Goal: Contribute content: Add original content to the website for others to see

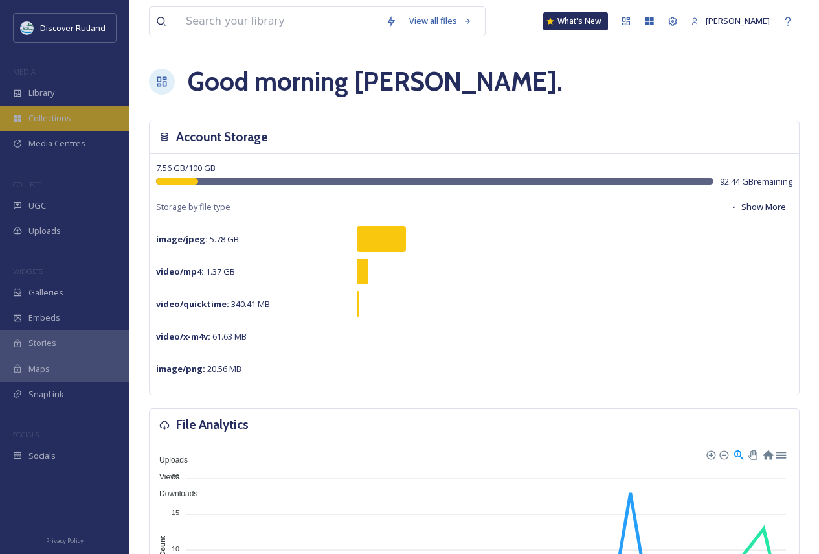
click at [78, 118] on div "Collections" at bounding box center [64, 118] width 129 height 25
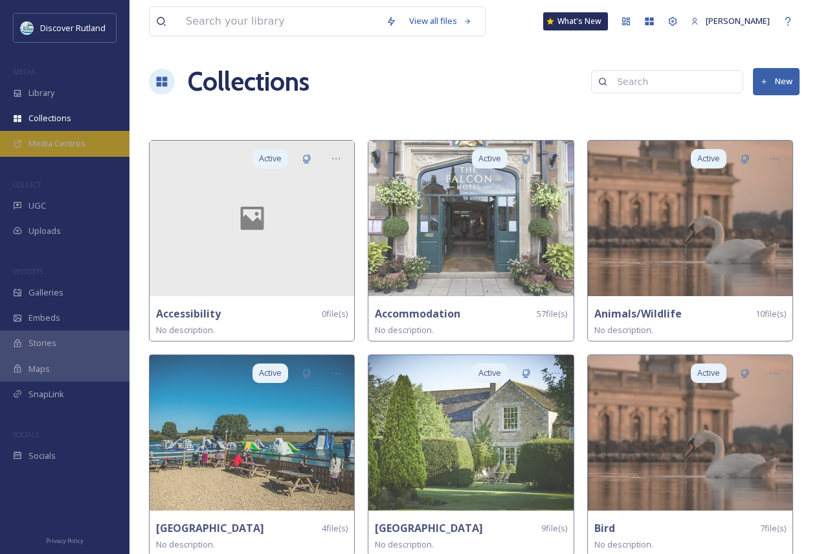
click at [75, 148] on span "Media Centres" at bounding box center [56, 143] width 57 height 12
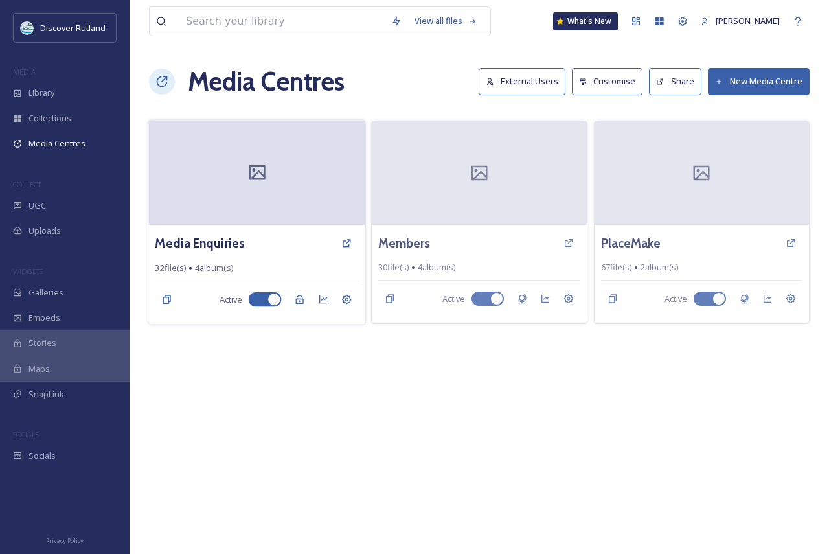
click at [243, 212] on div at bounding box center [256, 172] width 217 height 105
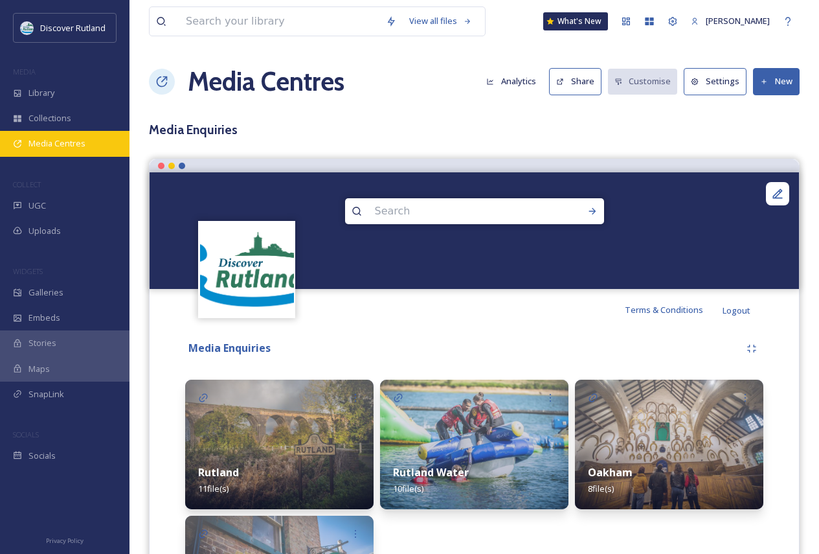
click at [87, 143] on div "Media Centres" at bounding box center [64, 143] width 129 height 25
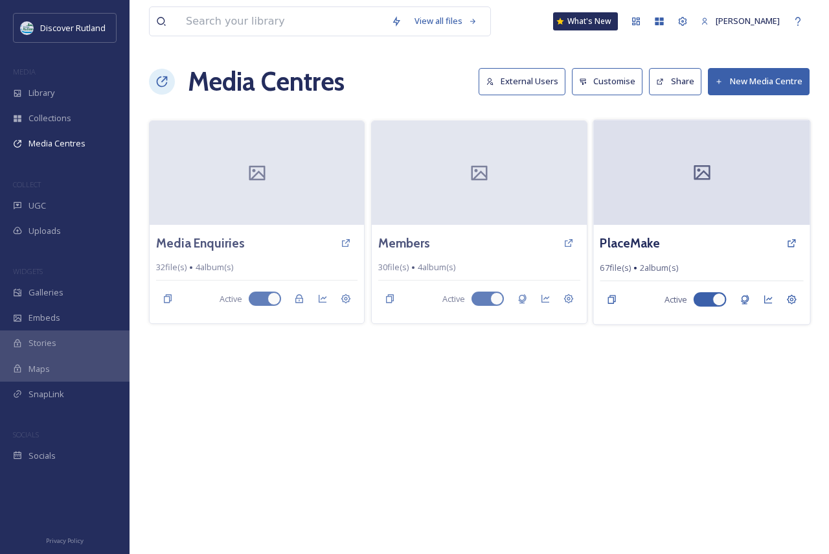
click at [662, 205] on div at bounding box center [701, 172] width 217 height 105
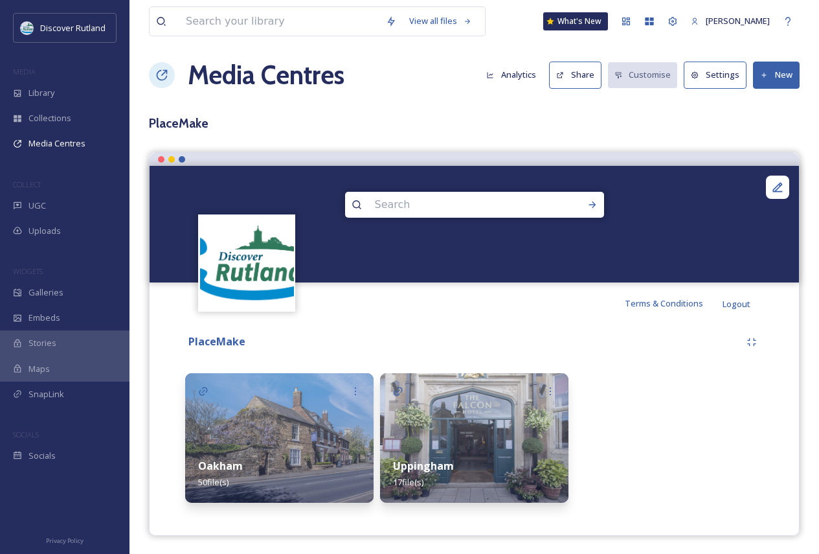
scroll to position [8, 0]
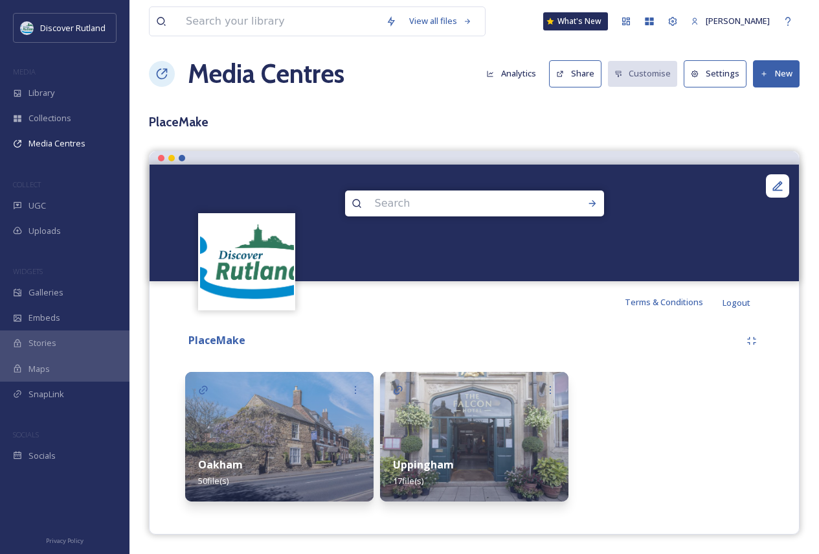
click at [500, 412] on img at bounding box center [474, 436] width 188 height 129
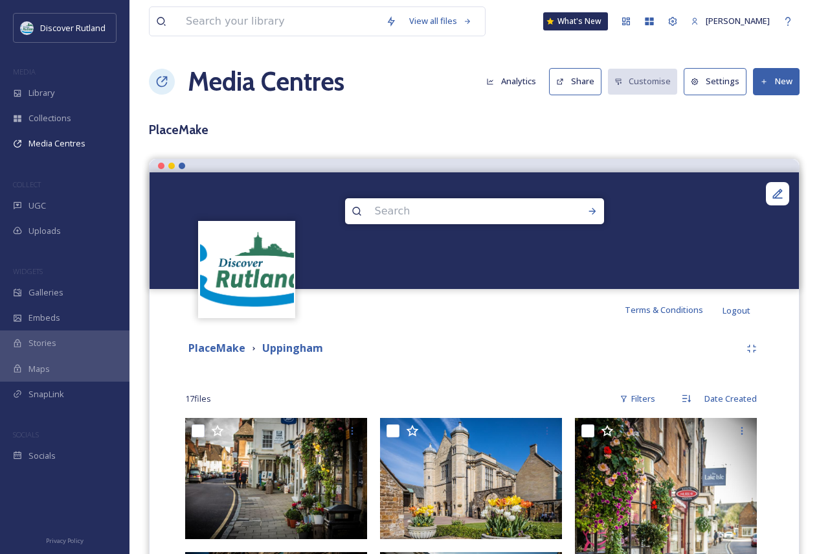
click at [195, 127] on h3 "PlaceMake" at bounding box center [474, 129] width 651 height 19
click at [204, 92] on h1 "Media Centres" at bounding box center [266, 81] width 157 height 39
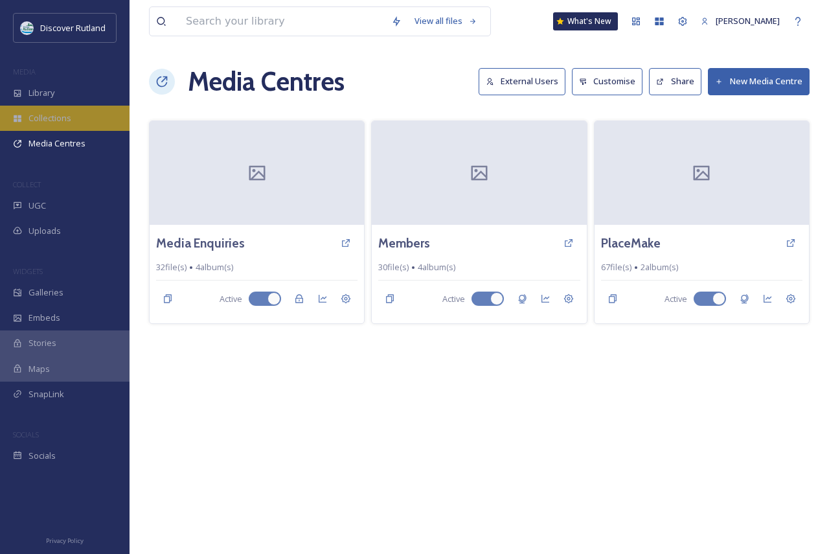
click at [80, 118] on div "Collections" at bounding box center [64, 118] width 129 height 25
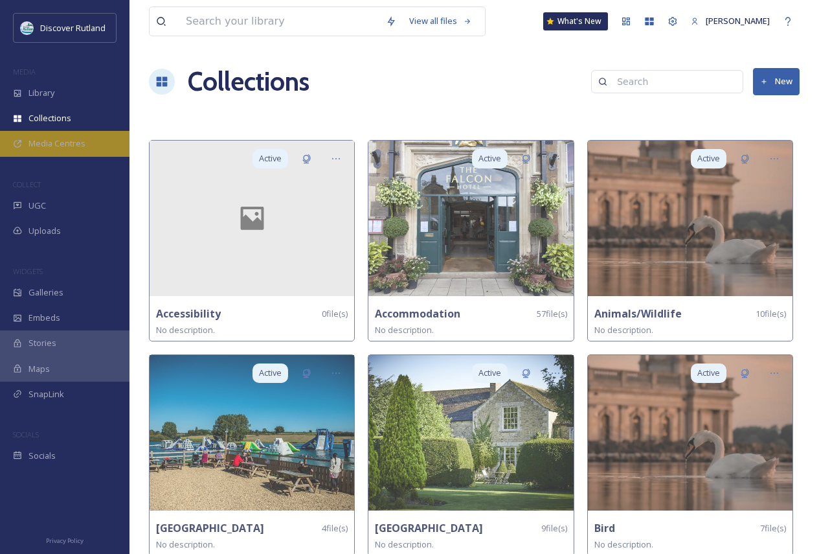
click at [58, 139] on span "Media Centres" at bounding box center [56, 143] width 57 height 12
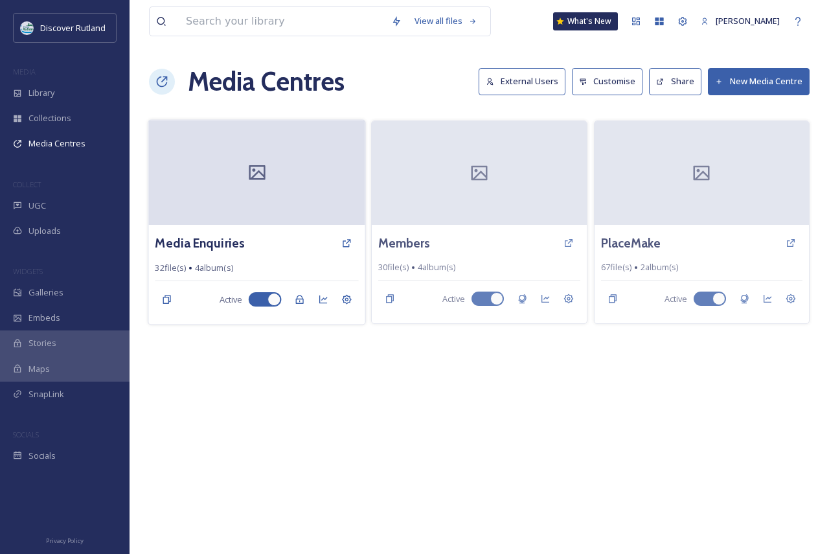
click at [248, 194] on div at bounding box center [256, 172] width 217 height 105
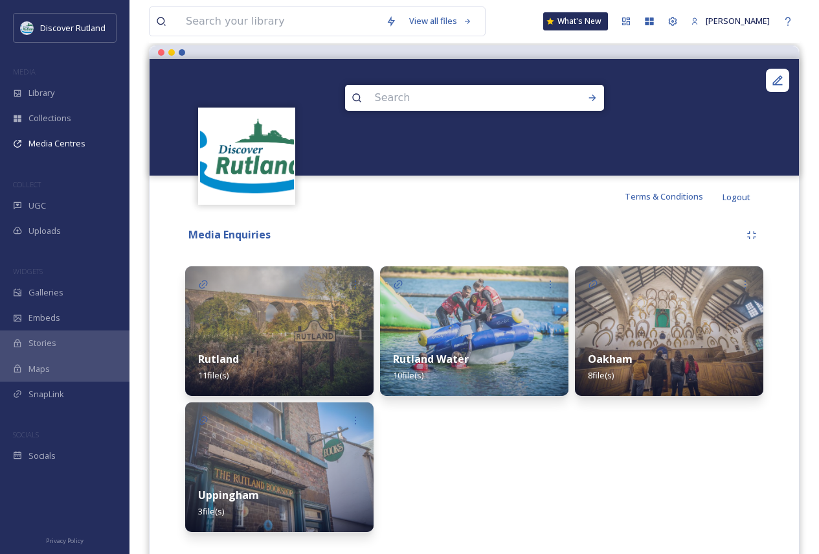
scroll to position [144, 0]
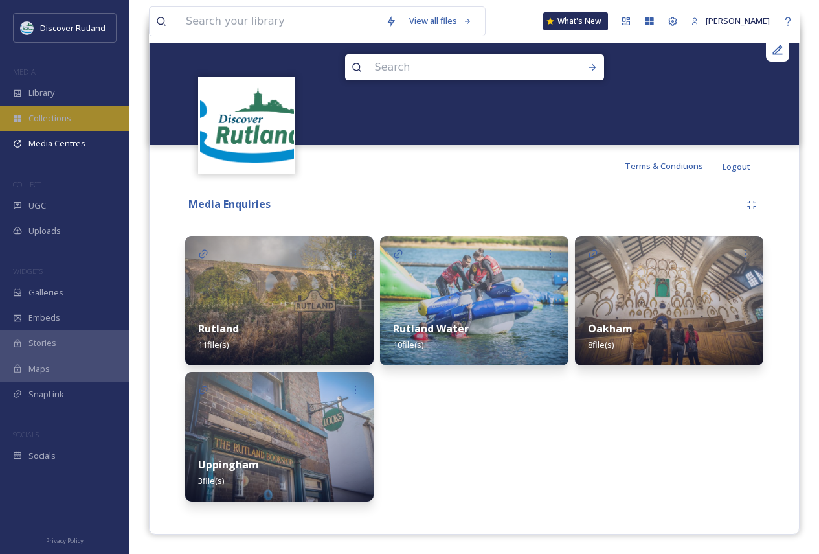
click at [72, 122] on div "Collections" at bounding box center [64, 118] width 129 height 25
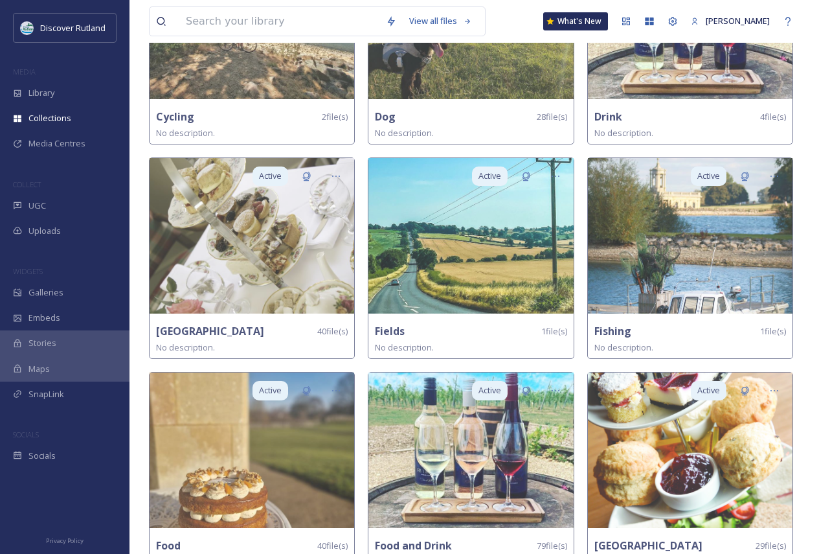
scroll to position [1036, 0]
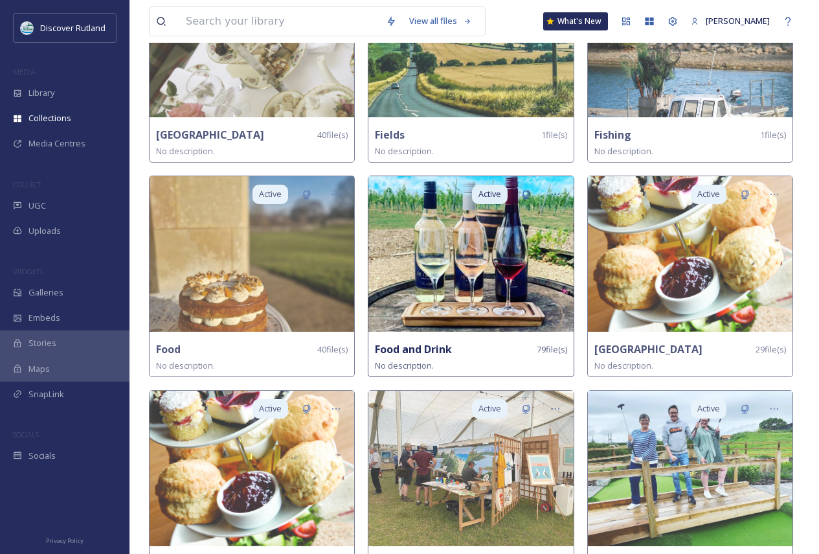
click at [528, 287] on img at bounding box center [470, 253] width 205 height 155
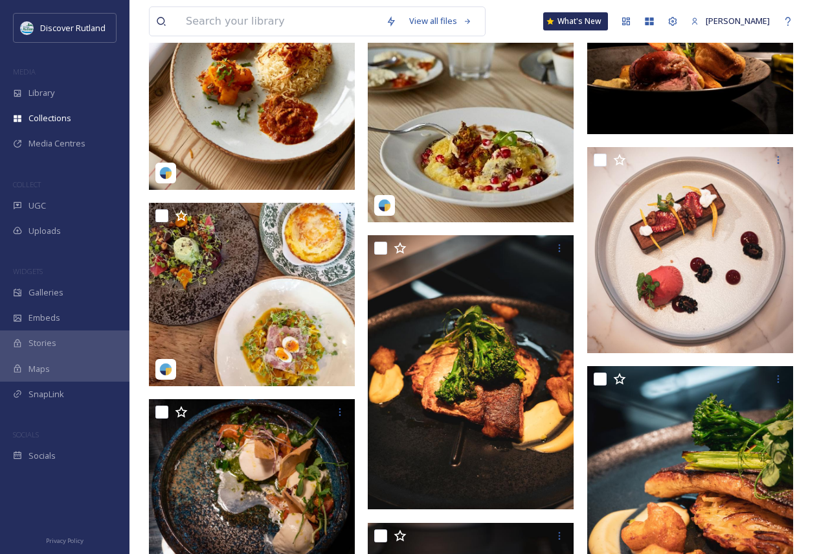
scroll to position [1942, 0]
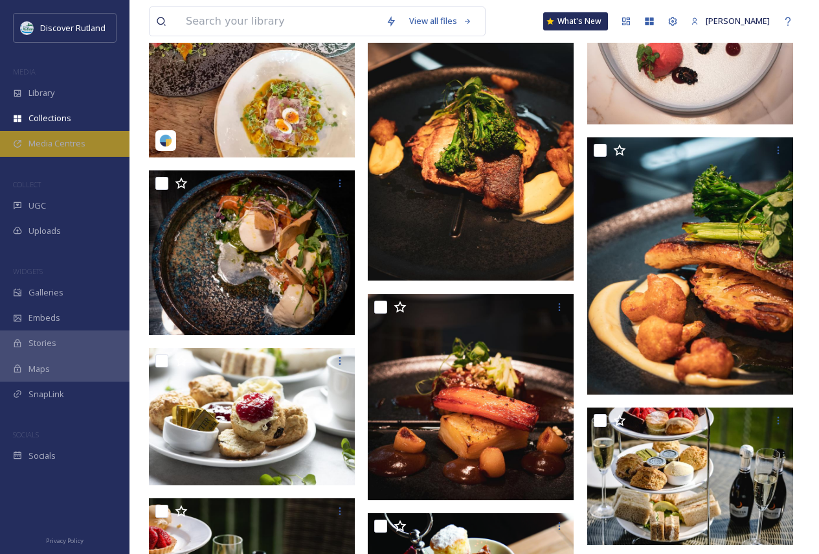
click at [74, 136] on div "Media Centres" at bounding box center [64, 143] width 129 height 25
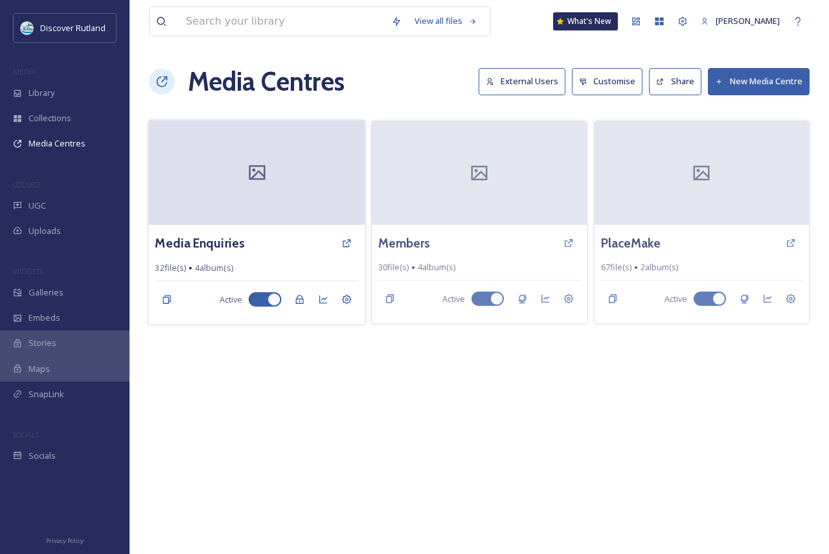
click at [287, 168] on div at bounding box center [256, 172] width 217 height 105
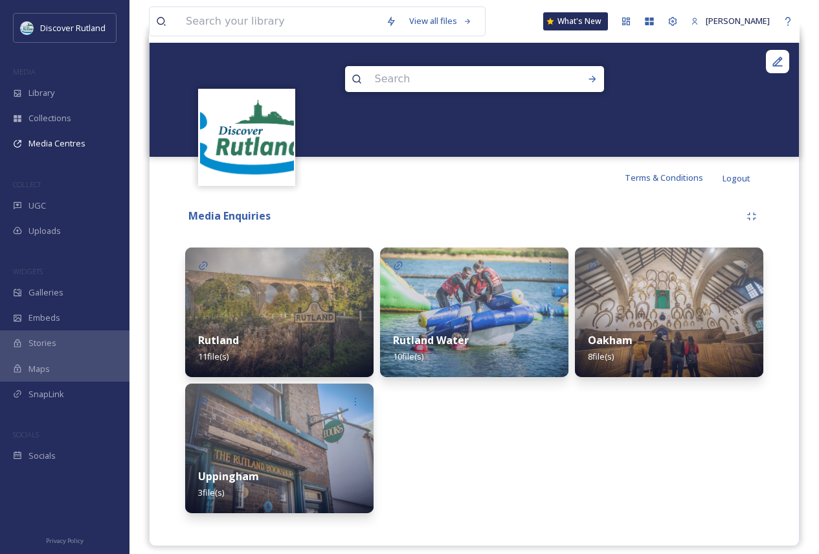
scroll to position [144, 0]
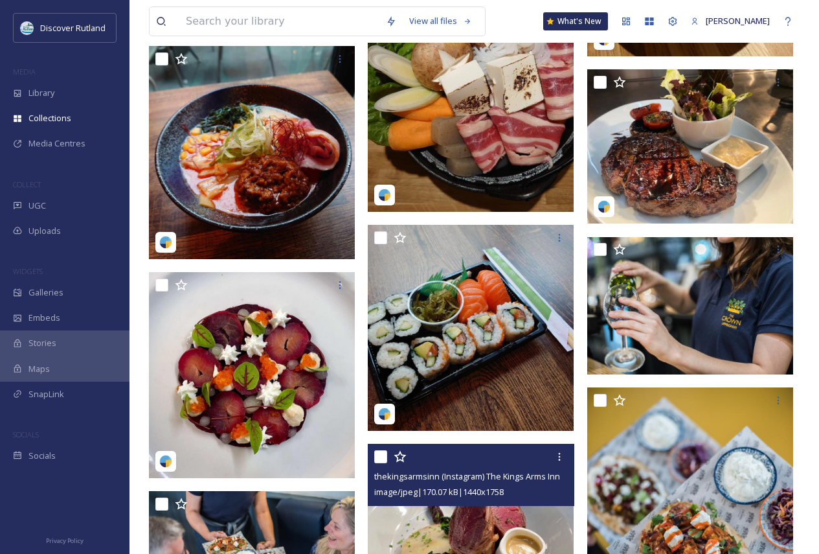
scroll to position [3949, 0]
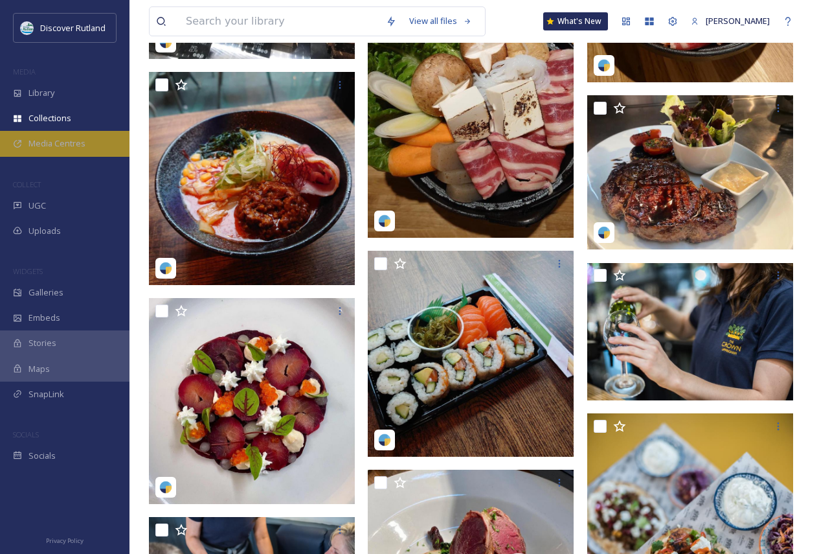
click at [41, 134] on div "Media Centres" at bounding box center [64, 143] width 129 height 25
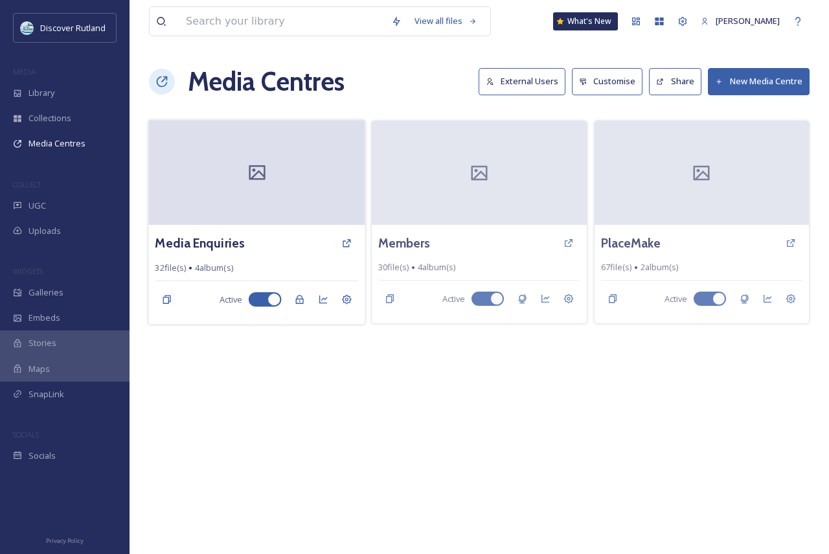
click at [268, 196] on div at bounding box center [256, 172] width 217 height 105
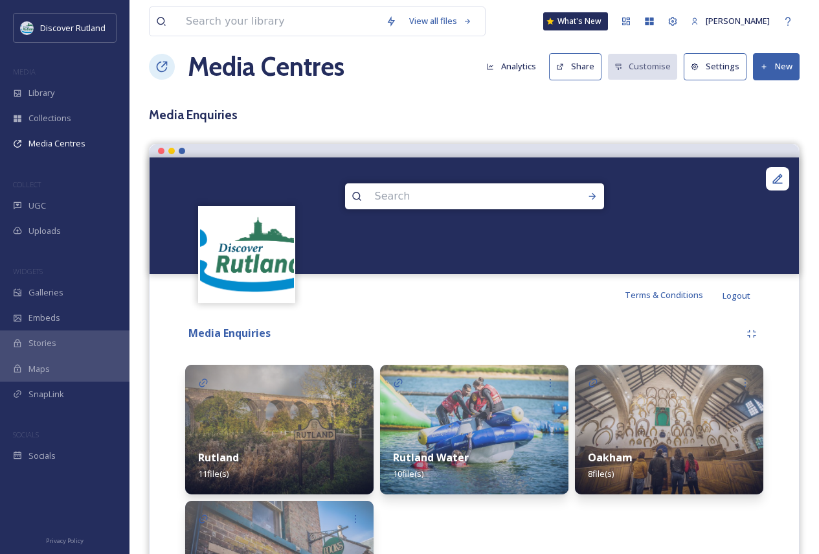
scroll to position [14, 0]
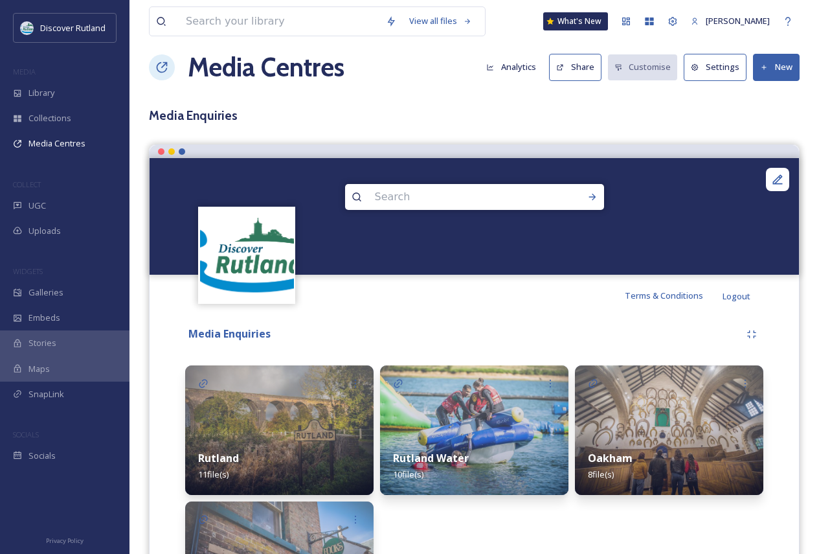
click at [766, 69] on icon at bounding box center [764, 67] width 8 height 8
click at [763, 127] on span "Add Album" at bounding box center [771, 123] width 42 height 12
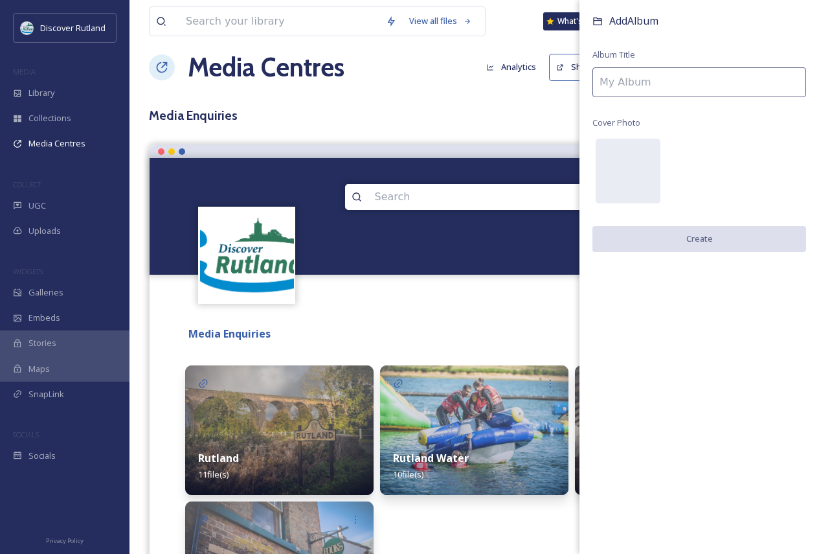
click at [726, 84] on input at bounding box center [699, 82] width 214 height 30
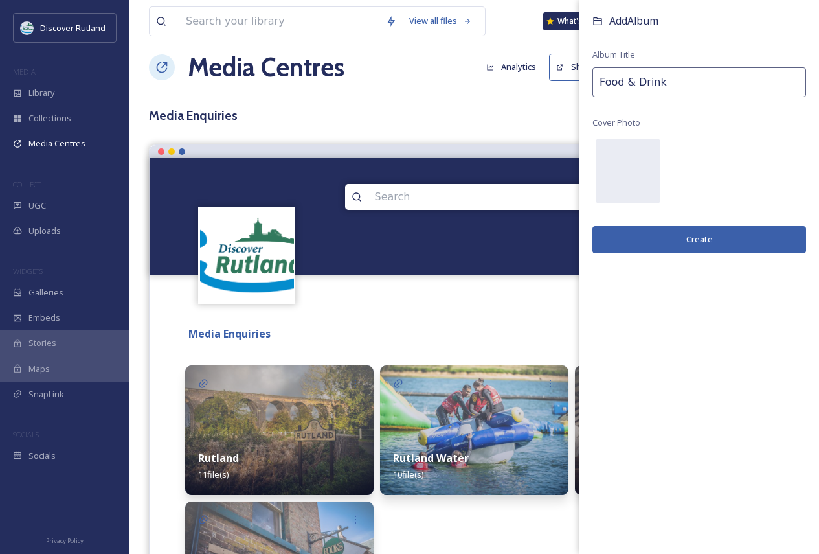
type input "Food & Drink"
click at [686, 236] on button "Create" at bounding box center [699, 239] width 214 height 27
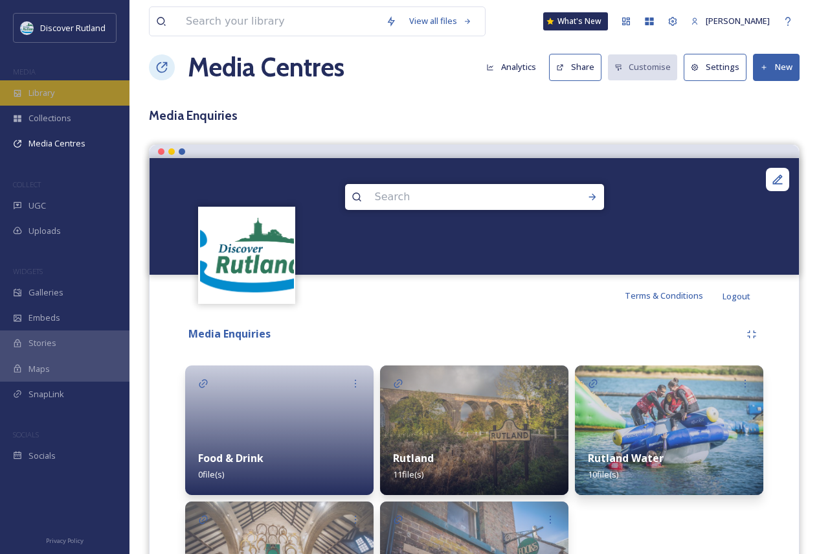
click at [47, 89] on span "Library" at bounding box center [41, 93] width 26 height 12
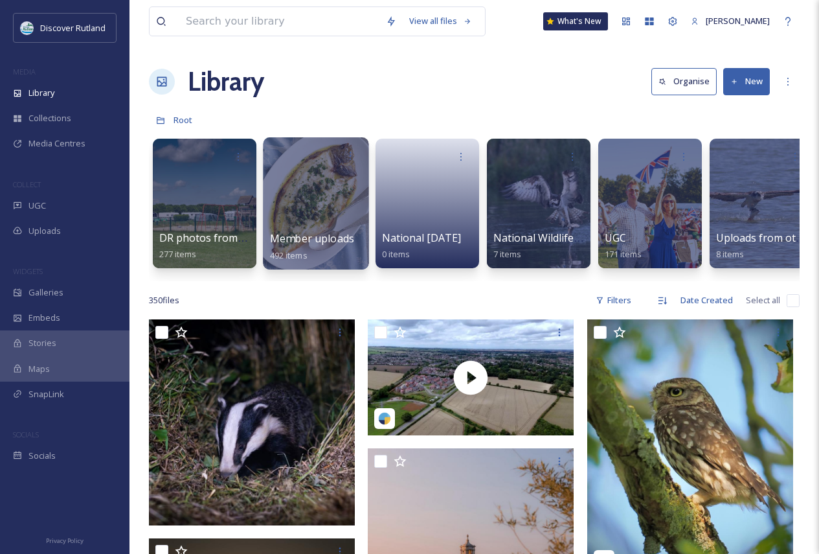
click at [336, 210] on div at bounding box center [316, 203] width 106 height 132
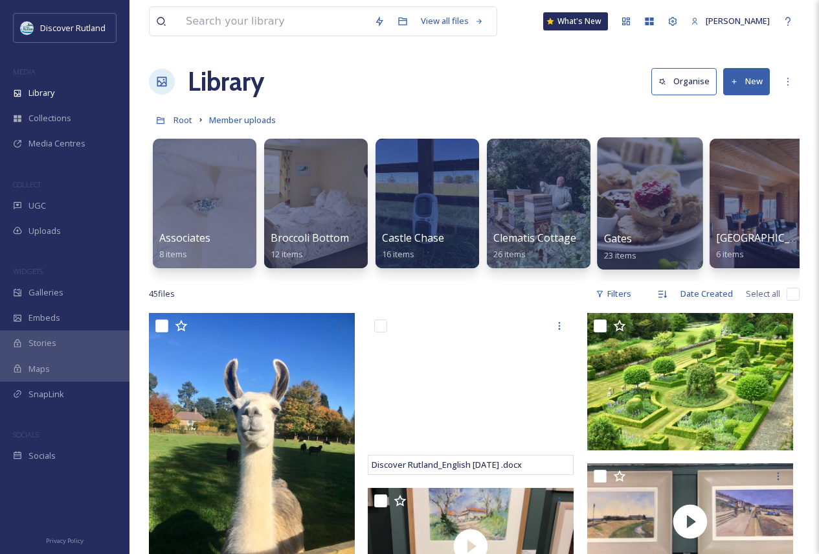
click at [677, 252] on div "Gates 23 items" at bounding box center [650, 246] width 93 height 32
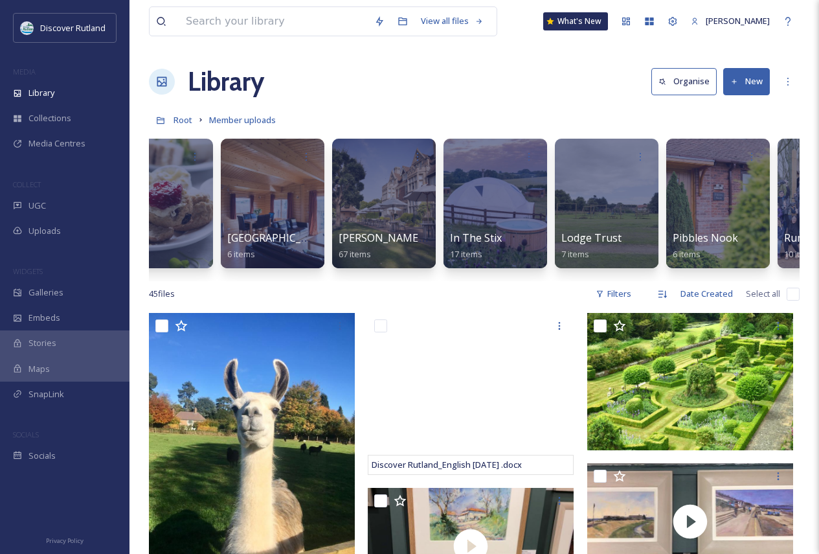
scroll to position [0, 550]
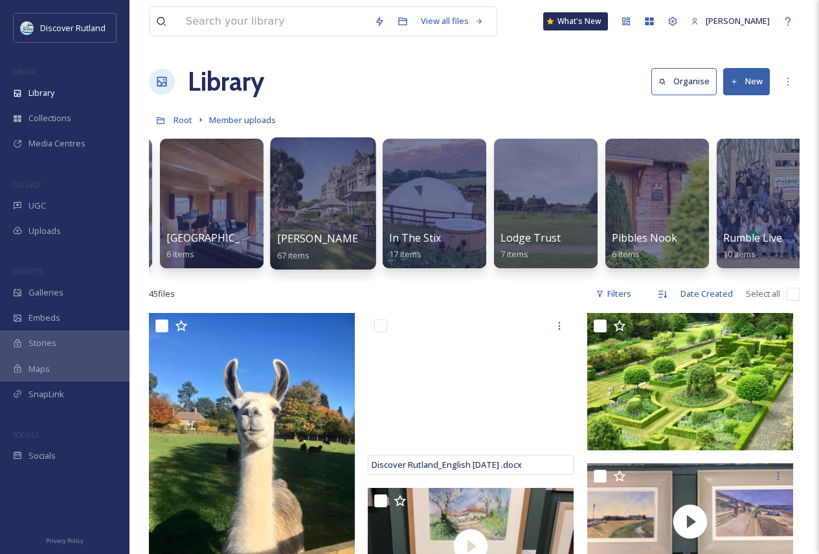
click at [331, 239] on span "[PERSON_NAME] [PERSON_NAME]" at bounding box center [363, 238] width 172 height 14
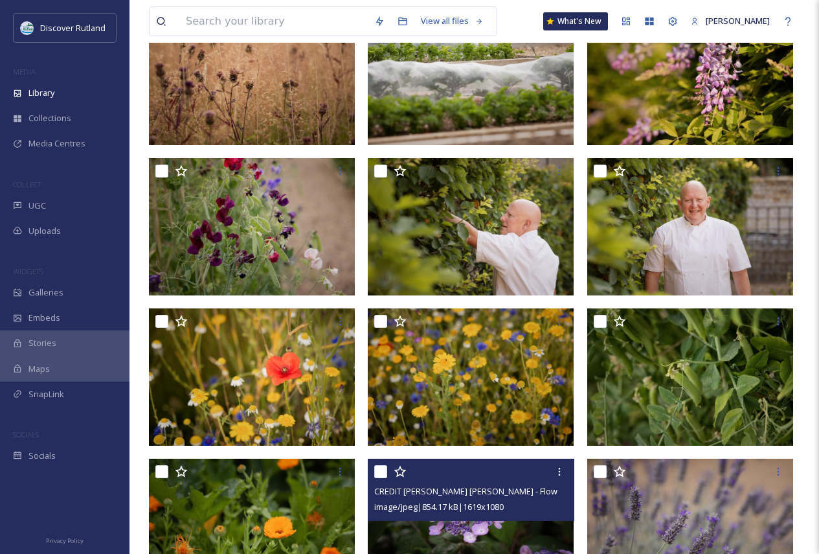
scroll to position [3214, 0]
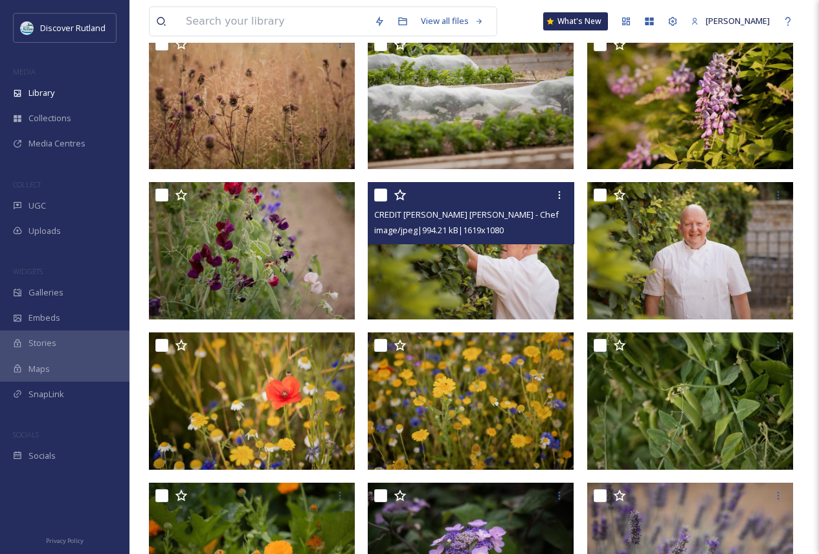
click at [384, 192] on input "checkbox" at bounding box center [380, 194] width 13 height 13
checkbox input "true"
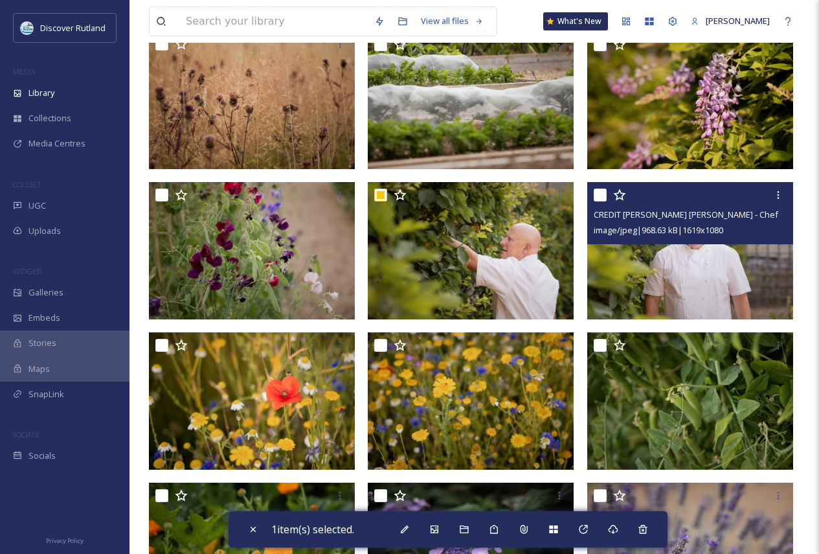
click at [604, 194] on input "checkbox" at bounding box center [600, 194] width 13 height 13
checkbox input "true"
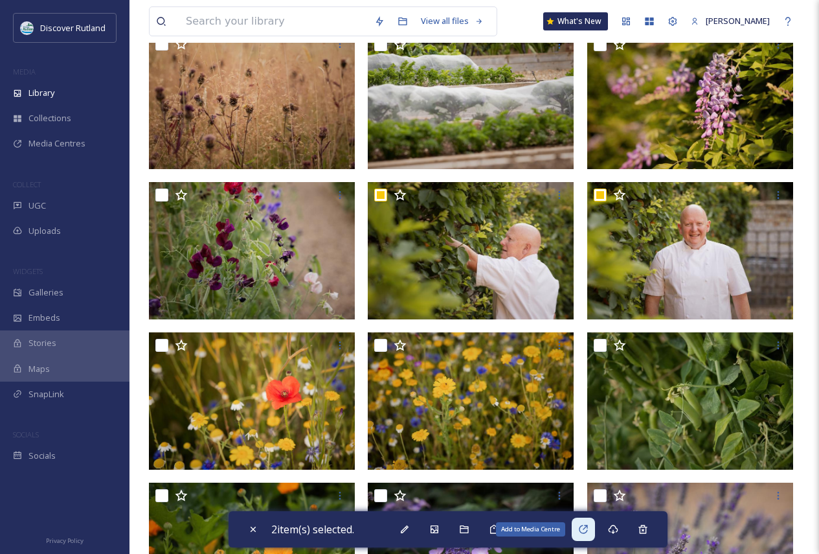
click at [585, 528] on icon at bounding box center [583, 529] width 10 height 10
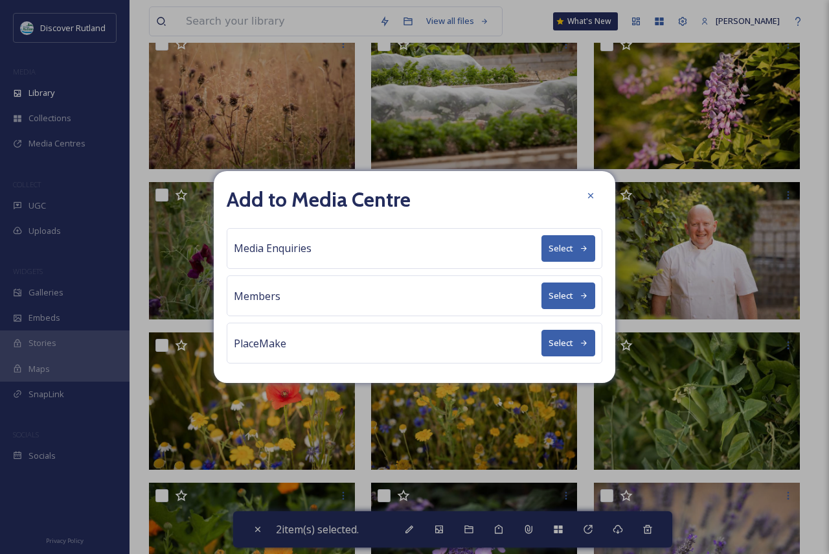
click at [568, 241] on button "Select" at bounding box center [568, 248] width 54 height 27
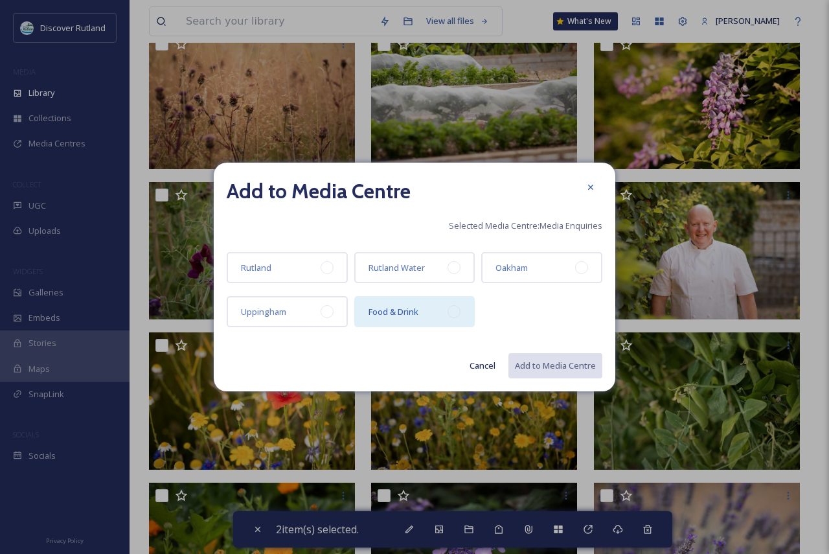
click at [410, 320] on div "Food & Drink" at bounding box center [414, 311] width 121 height 31
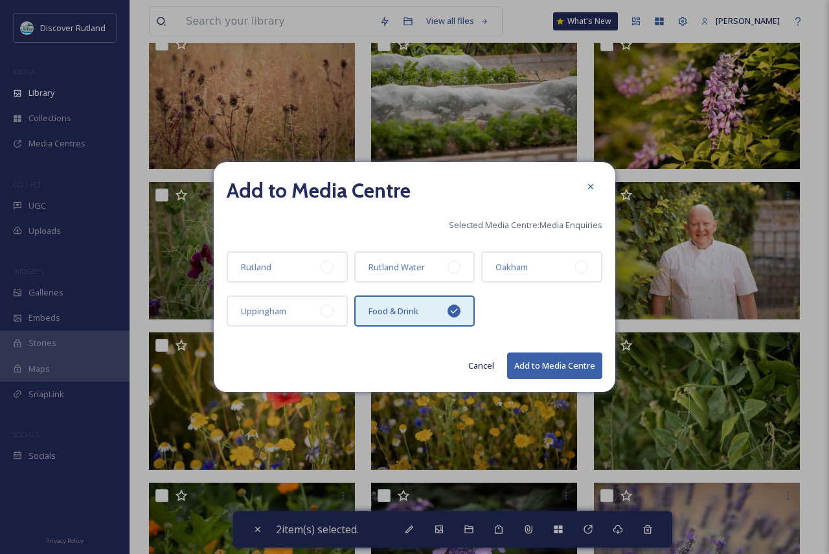
click at [530, 367] on button "Add to Media Centre" at bounding box center [554, 365] width 95 height 27
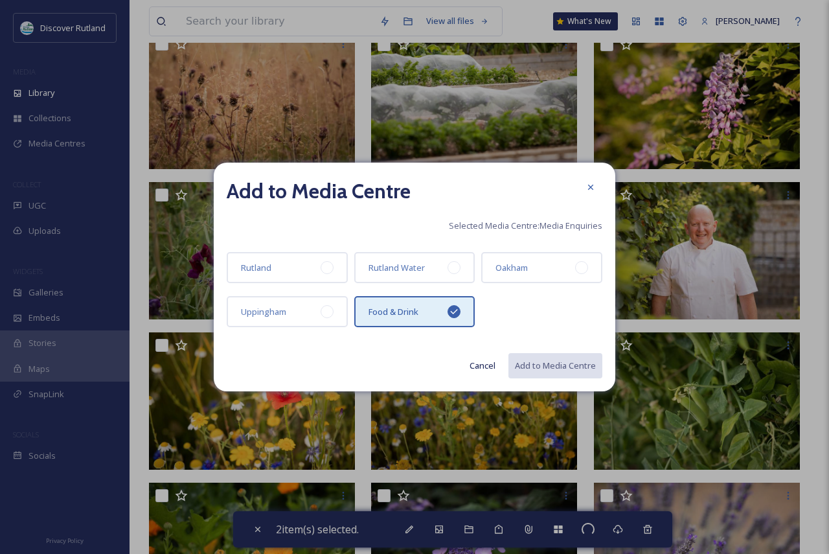
checkbox input "false"
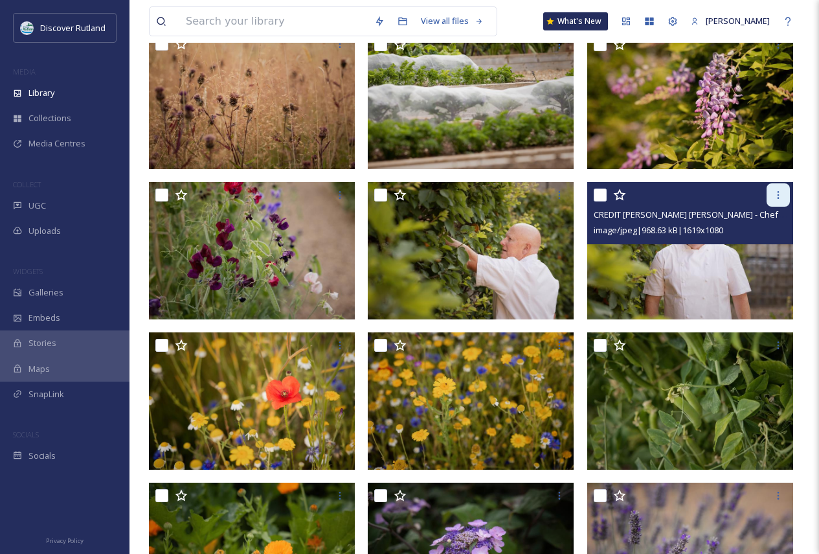
click at [781, 189] on div at bounding box center [778, 194] width 23 height 23
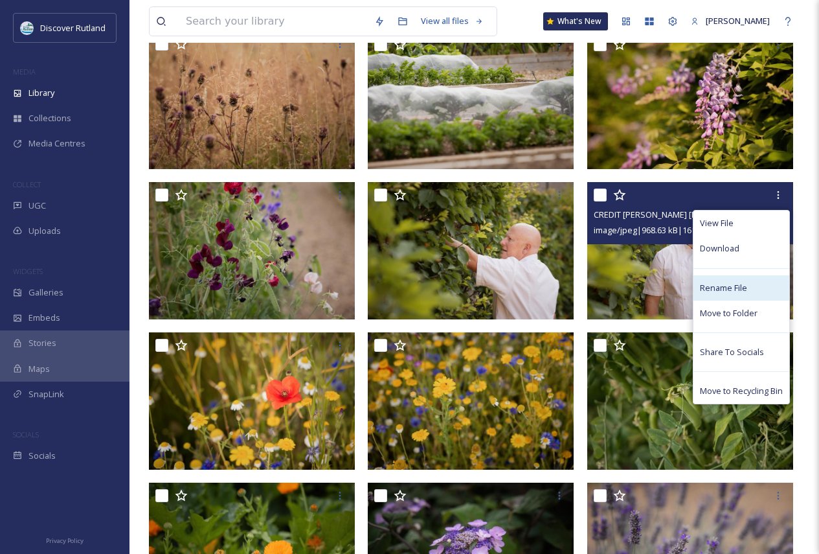
click at [737, 295] on div "Rename File" at bounding box center [741, 287] width 96 height 25
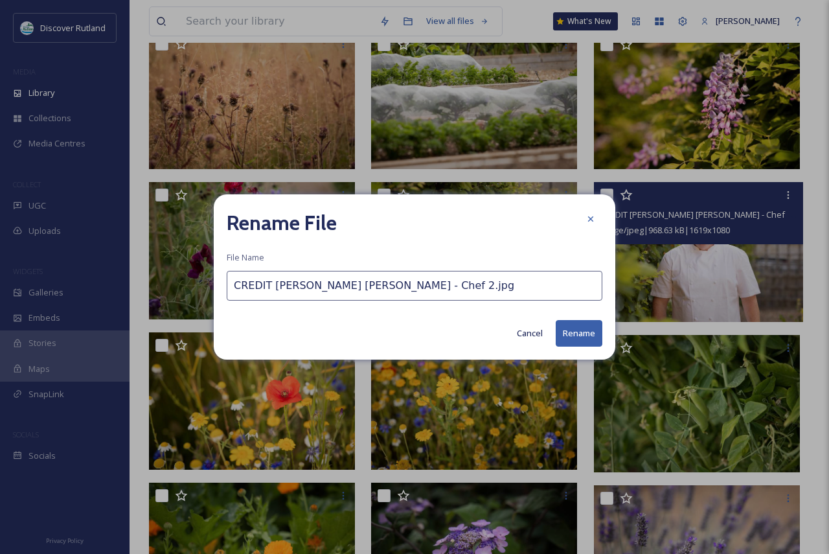
click at [377, 285] on input "CREDIT [PERSON_NAME] [PERSON_NAME] - Chef 2.jpg" at bounding box center [414, 286] width 375 height 30
click at [378, 284] on input "CREDIT [PERSON_NAME] [PERSON_NAME] - Chef 2.jpg" at bounding box center [414, 286] width 375 height 30
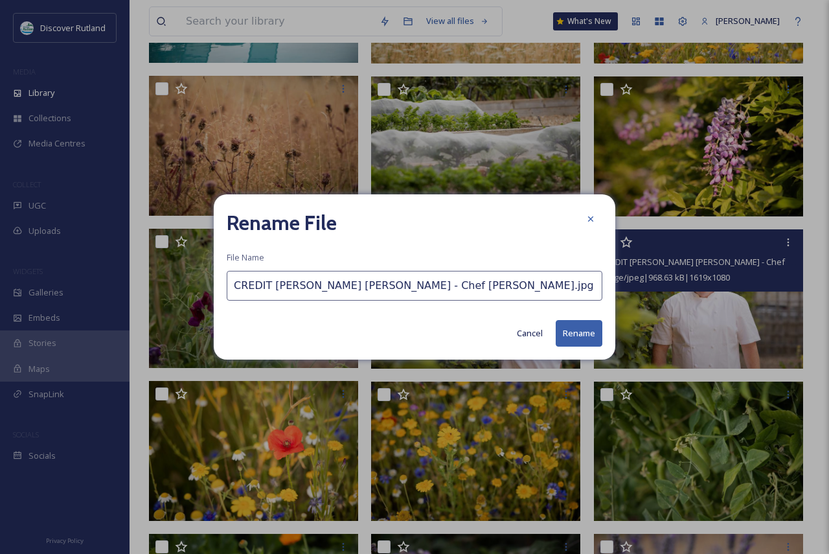
drag, startPoint x: 447, startPoint y: 287, endPoint x: 375, endPoint y: 287, distance: 72.5
click at [375, 287] on input "CREDIT [PERSON_NAME] [PERSON_NAME] - Chef [PERSON_NAME].jpg" at bounding box center [414, 286] width 375 height 30
type input "CREDIT [PERSON_NAME] [PERSON_NAME] - Chef [PERSON_NAME].jpg"
click at [576, 324] on button "Rename" at bounding box center [578, 333] width 47 height 27
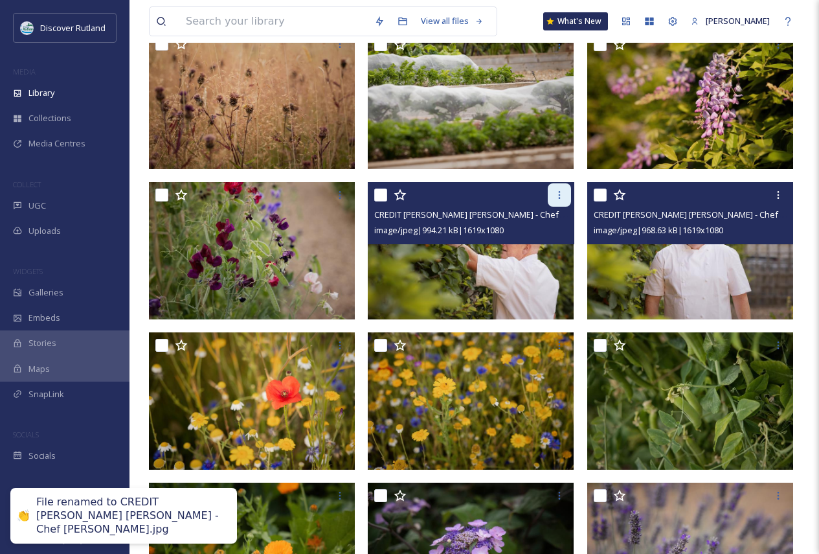
click at [555, 196] on icon at bounding box center [559, 195] width 10 height 10
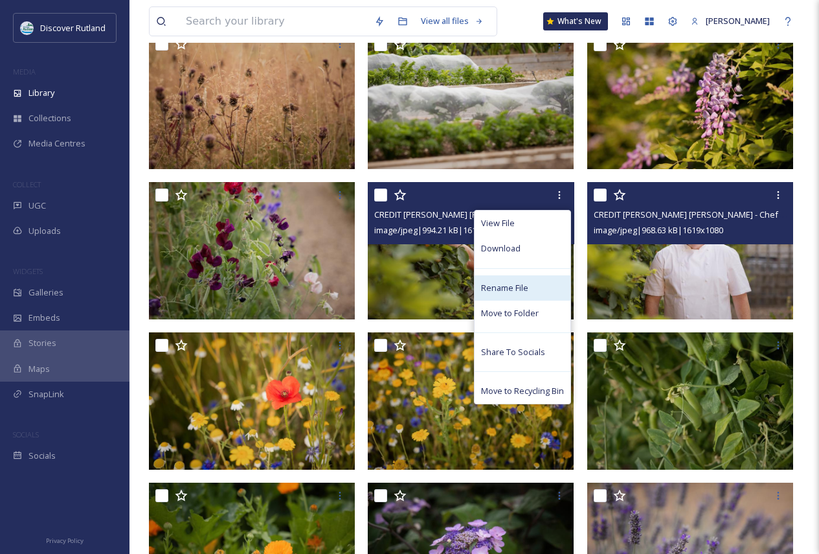
click at [514, 292] on span "Rename File" at bounding box center [504, 288] width 47 height 12
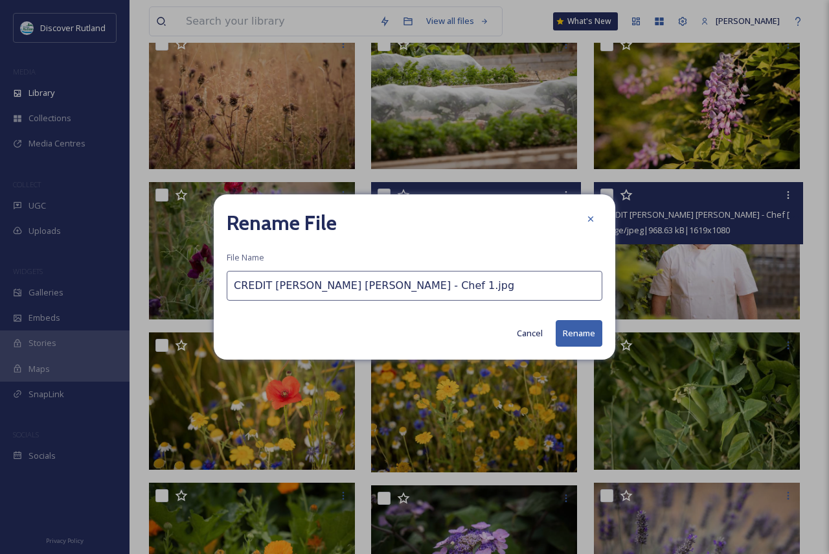
click at [378, 283] on input "CREDIT [PERSON_NAME] [PERSON_NAME] - Chef 1.jpg" at bounding box center [414, 286] width 375 height 30
click at [376, 282] on input "CREDIT [PERSON_NAME] [PERSON_NAME] - Chef 1.jpg" at bounding box center [414, 286] width 375 height 30
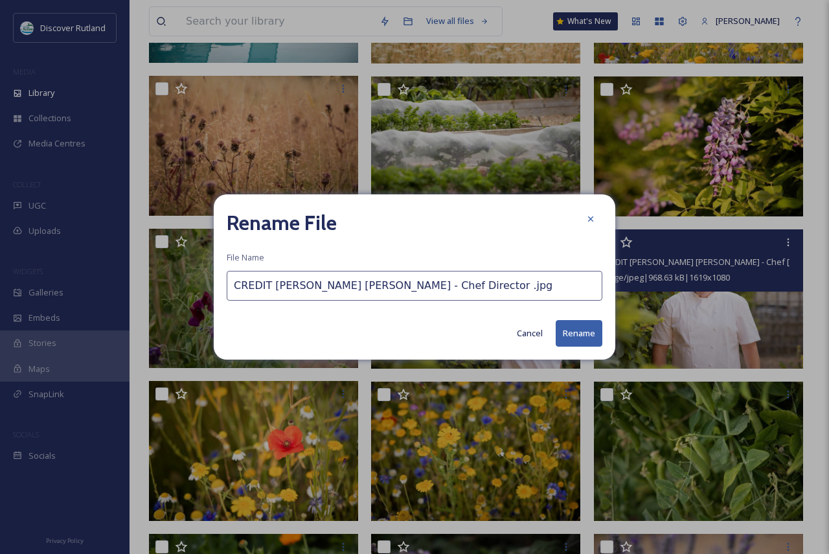
paste input "[PERSON_NAME]"
type input "CREDIT [PERSON_NAME] [PERSON_NAME] - Chef Director [PERSON_NAME].jpg"
click at [572, 329] on button "Rename" at bounding box center [578, 333] width 47 height 27
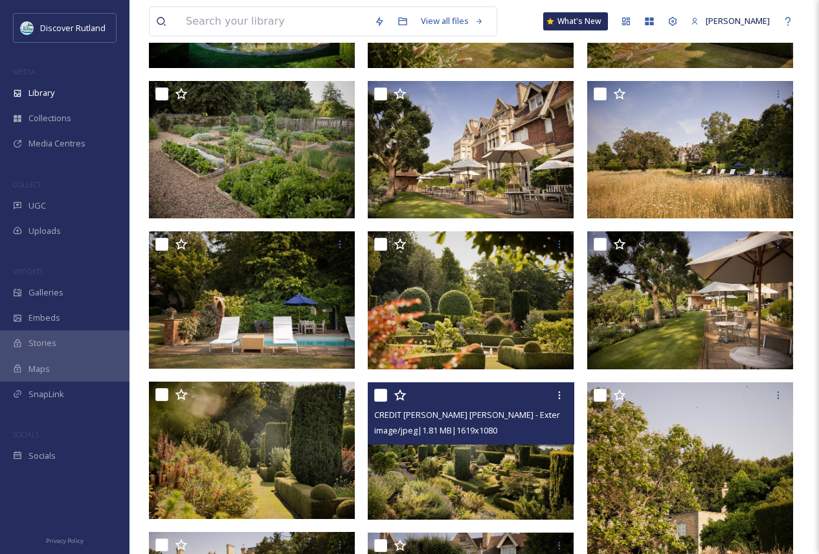
scroll to position [0, 0]
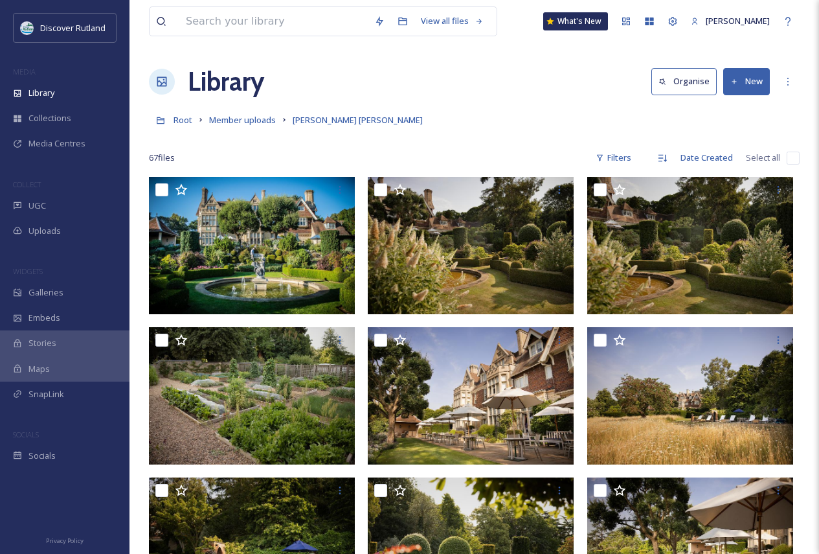
click at [265, 128] on div "Root Member uploads [PERSON_NAME][GEOGRAPHIC_DATA][PERSON_NAME]" at bounding box center [474, 119] width 651 height 25
click at [258, 122] on span "Member uploads" at bounding box center [242, 120] width 67 height 12
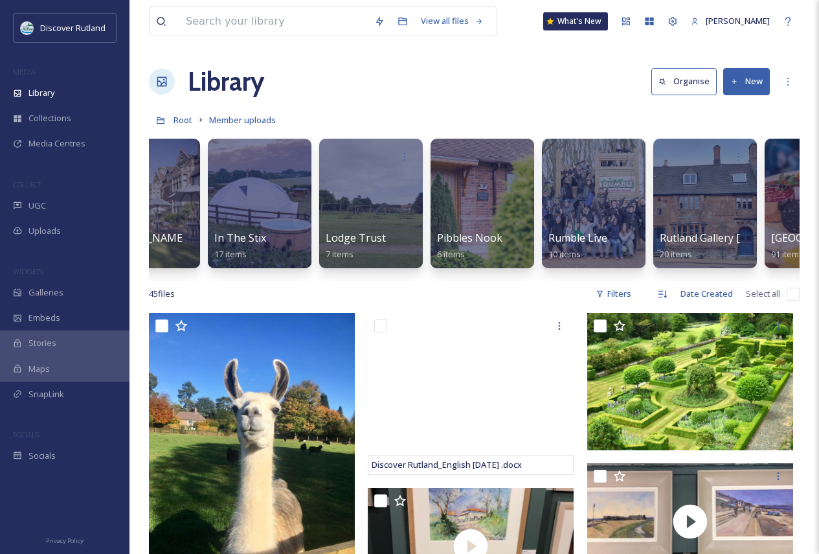
scroll to position [0, 1294]
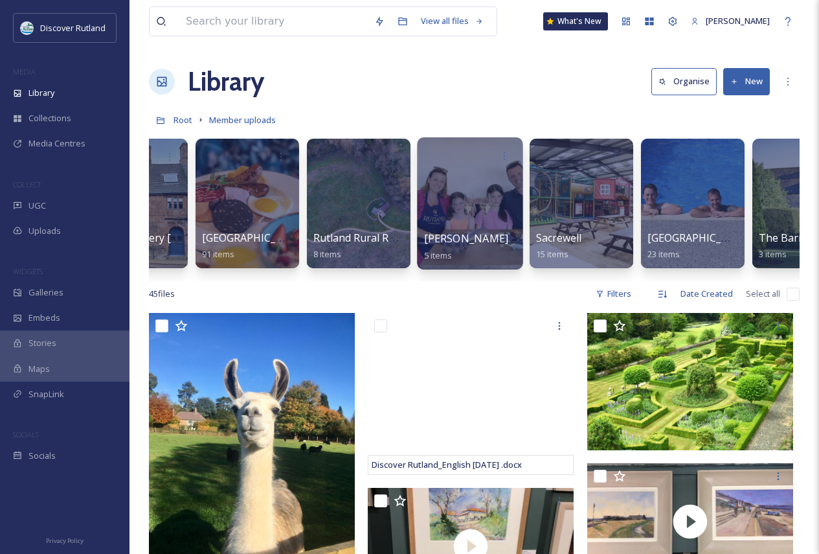
click at [462, 183] on div at bounding box center [470, 203] width 106 height 132
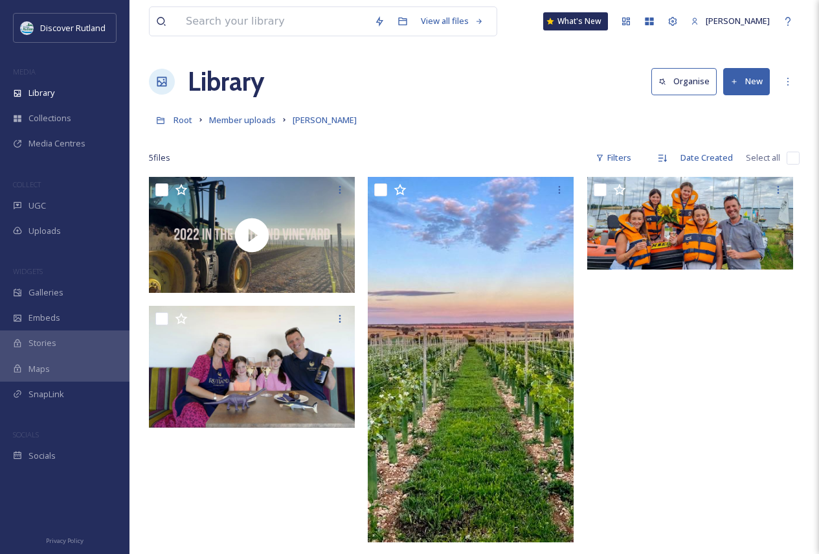
click at [680, 350] on div at bounding box center [693, 419] width 212 height 485
click at [746, 75] on button "New" at bounding box center [746, 81] width 47 height 27
click at [741, 107] on span "File Upload" at bounding box center [740, 112] width 43 height 12
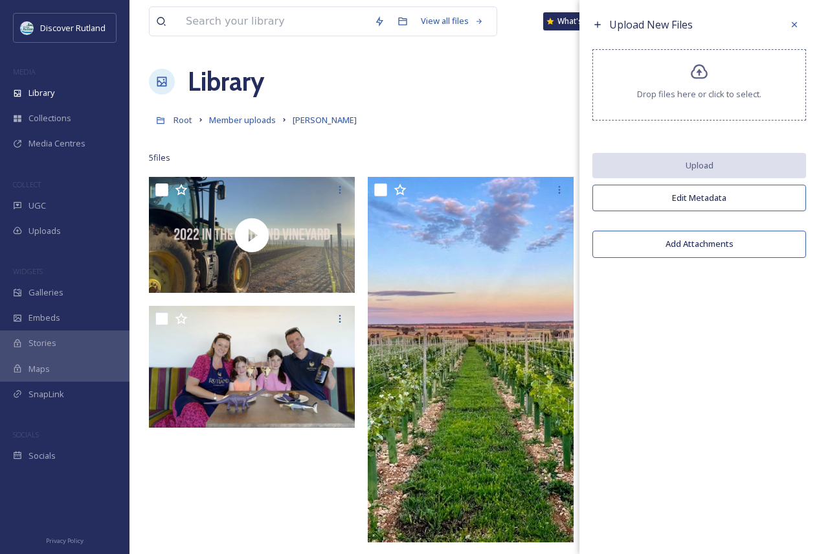
drag, startPoint x: 717, startPoint y: 89, endPoint x: 757, endPoint y: 328, distance: 242.9
click at [757, 328] on div "Upload New Files Drop files here or click to select. Upload Edit Metadata Add A…" at bounding box center [699, 277] width 240 height 554
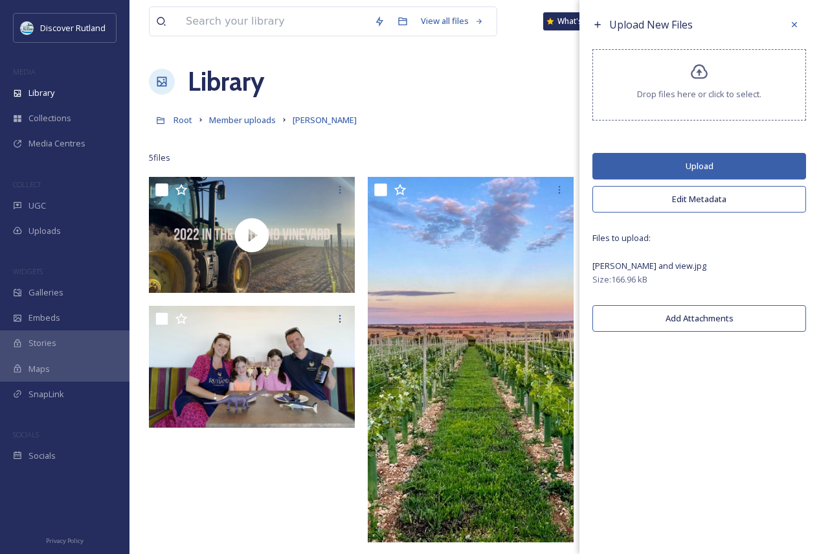
click at [682, 170] on button "Upload" at bounding box center [699, 166] width 214 height 27
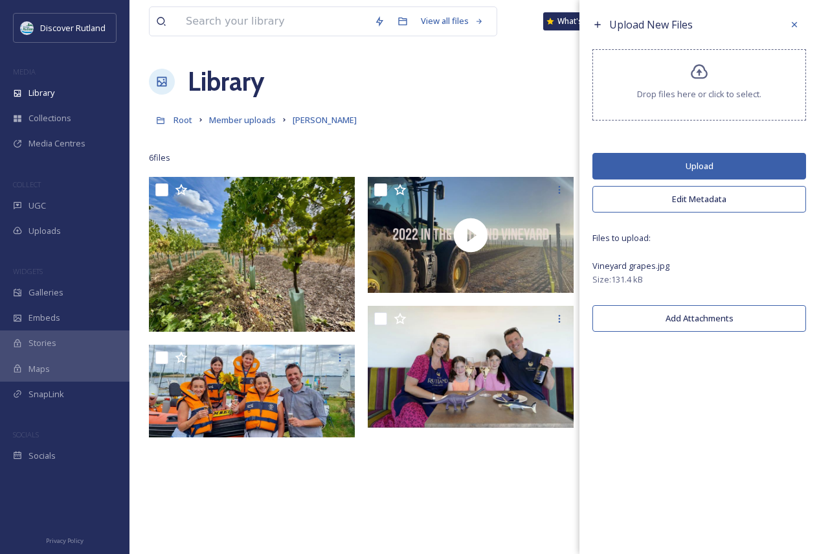
click at [668, 168] on button "Upload" at bounding box center [699, 166] width 214 height 27
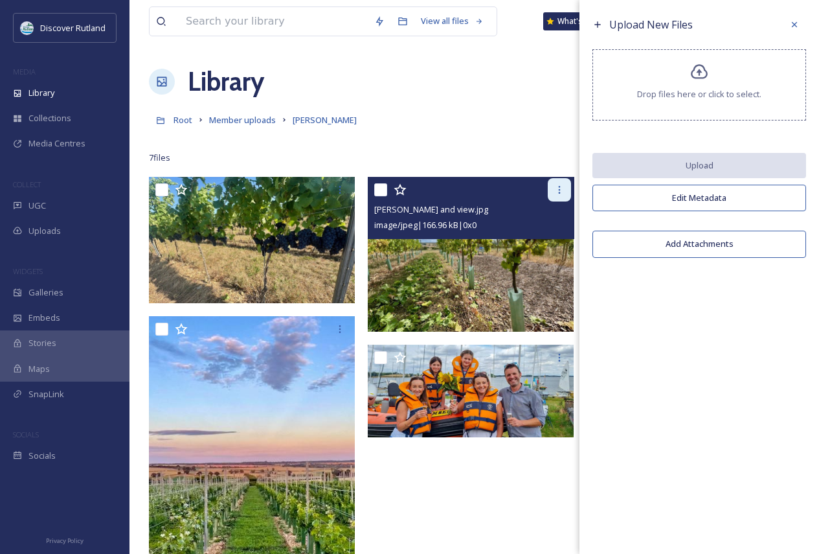
click at [559, 192] on icon at bounding box center [559, 190] width 10 height 10
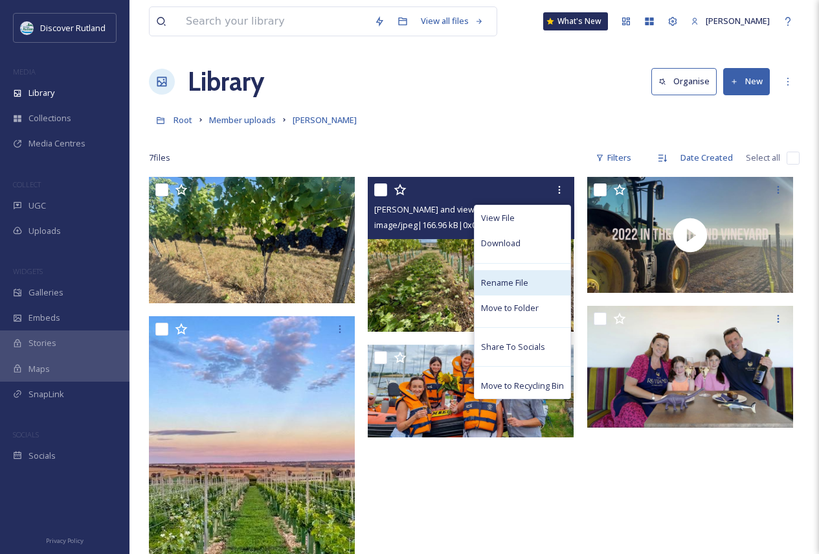
click at [508, 282] on span "Rename File" at bounding box center [504, 282] width 47 height 12
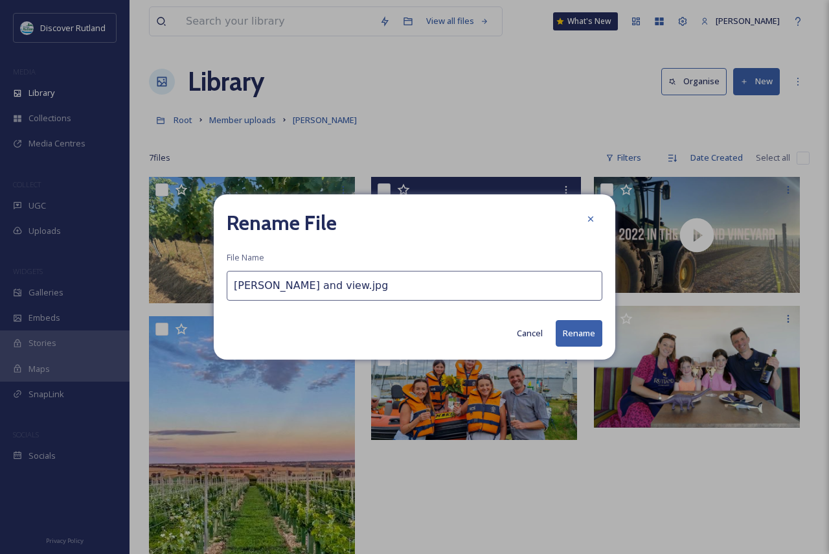
click at [233, 286] on input "[PERSON_NAME] and view.jpg" at bounding box center [414, 286] width 375 height 30
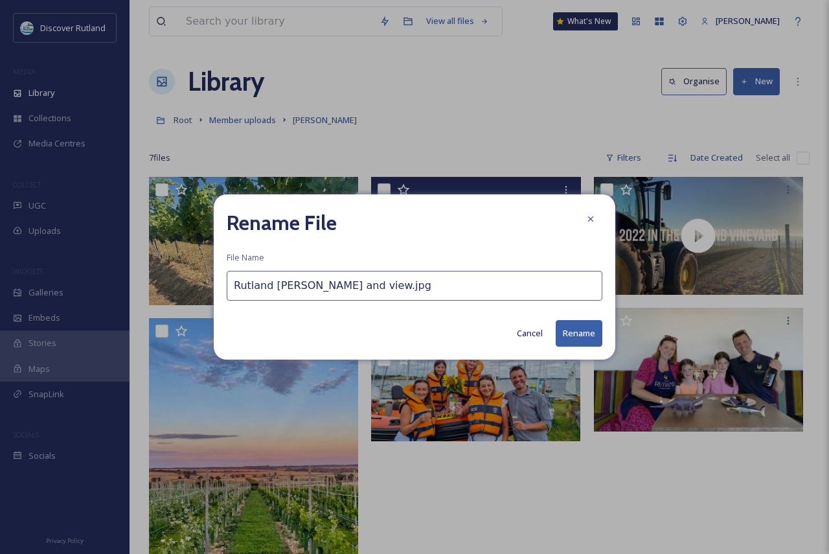
type input "Rutland [PERSON_NAME] and view.jpg"
click at [581, 328] on button "Rename" at bounding box center [578, 333] width 47 height 27
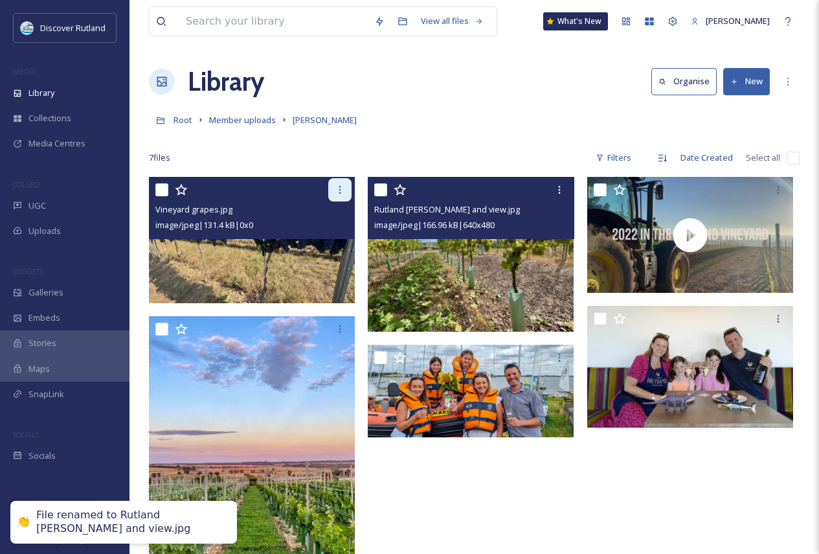
click at [337, 189] on icon at bounding box center [340, 190] width 10 height 10
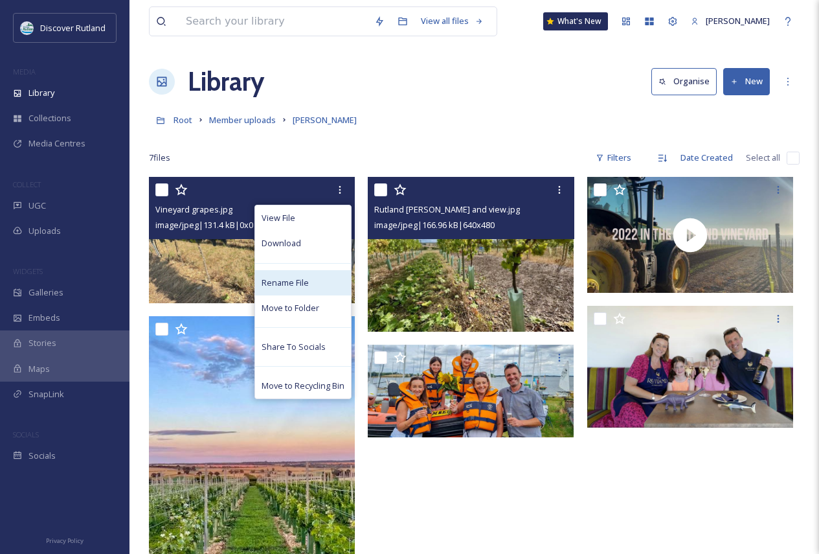
click at [308, 276] on div "Rename File" at bounding box center [303, 282] width 96 height 25
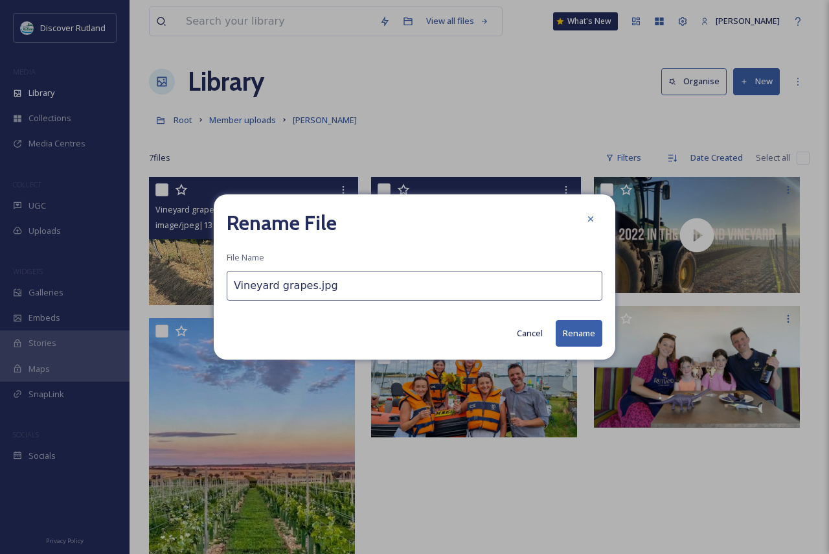
click at [235, 284] on input "Vineyard grapes.jpg" at bounding box center [414, 286] width 375 height 30
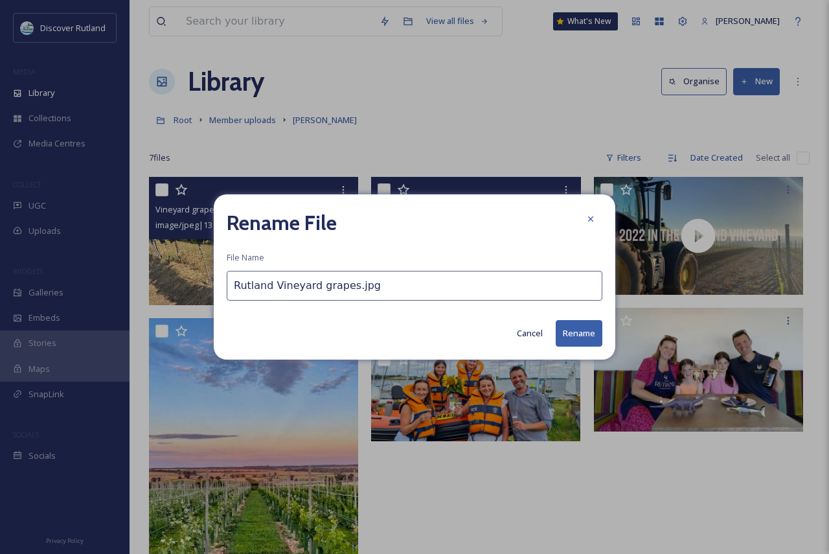
type input "Rutland Vineyard grapes.jpg"
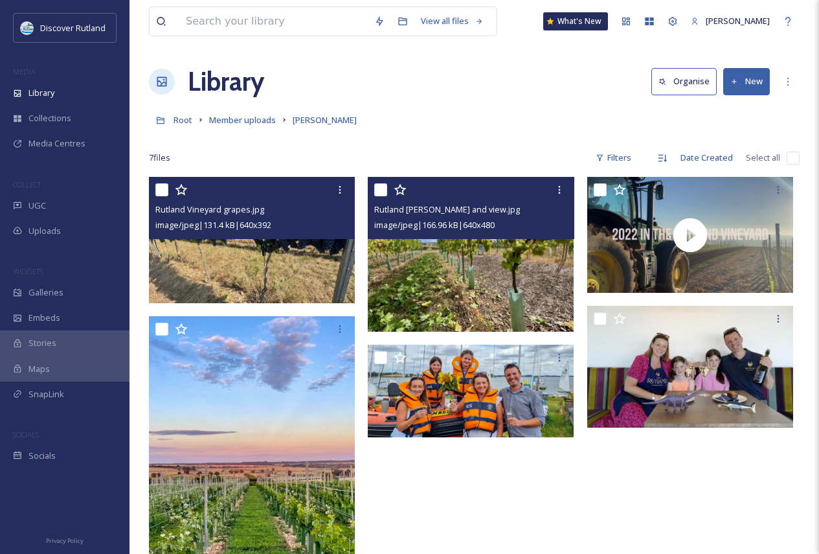
click at [161, 191] on input "checkbox" at bounding box center [161, 189] width 13 height 13
checkbox input "true"
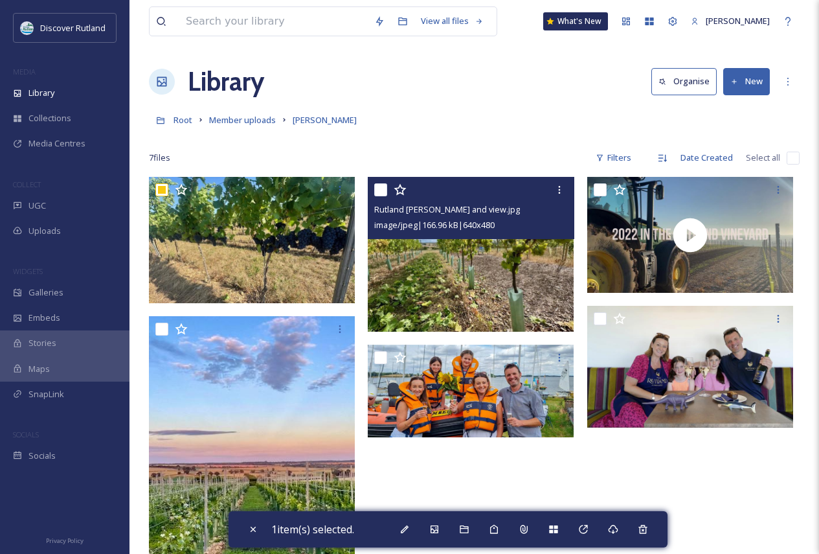
click at [385, 190] on input "checkbox" at bounding box center [380, 189] width 13 height 13
checkbox input "true"
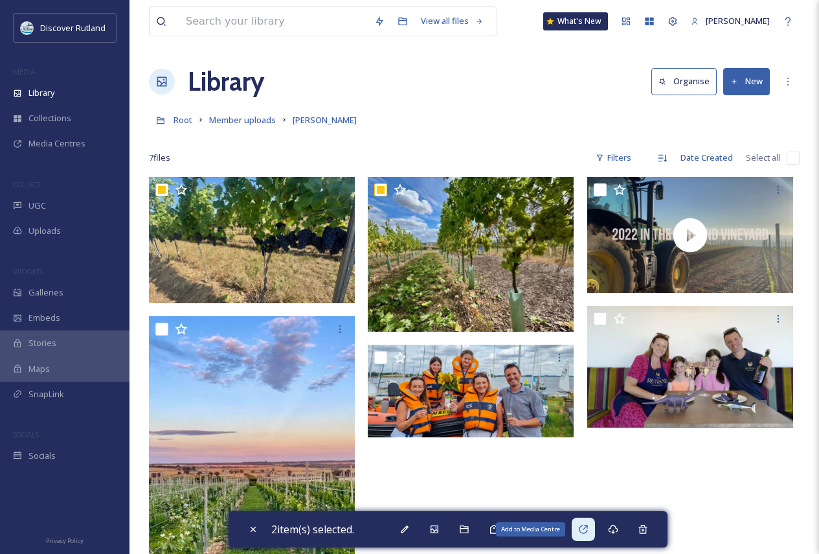
click at [586, 532] on icon at bounding box center [583, 529] width 10 height 10
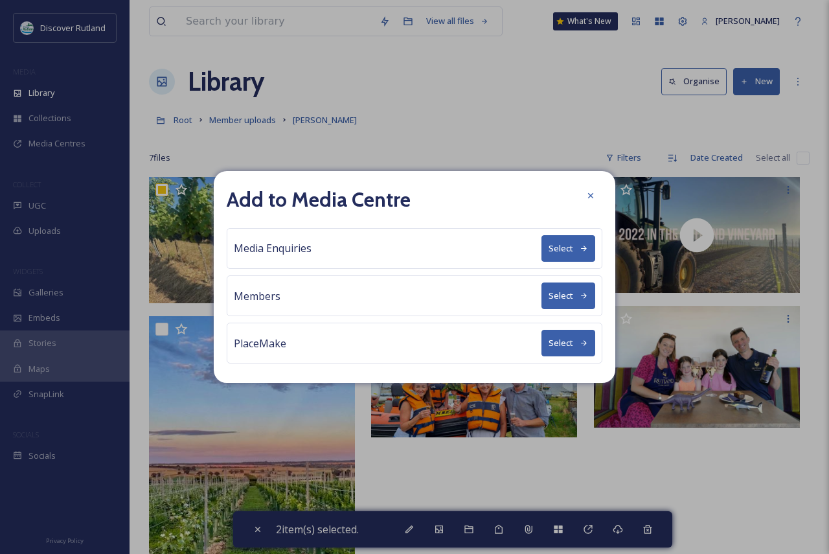
click at [563, 253] on button "Select" at bounding box center [568, 248] width 54 height 27
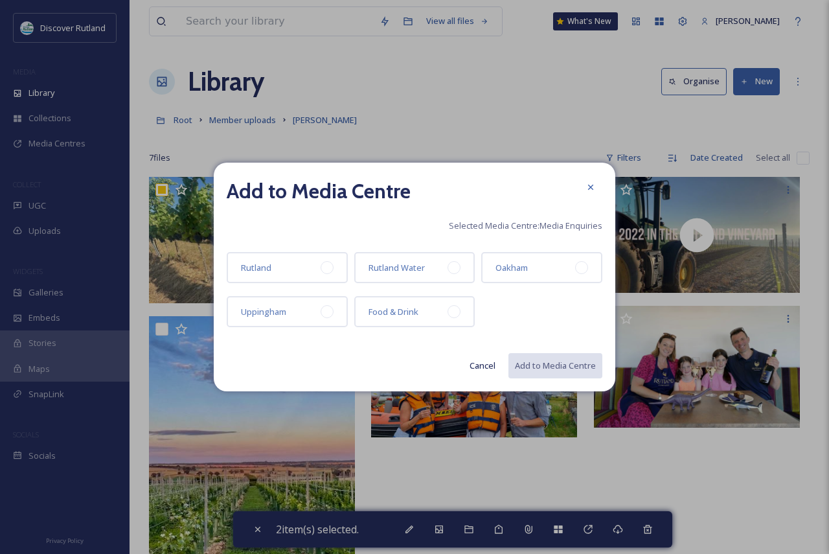
drag, startPoint x: 405, startPoint y: 319, endPoint x: 497, endPoint y: 333, distance: 92.4
click at [406, 319] on div "Food & Drink" at bounding box center [393, 312] width 50 height 16
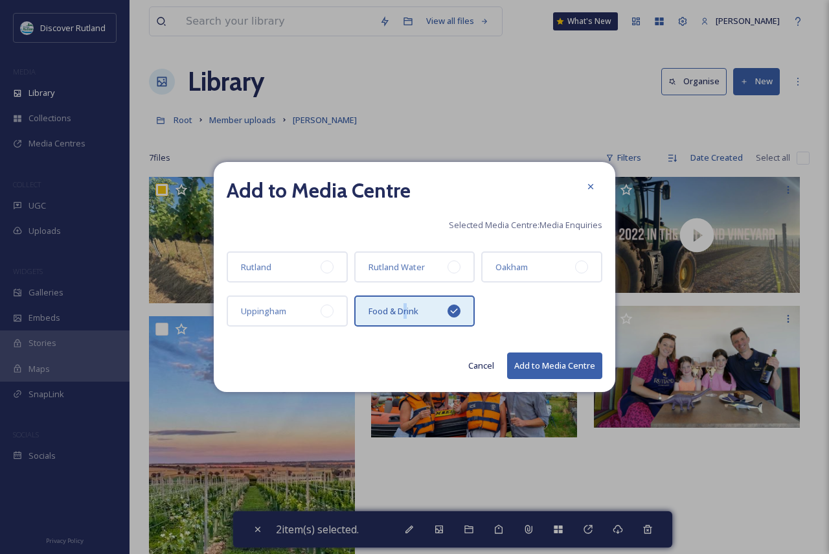
click at [555, 362] on button "Add to Media Centre" at bounding box center [554, 365] width 95 height 27
checkbox input "false"
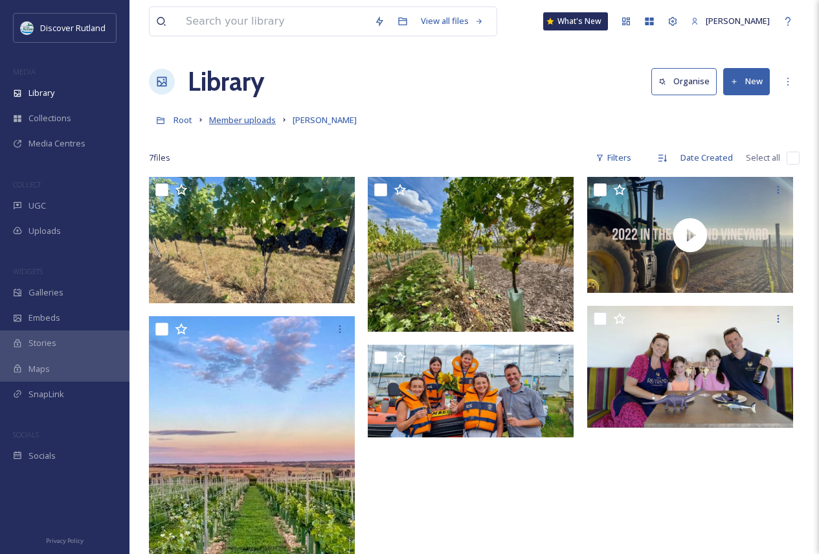
click at [220, 119] on span "Member uploads" at bounding box center [242, 120] width 67 height 12
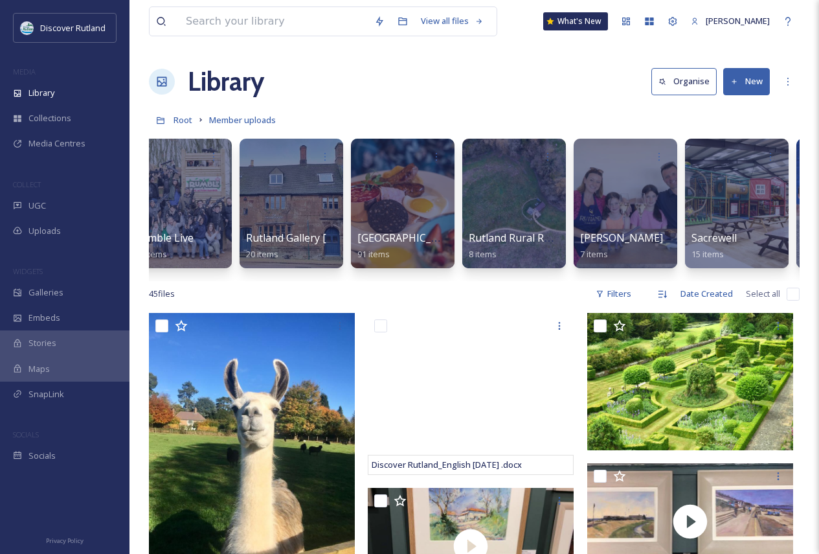
scroll to position [0, 1707]
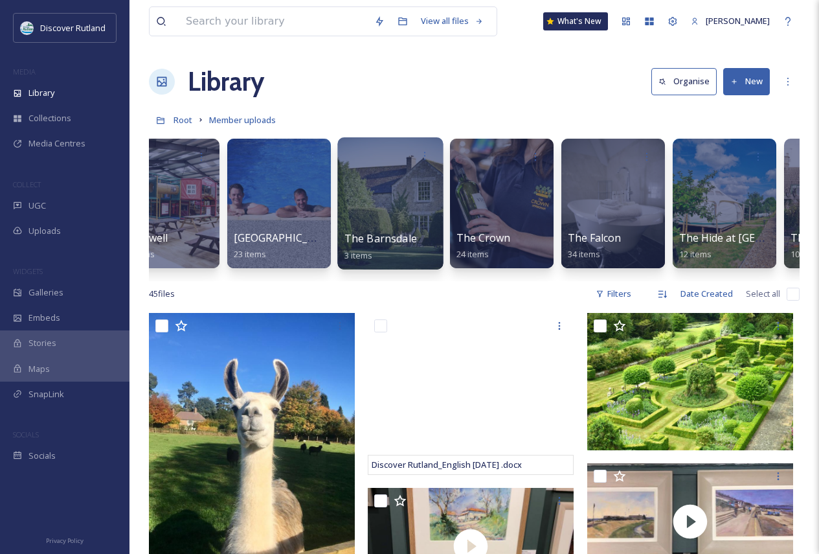
click at [387, 232] on span "The Barnsdale" at bounding box center [380, 238] width 73 height 14
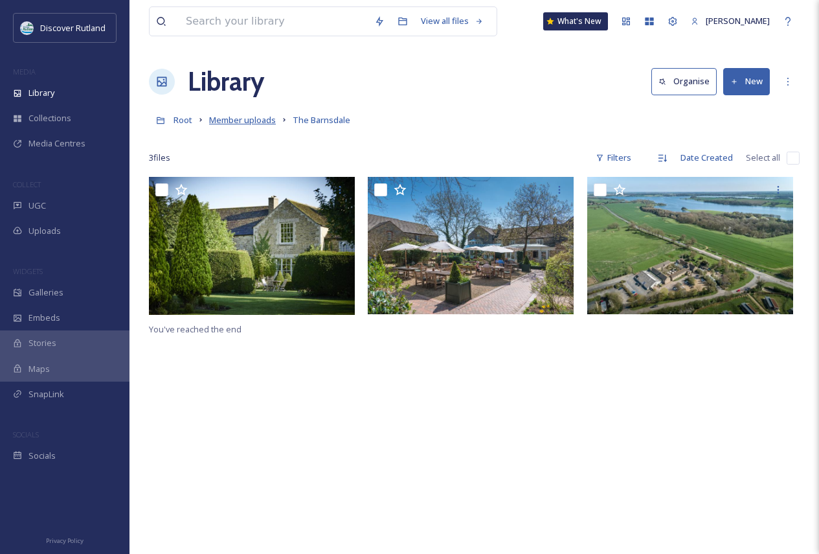
click at [252, 119] on span "Member uploads" at bounding box center [242, 120] width 67 height 12
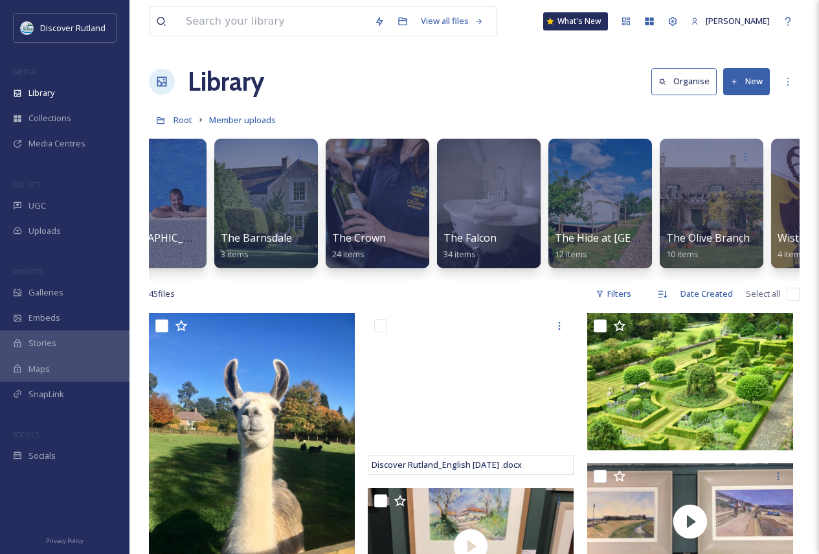
scroll to position [0, 1911]
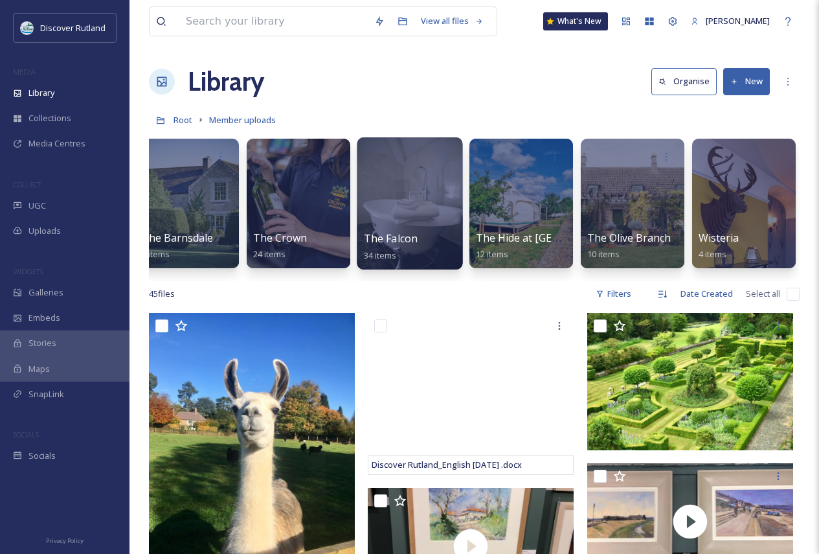
click at [422, 224] on div at bounding box center [410, 203] width 106 height 132
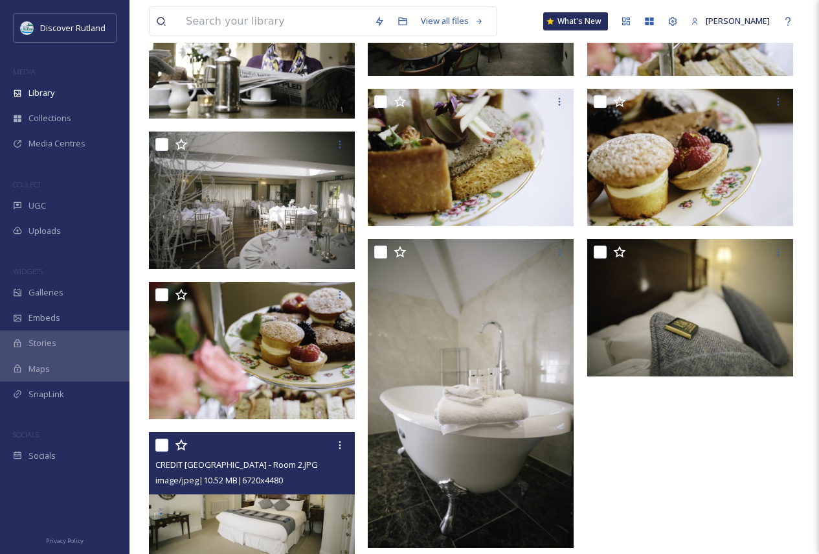
scroll to position [1775, 0]
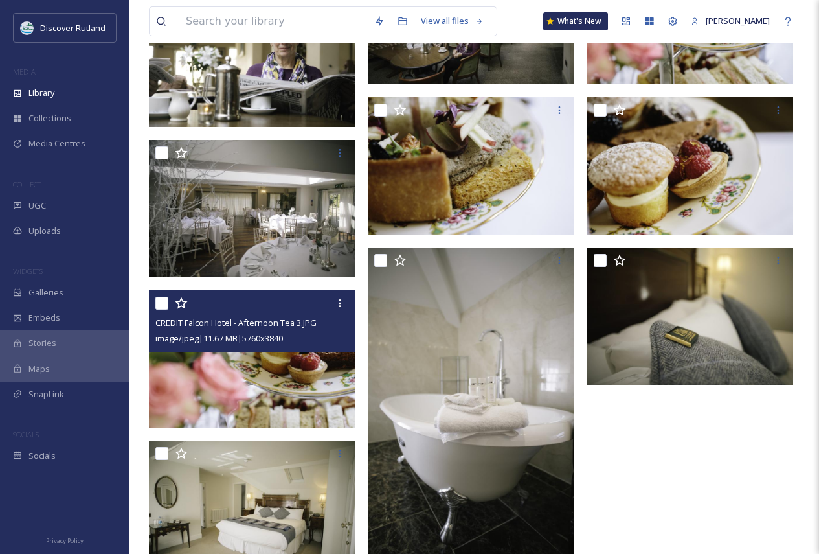
click at [166, 299] on input "checkbox" at bounding box center [161, 303] width 13 height 13
checkbox input "true"
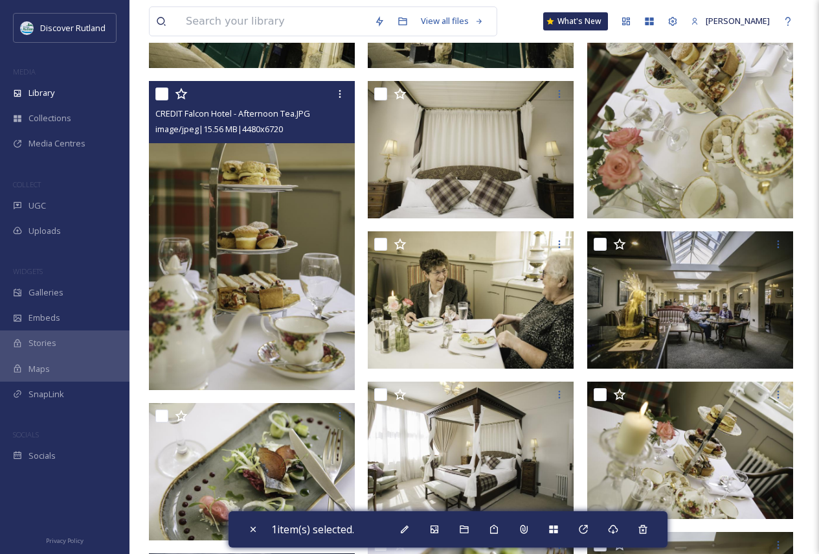
scroll to position [868, 0]
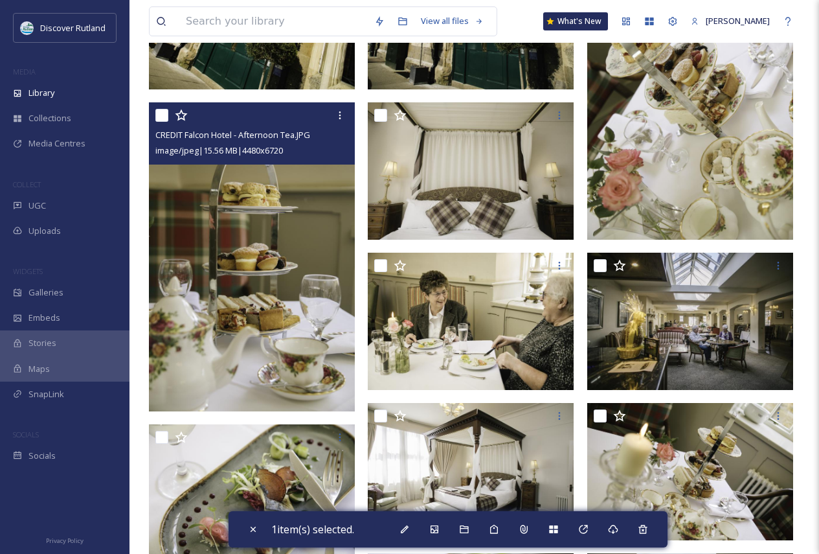
click at [163, 110] on input "checkbox" at bounding box center [161, 115] width 13 height 13
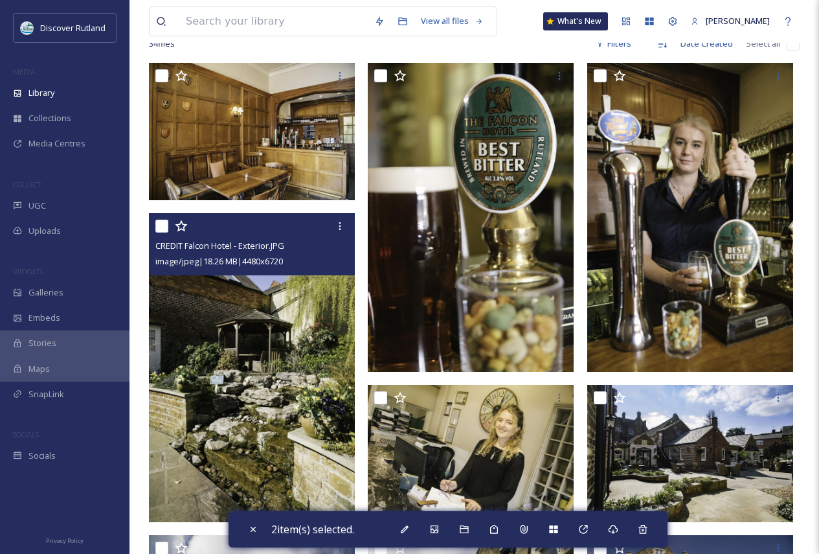
scroll to position [91, 0]
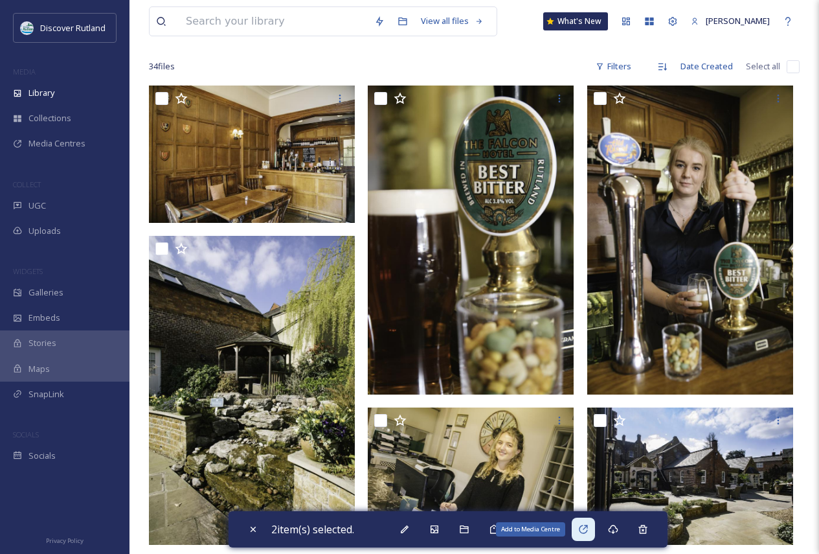
click at [582, 528] on icon at bounding box center [583, 529] width 10 height 10
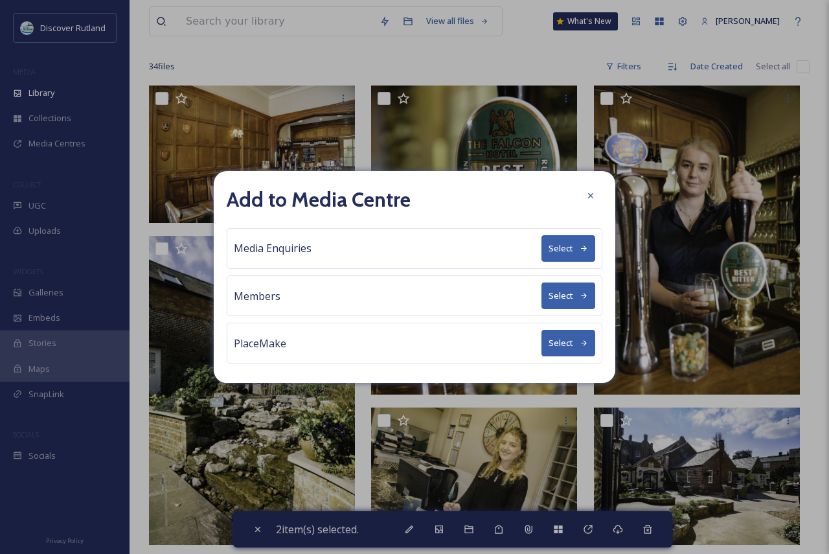
click at [566, 245] on button "Select" at bounding box center [568, 248] width 54 height 27
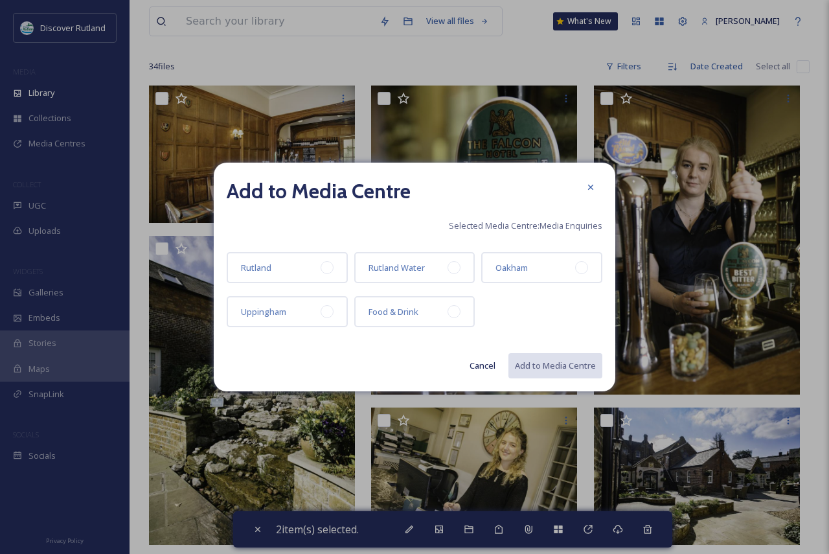
drag, startPoint x: 387, startPoint y: 310, endPoint x: 462, endPoint y: 319, distance: 75.6
click at [388, 310] on span "Food & Drink" at bounding box center [393, 312] width 50 height 12
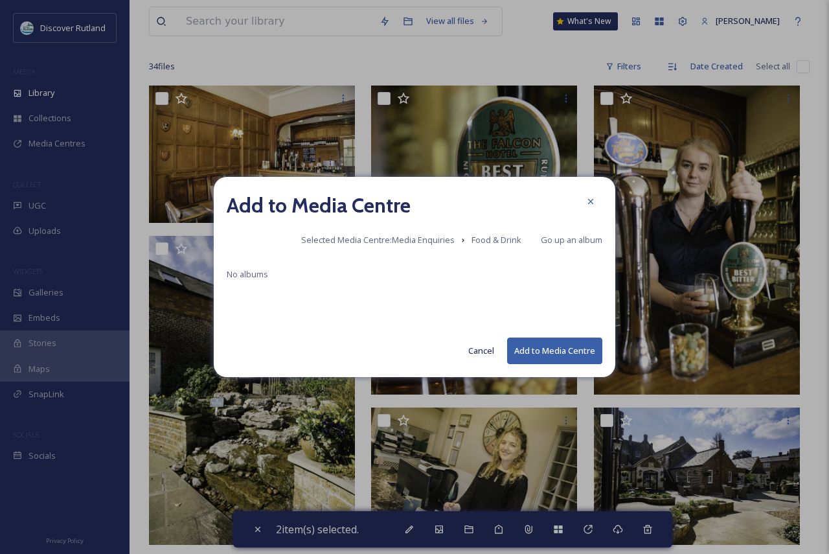
click at [565, 355] on button "Add to Media Centre" at bounding box center [554, 350] width 95 height 27
checkbox input "false"
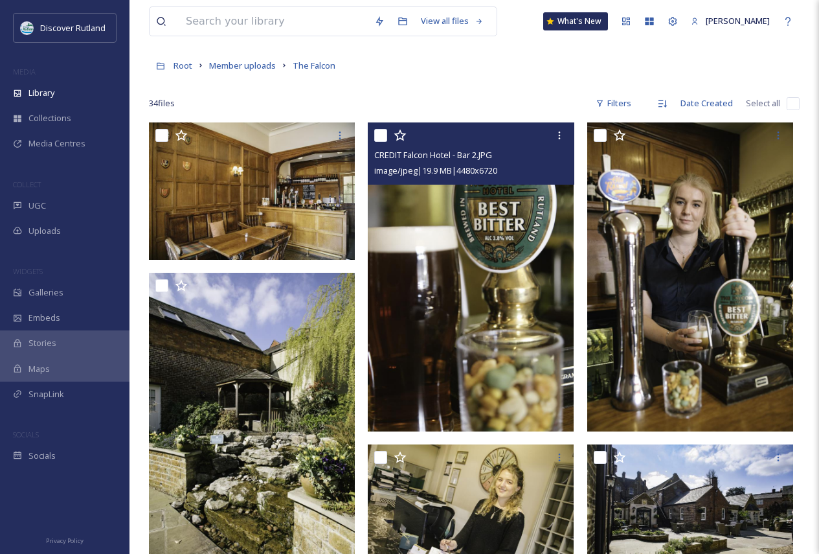
scroll to position [0, 0]
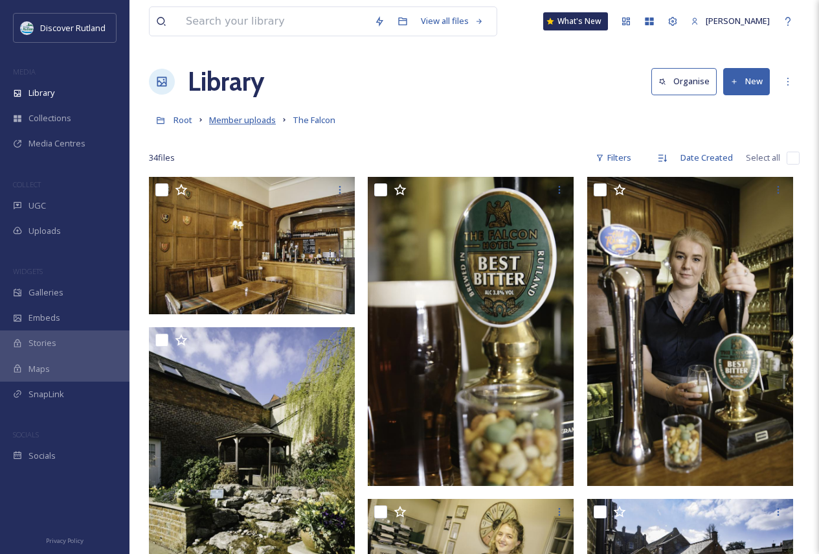
click at [235, 119] on span "Member uploads" at bounding box center [242, 120] width 67 height 12
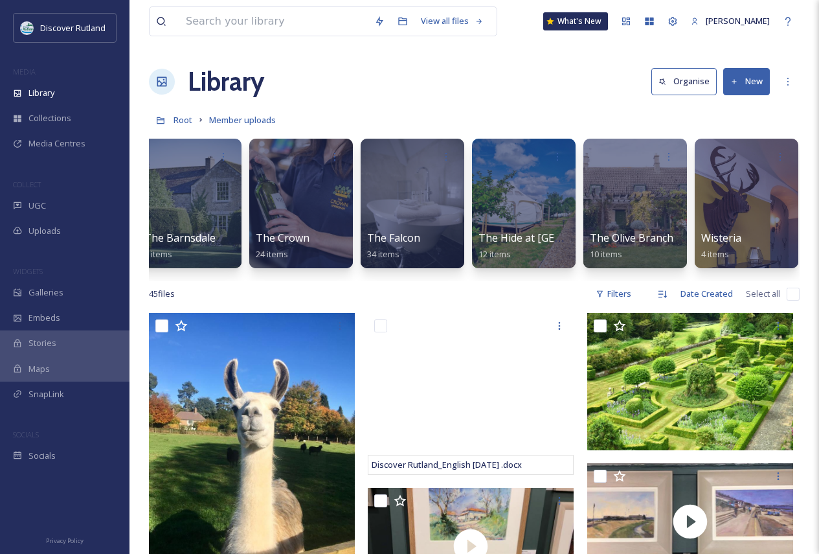
scroll to position [0, 1911]
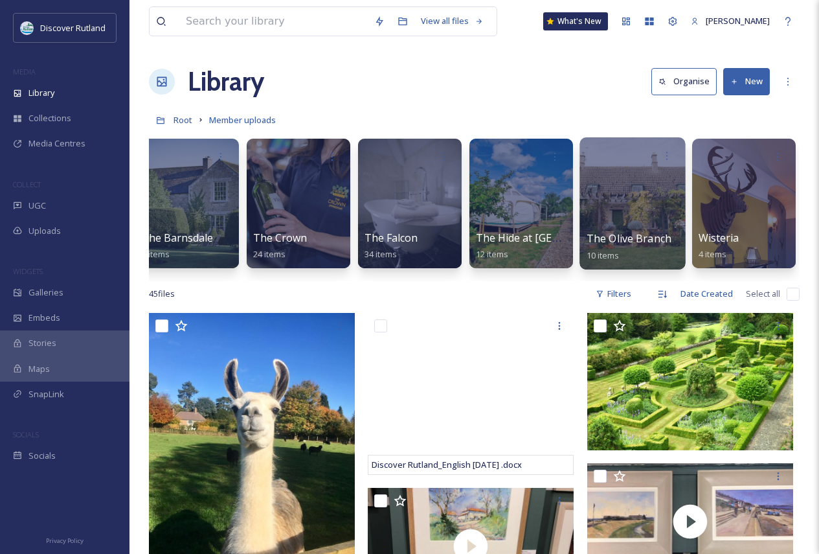
click at [629, 197] on div at bounding box center [632, 203] width 106 height 132
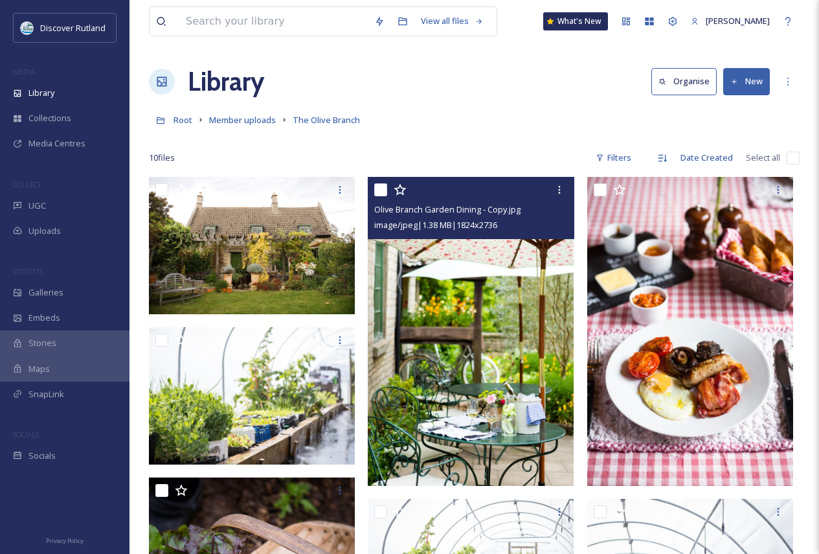
click at [383, 191] on input "checkbox" at bounding box center [380, 189] width 13 height 13
checkbox input "true"
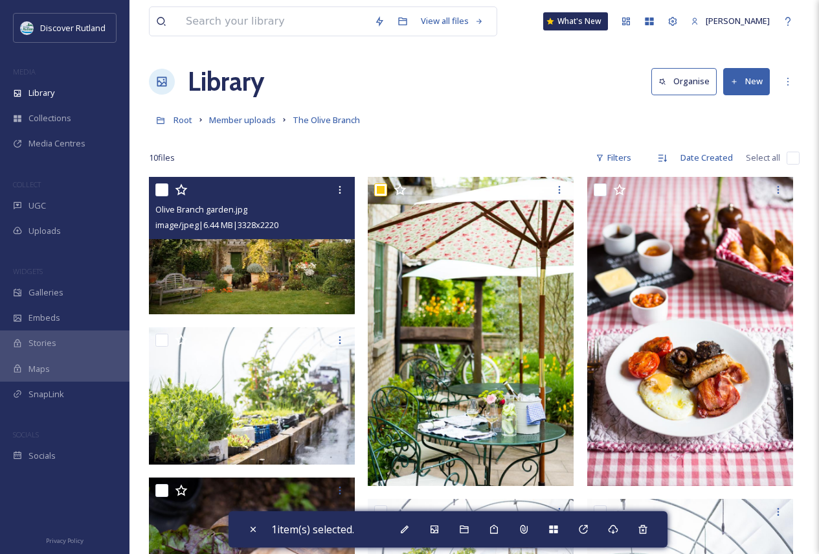
click at [165, 189] on input "checkbox" at bounding box center [161, 189] width 13 height 13
checkbox input "true"
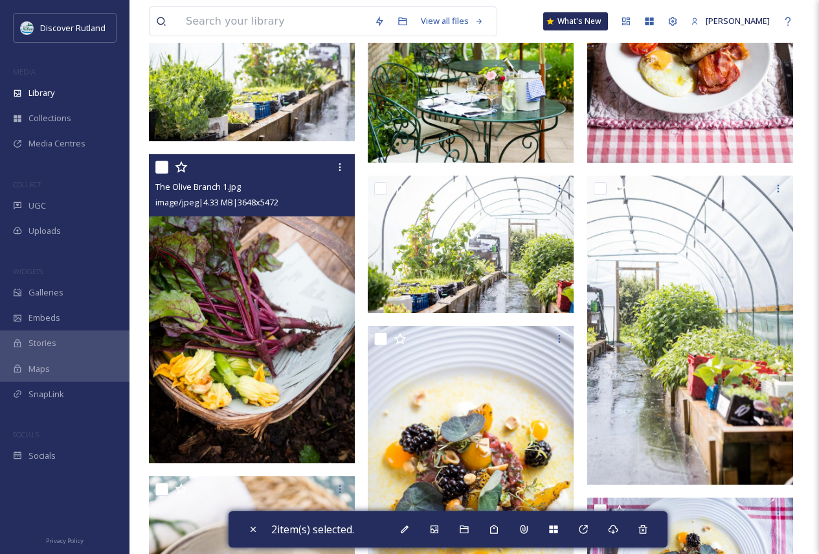
scroll to position [324, 0]
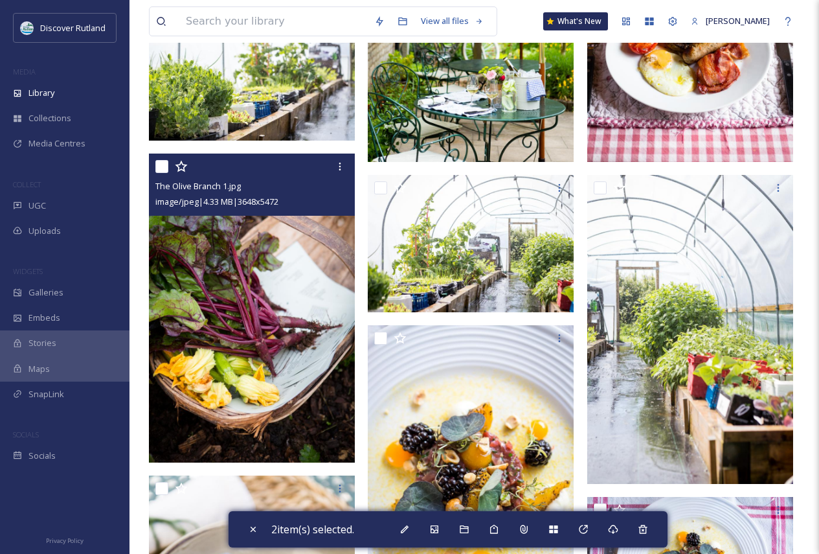
click at [159, 165] on input "checkbox" at bounding box center [161, 166] width 13 height 13
checkbox input "true"
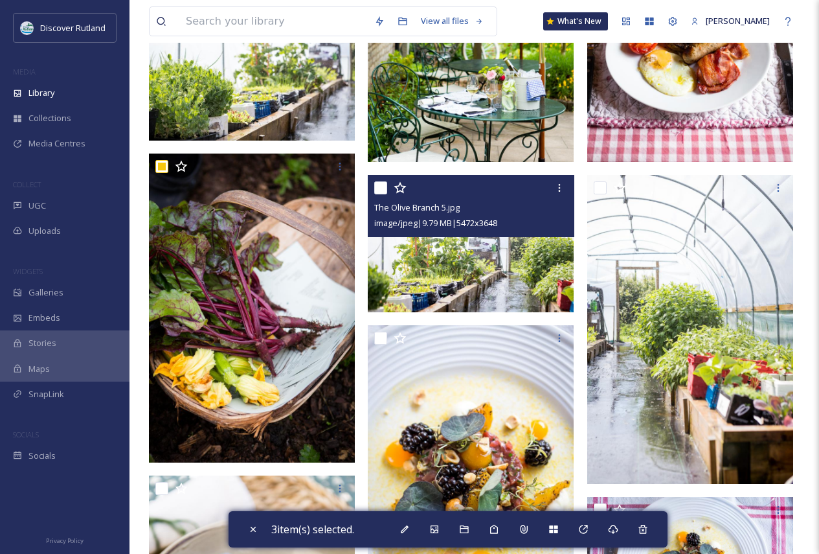
click at [382, 185] on input "checkbox" at bounding box center [380, 187] width 13 height 13
checkbox input "true"
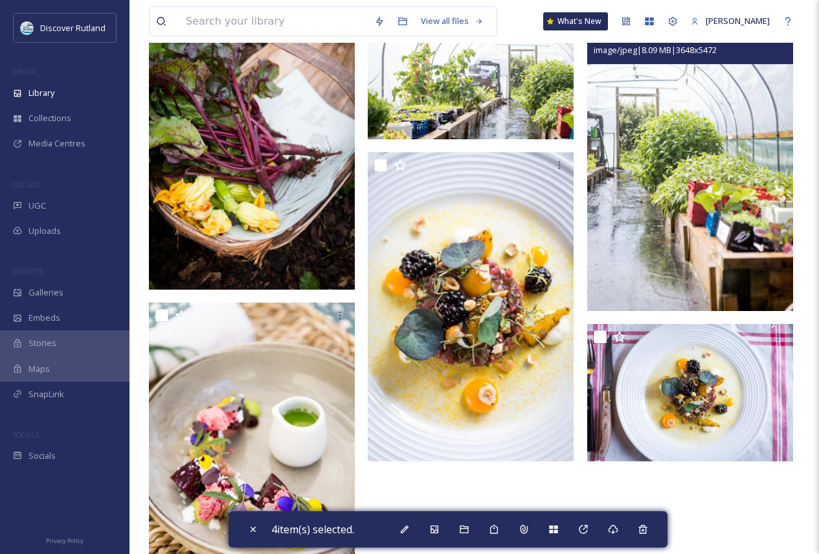
scroll to position [576, 0]
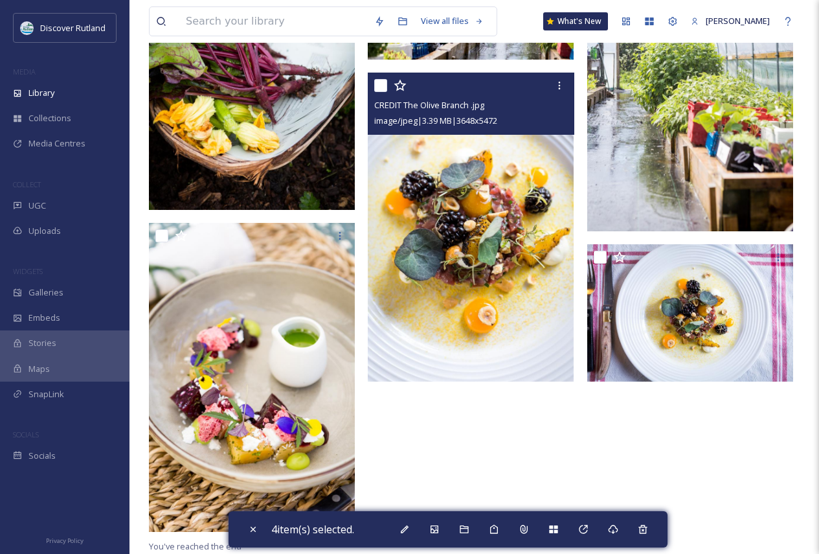
click at [381, 84] on input "checkbox" at bounding box center [380, 85] width 13 height 13
checkbox input "true"
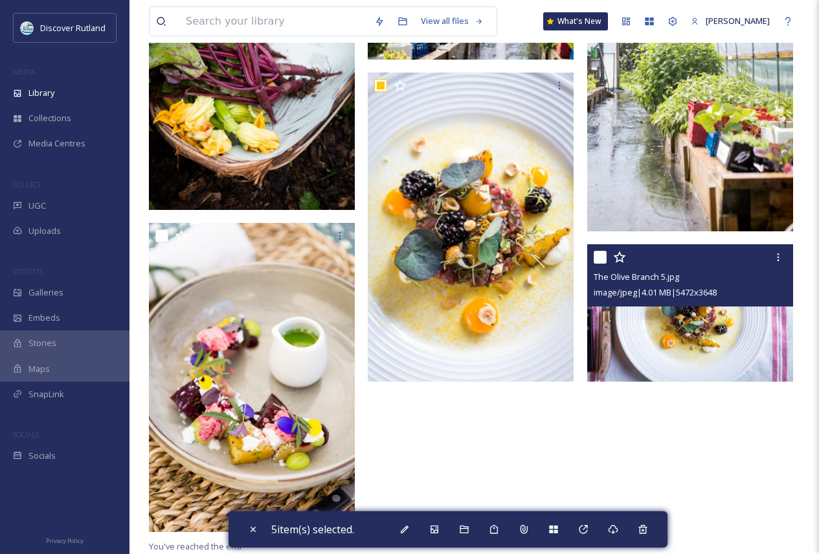
click at [599, 256] on input "checkbox" at bounding box center [600, 257] width 13 height 13
checkbox input "true"
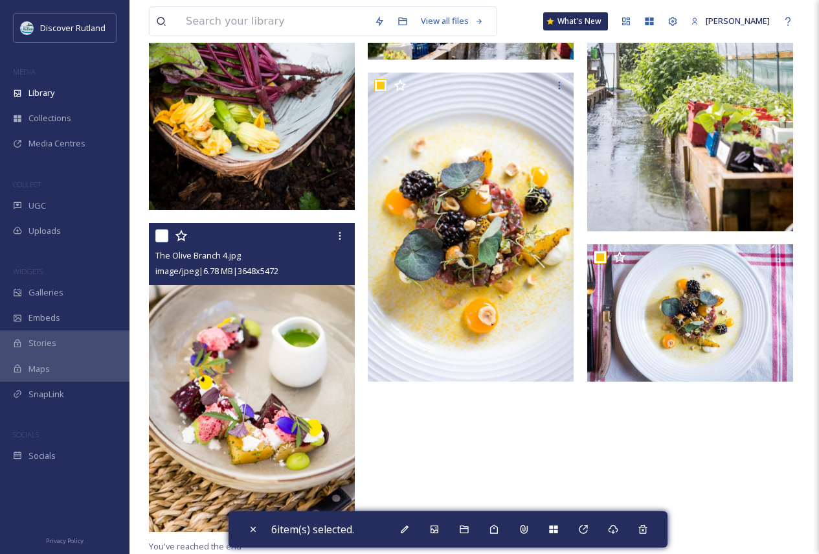
click at [163, 238] on input "checkbox" at bounding box center [161, 235] width 13 height 13
checkbox input "true"
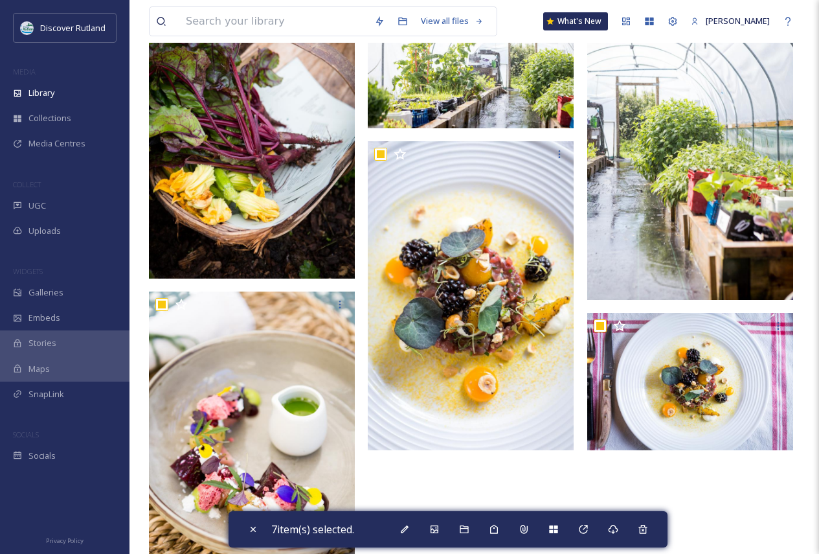
scroll to position [447, 0]
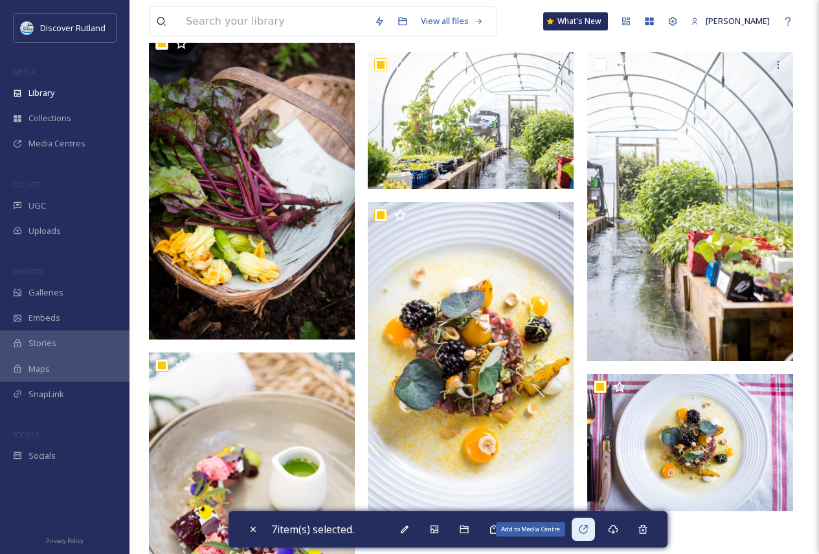
click at [587, 530] on icon at bounding box center [583, 528] width 8 height 8
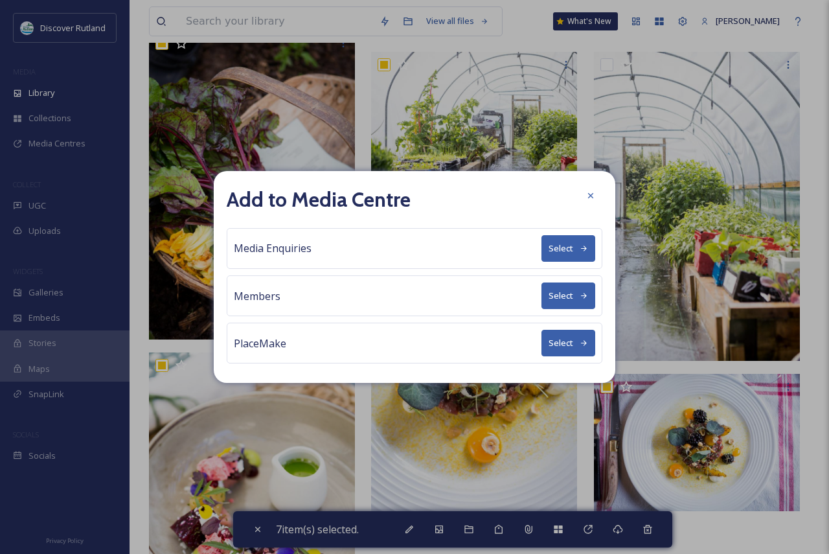
click at [557, 247] on button "Select" at bounding box center [568, 248] width 54 height 27
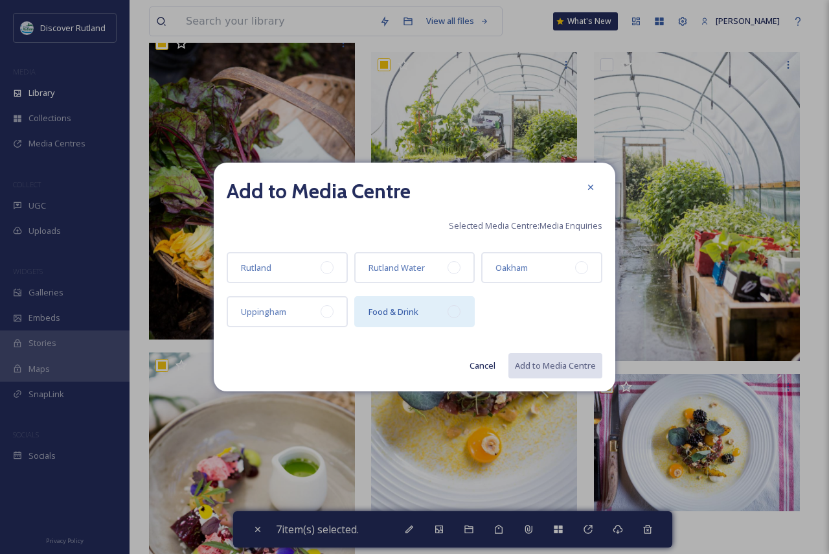
click at [398, 299] on div "Food & Drink" at bounding box center [414, 311] width 121 height 31
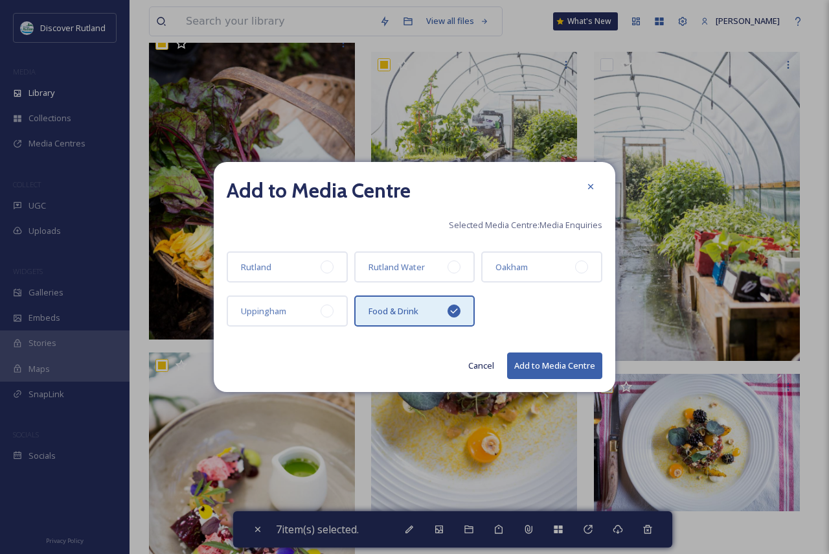
click at [545, 370] on button "Add to Media Centre" at bounding box center [554, 365] width 95 height 27
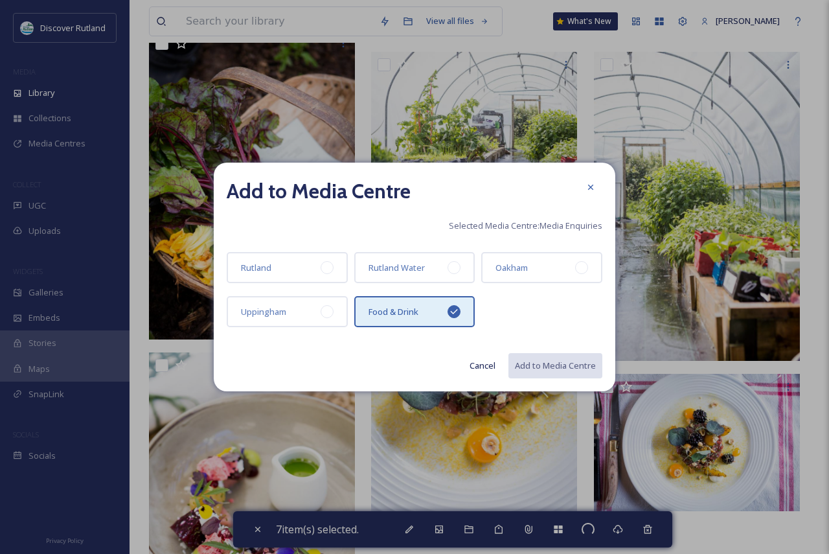
checkbox input "false"
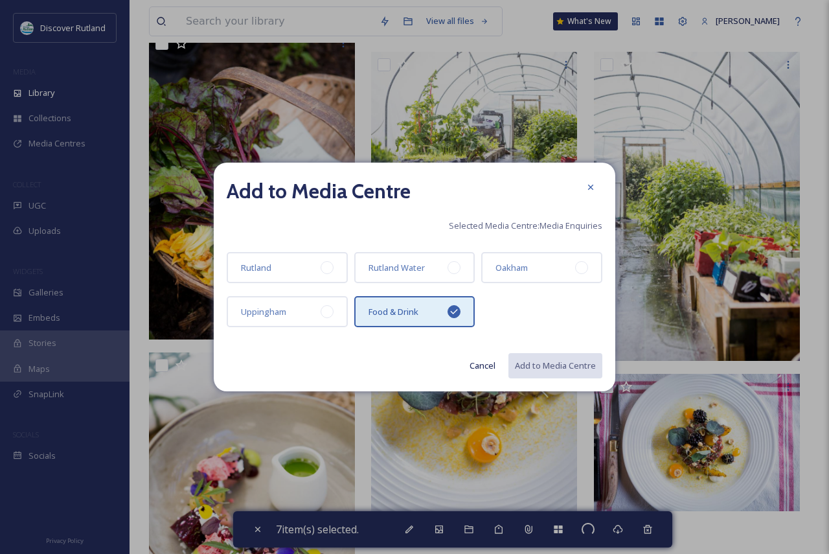
checkbox input "false"
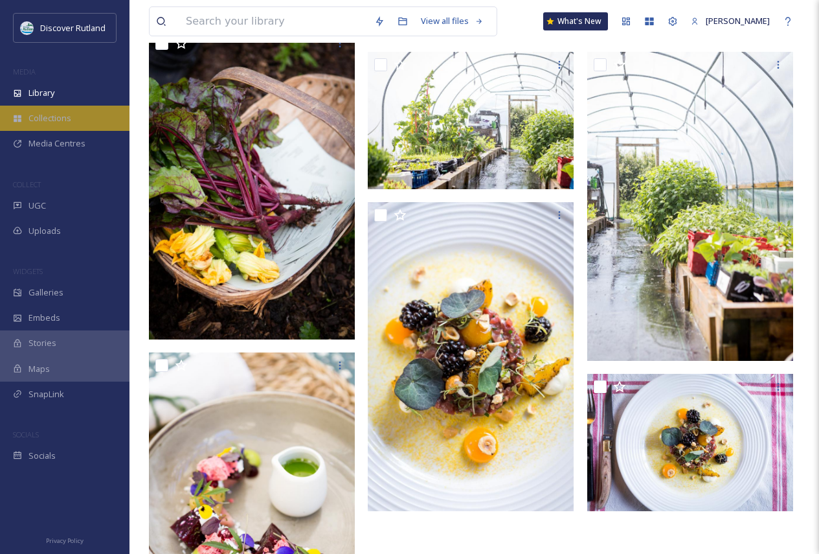
click at [50, 123] on span "Collections" at bounding box center [49, 118] width 43 height 12
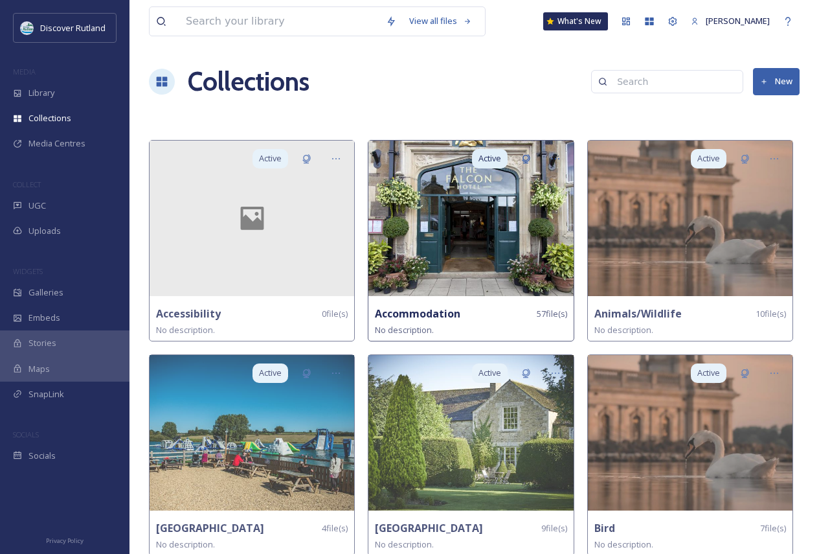
click at [437, 284] on img at bounding box center [470, 217] width 205 height 155
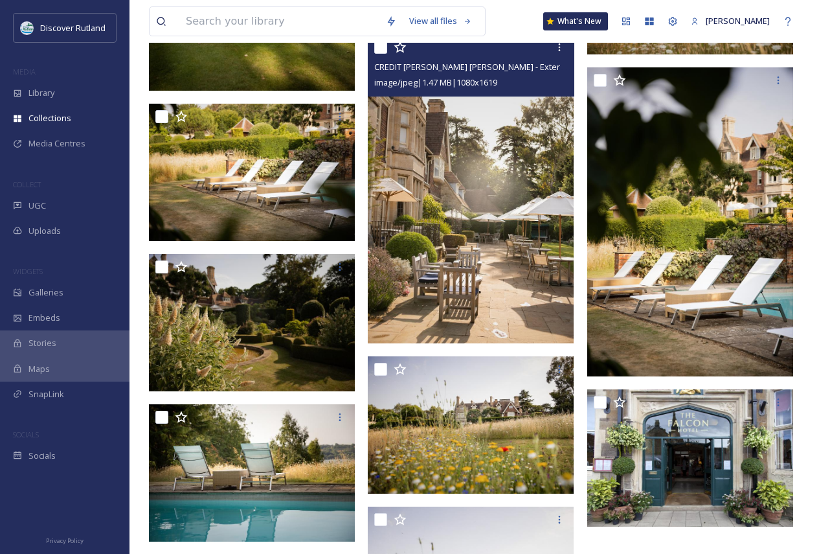
scroll to position [3449, 0]
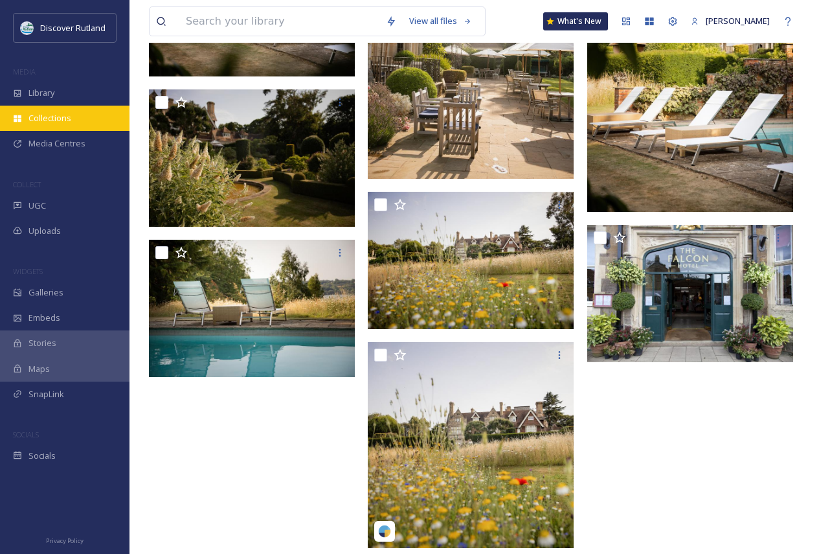
click at [63, 120] on span "Collections" at bounding box center [49, 118] width 43 height 12
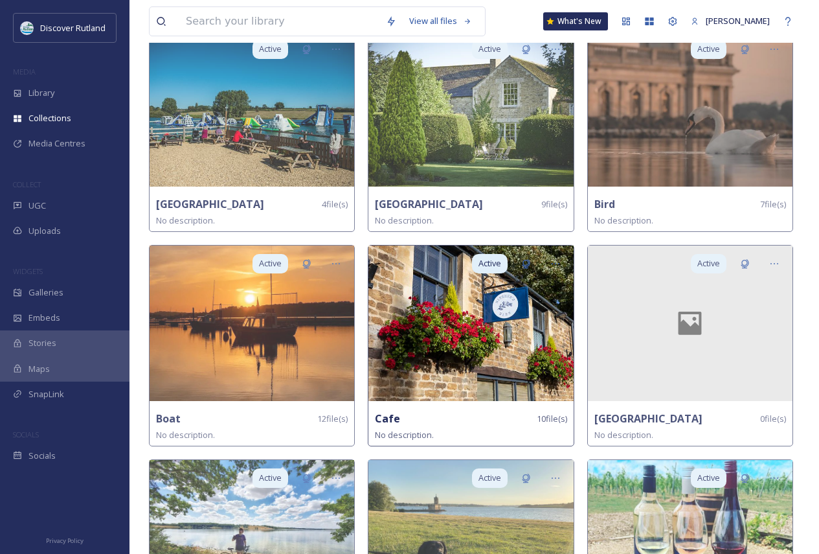
scroll to position [388, 0]
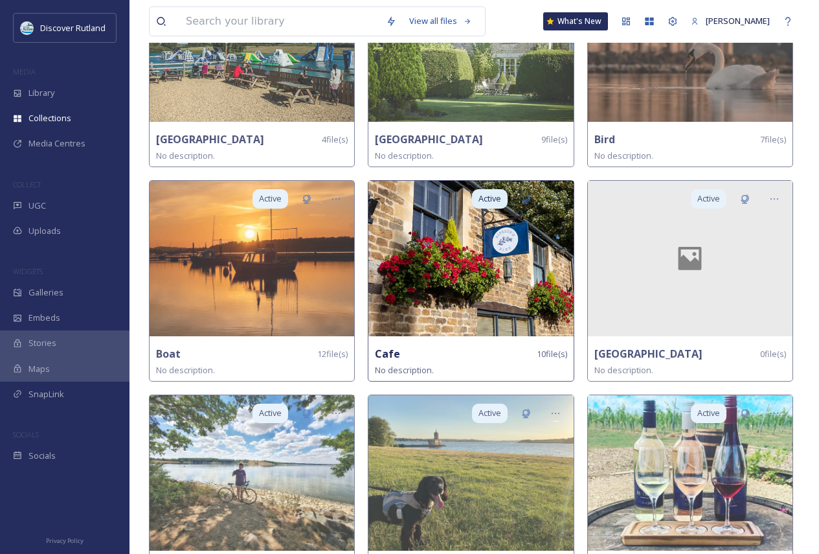
click at [520, 326] on img at bounding box center [470, 258] width 205 height 155
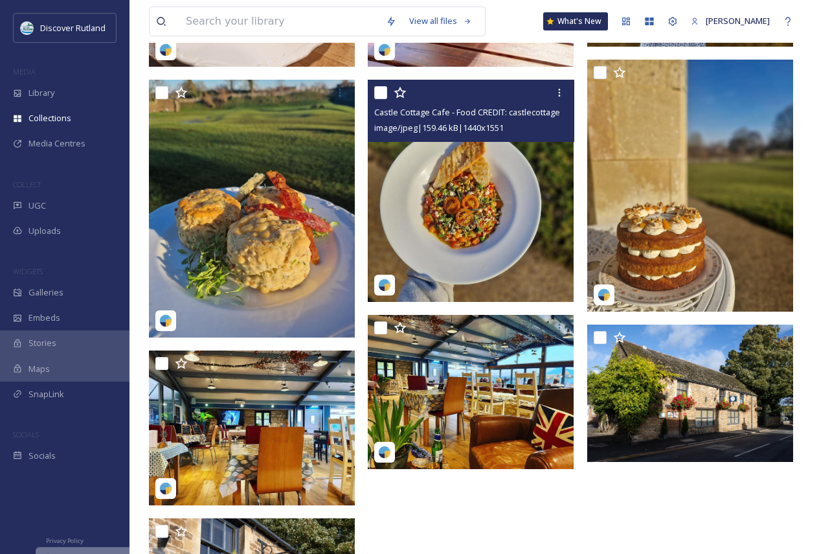
scroll to position [511, 0]
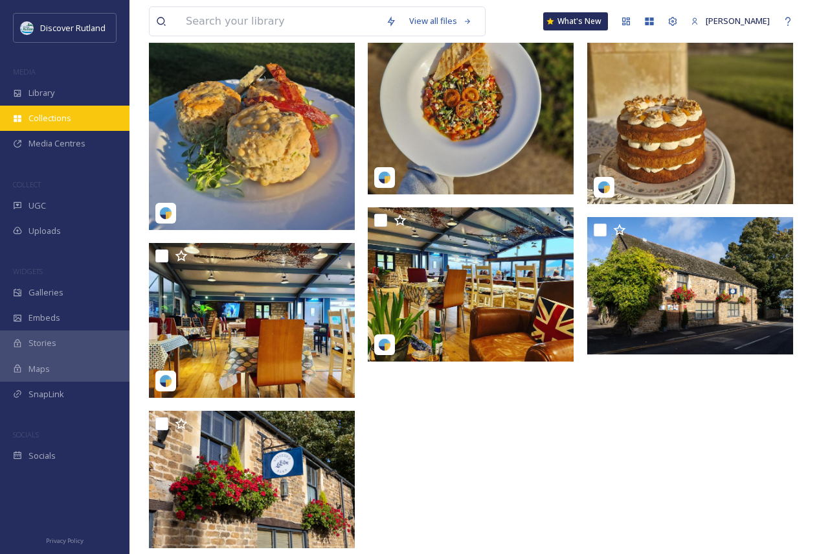
click at [61, 124] on span "Collections" at bounding box center [49, 118] width 43 height 12
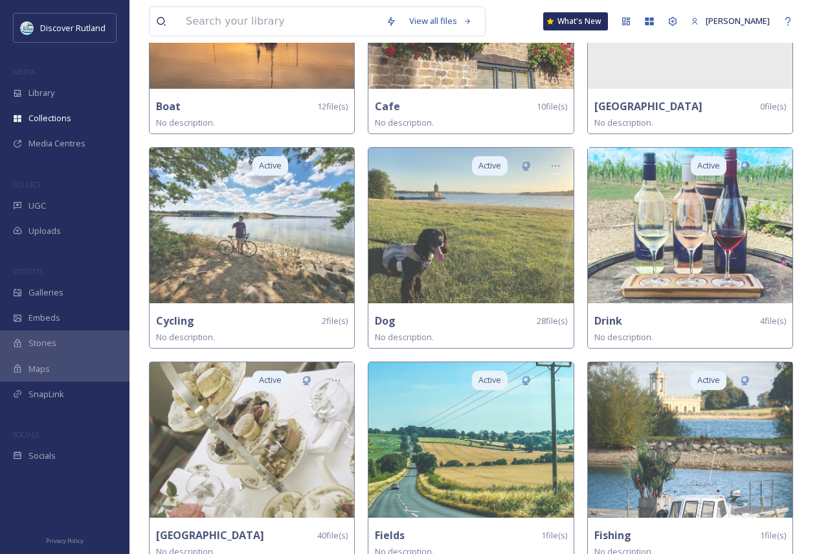
scroll to position [647, 0]
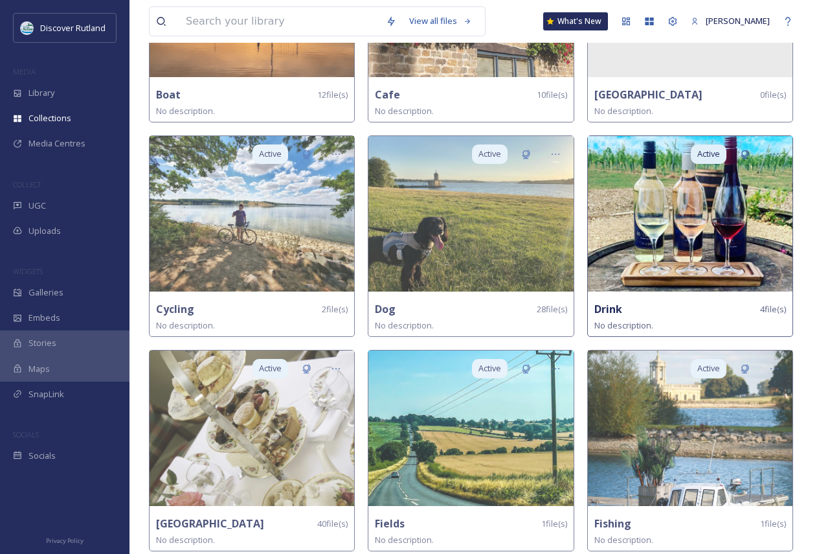
click at [639, 306] on div "Drink 4 file(s)" at bounding box center [690, 309] width 192 height 16
click at [630, 255] on img at bounding box center [690, 213] width 205 height 155
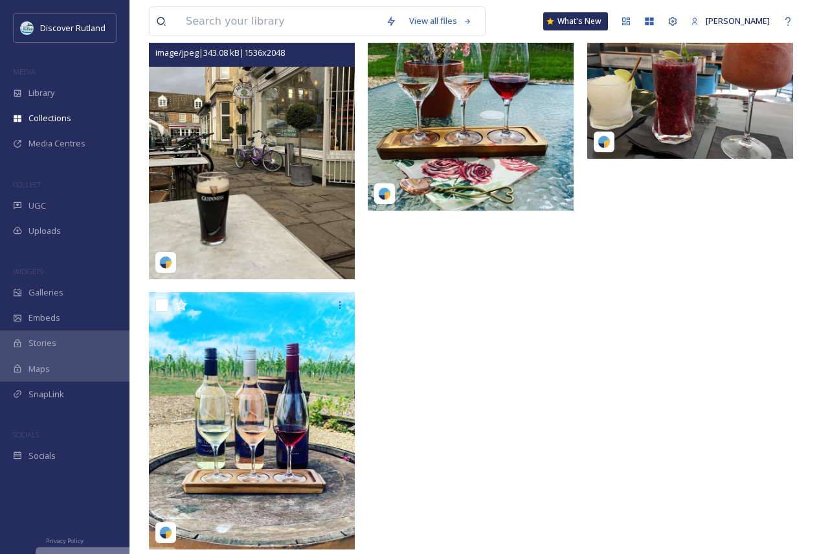
scroll to position [210, 0]
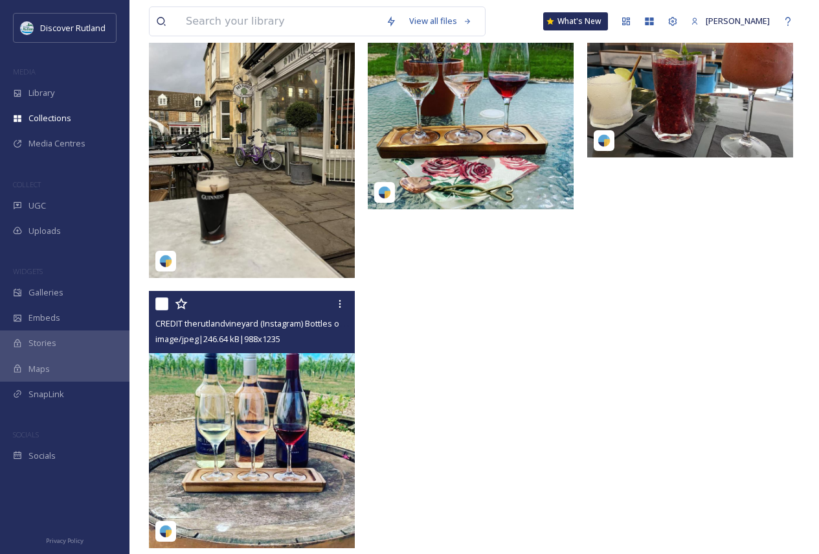
click at [165, 302] on input "checkbox" at bounding box center [161, 303] width 13 height 13
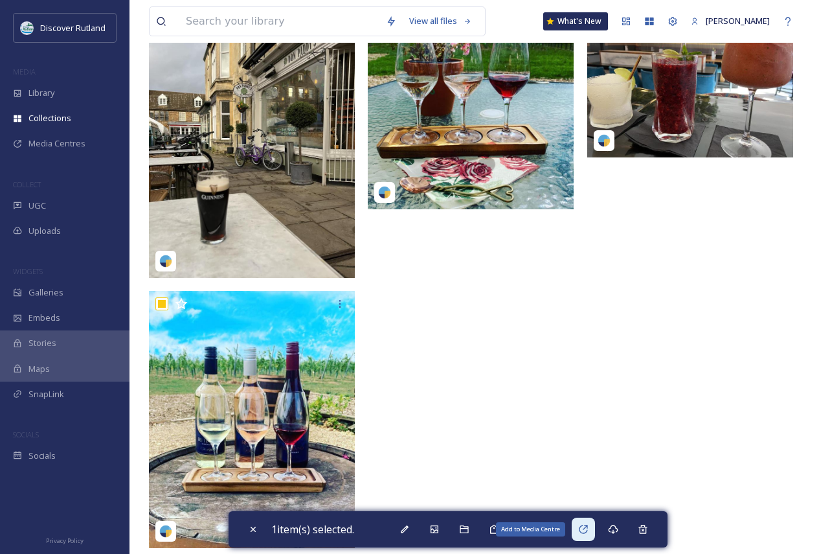
click at [587, 528] on icon at bounding box center [583, 528] width 8 height 8
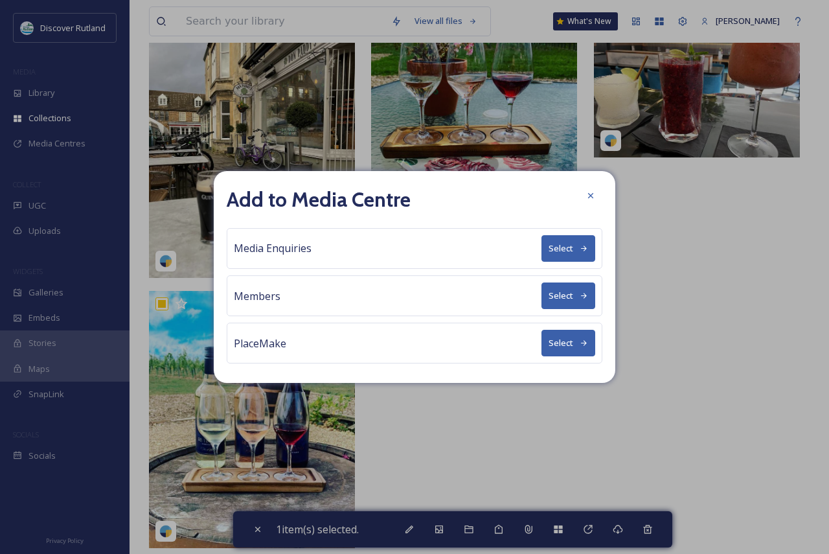
click at [552, 250] on button "Select" at bounding box center [568, 248] width 54 height 27
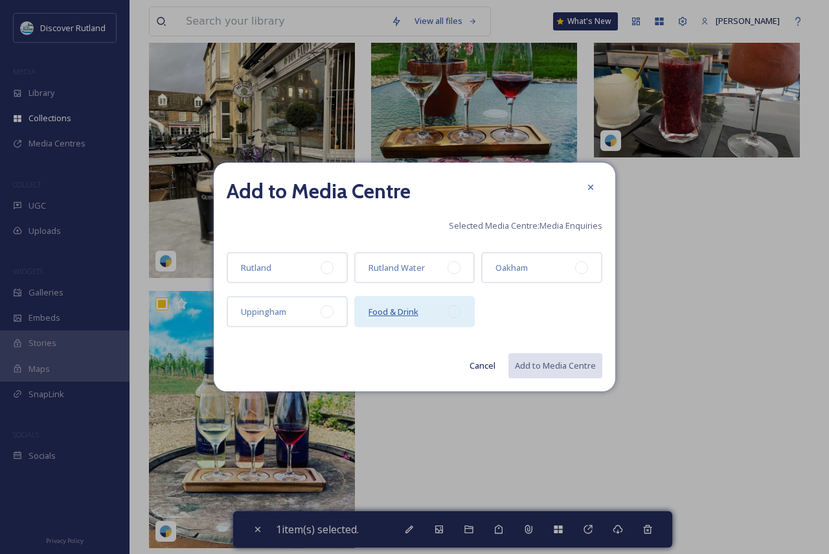
click at [412, 311] on span "Food & Drink" at bounding box center [393, 312] width 50 height 12
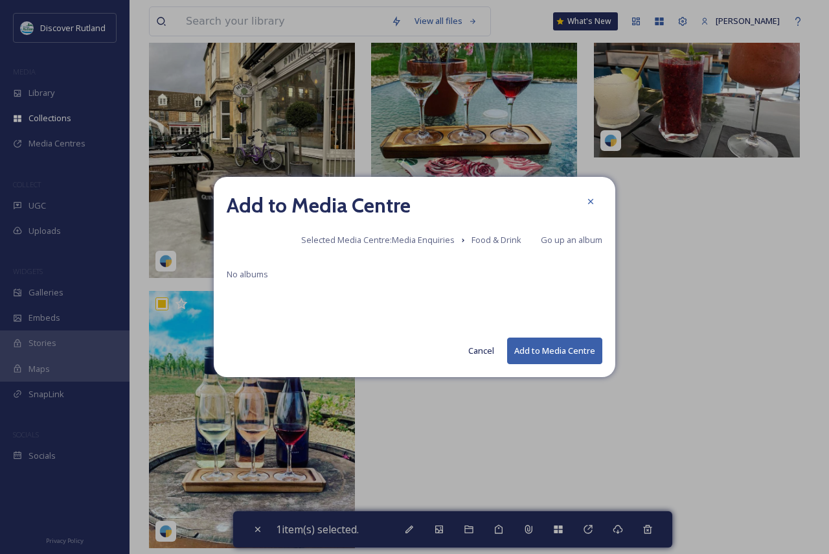
click at [554, 351] on button "Add to Media Centre" at bounding box center [554, 350] width 95 height 27
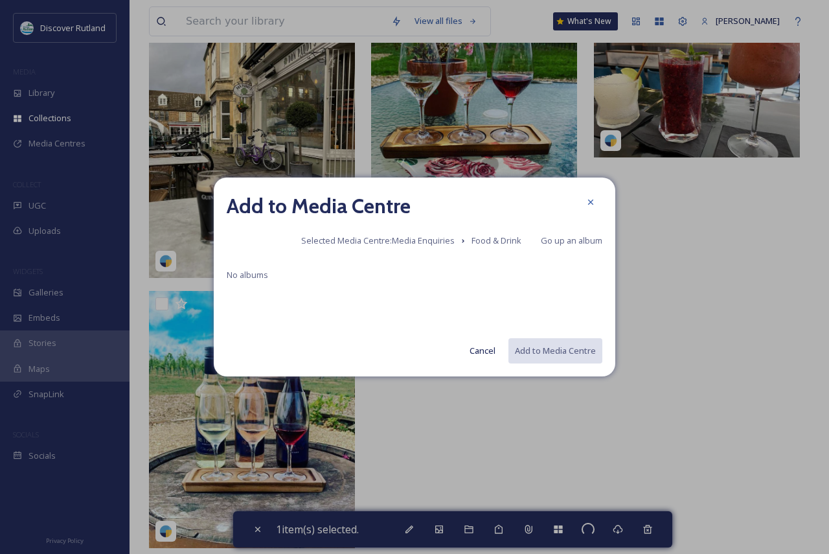
checkbox input "false"
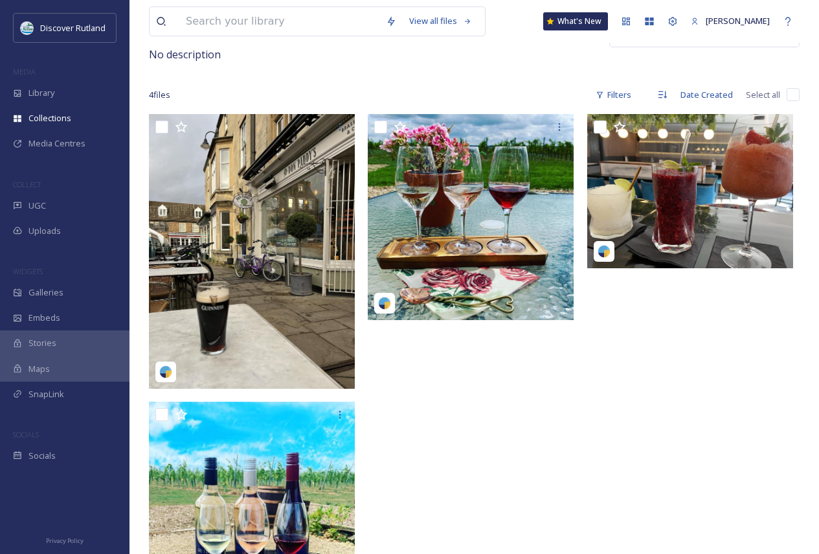
scroll to position [80, 0]
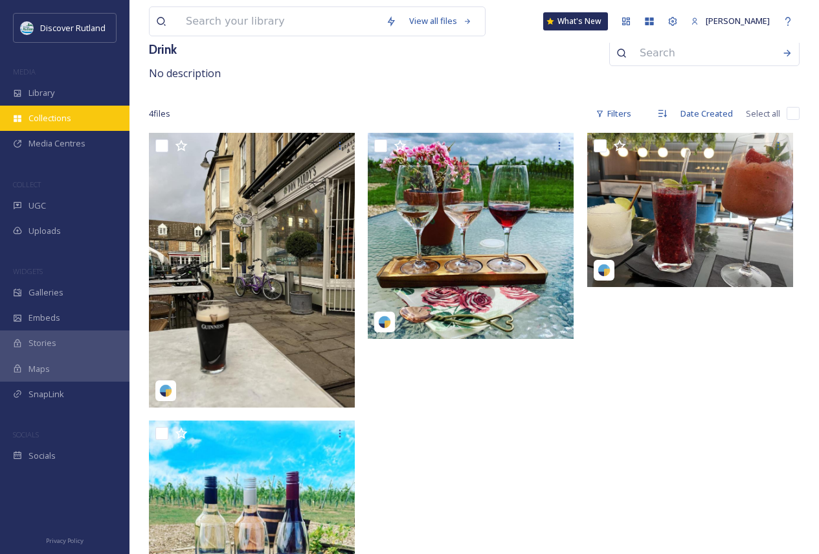
click at [45, 111] on div "Collections" at bounding box center [64, 118] width 129 height 25
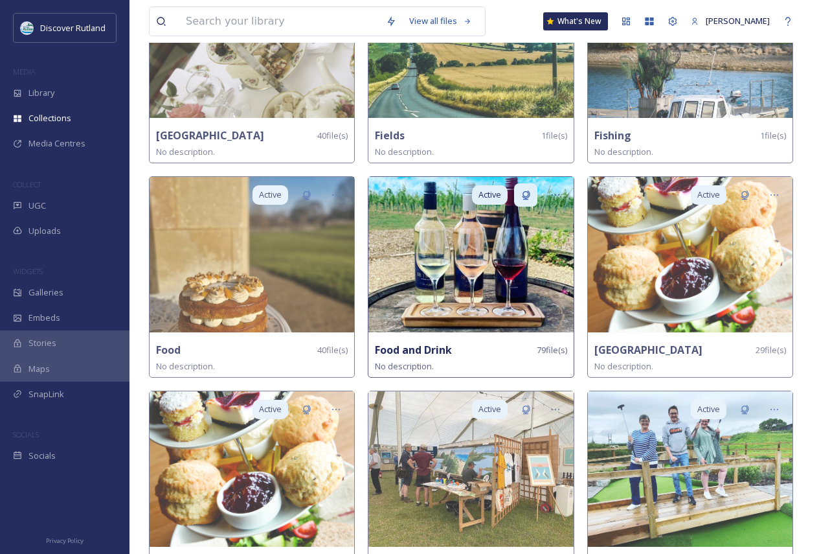
scroll to position [1036, 0]
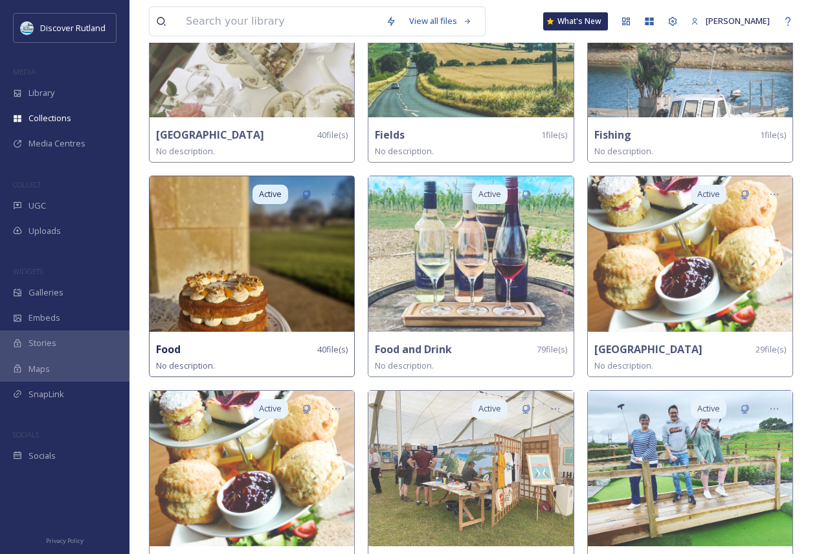
click at [272, 285] on img at bounding box center [252, 253] width 205 height 155
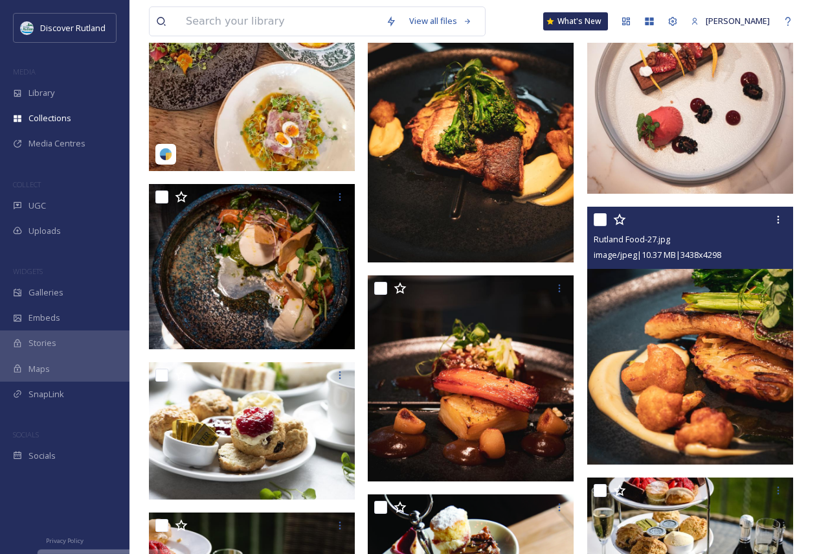
scroll to position [518, 0]
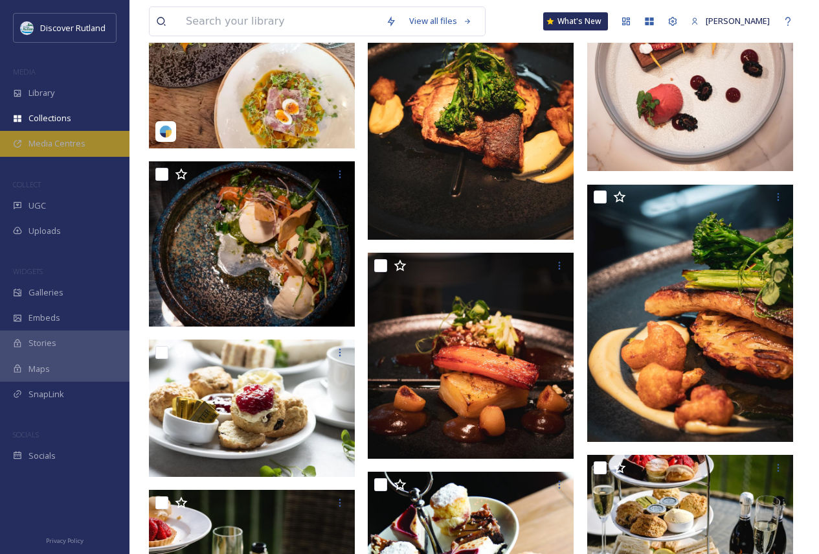
click at [55, 140] on span "Media Centres" at bounding box center [56, 143] width 57 height 12
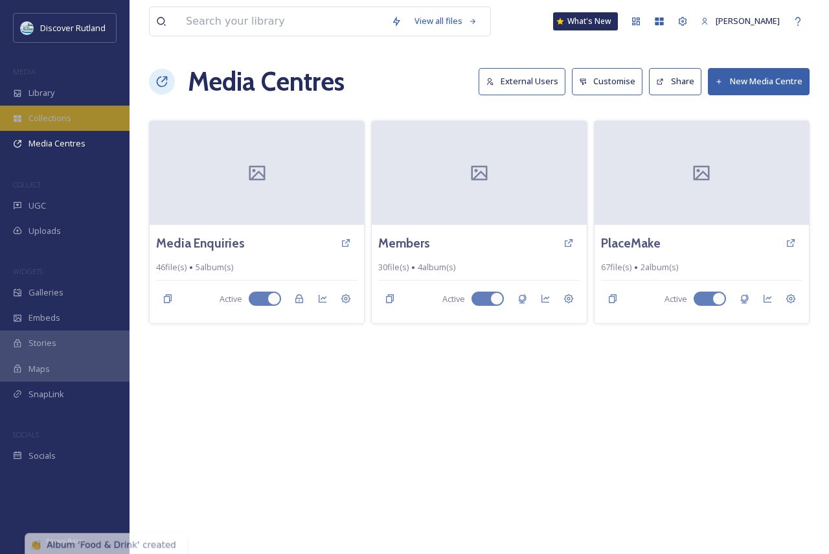
click at [56, 115] on span "Collections" at bounding box center [49, 118] width 43 height 12
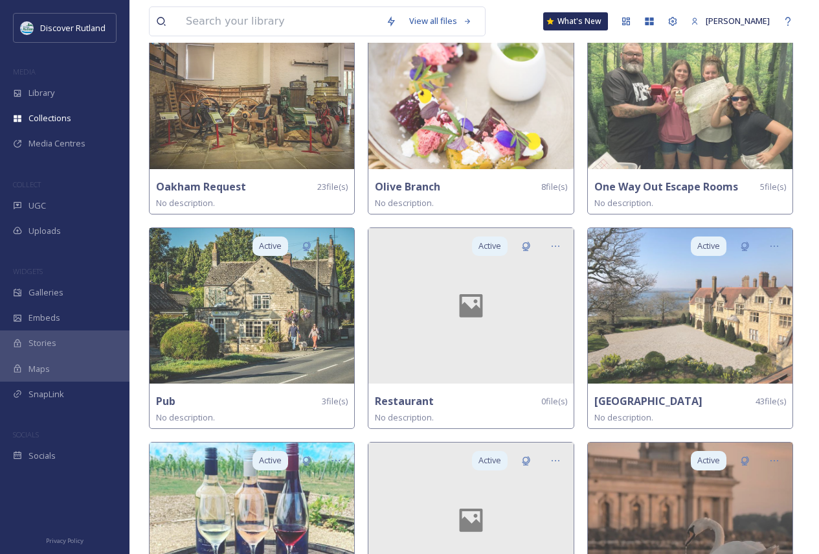
scroll to position [2525, 0]
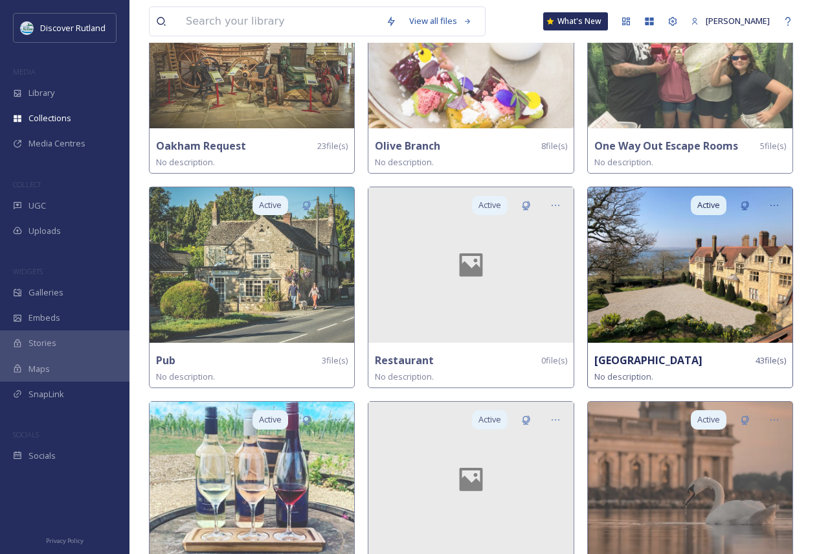
click at [712, 290] on img at bounding box center [690, 264] width 205 height 155
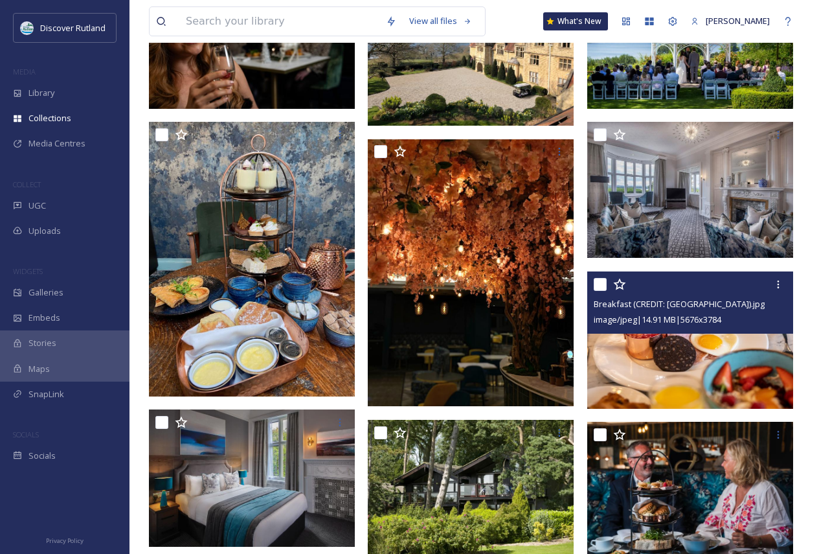
scroll to position [324, 0]
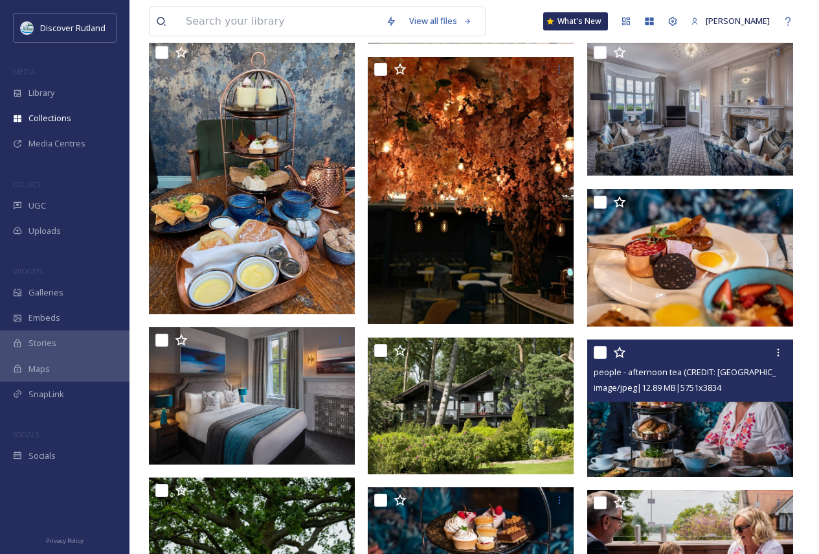
click at [596, 352] on input "checkbox" at bounding box center [600, 352] width 13 height 13
checkbox input "true"
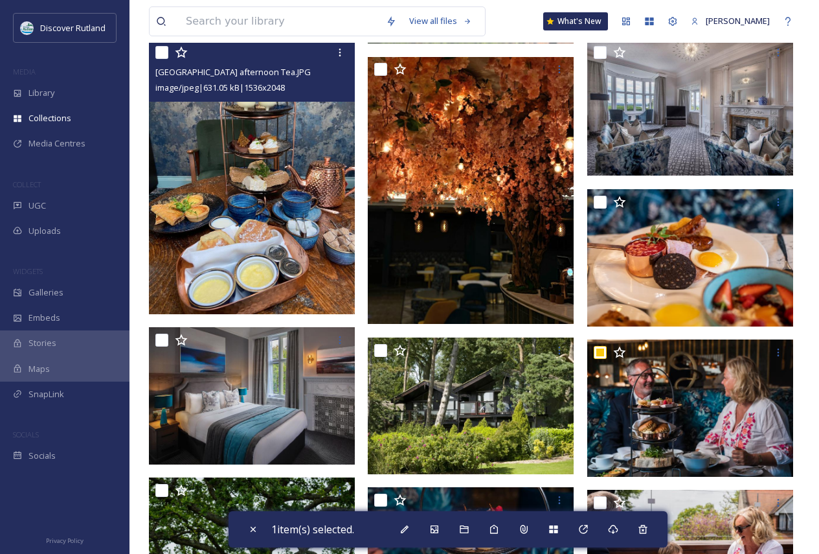
click at [159, 49] on input "checkbox" at bounding box center [161, 52] width 13 height 13
checkbox input "true"
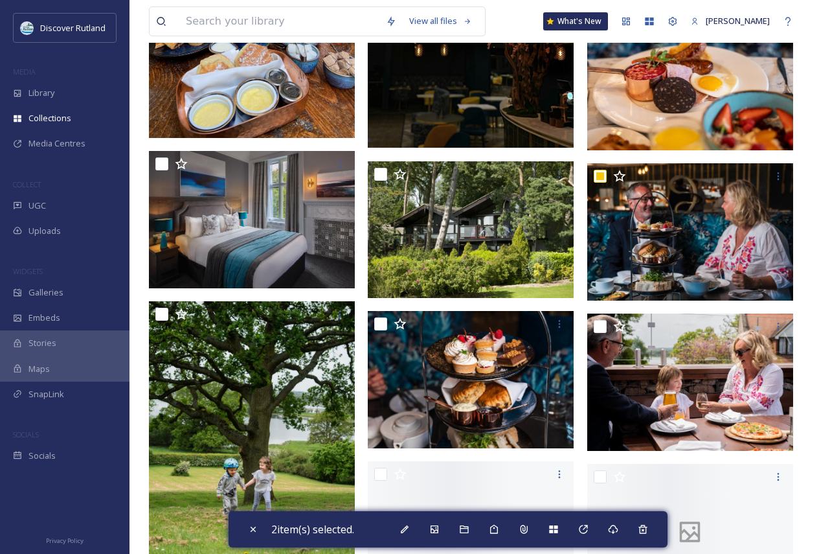
scroll to position [518, 0]
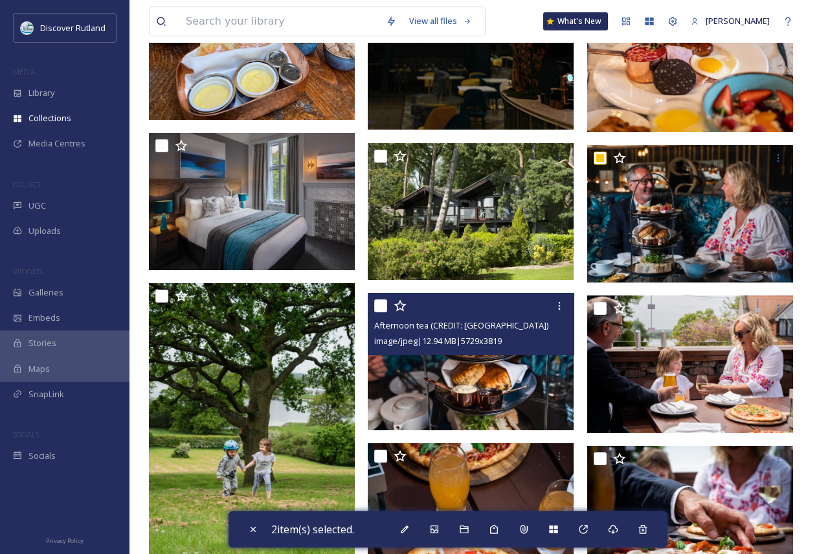
click at [380, 304] on input "checkbox" at bounding box center [380, 305] width 13 height 13
checkbox input "true"
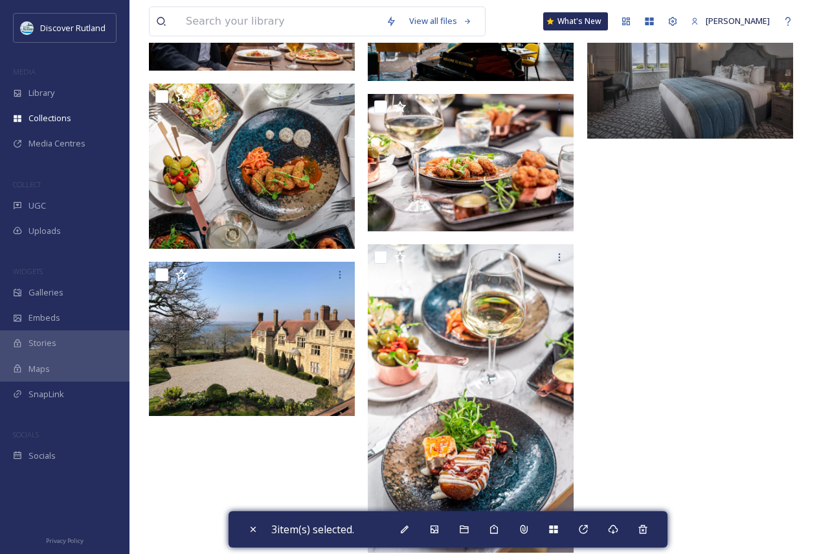
scroll to position [2512, 0]
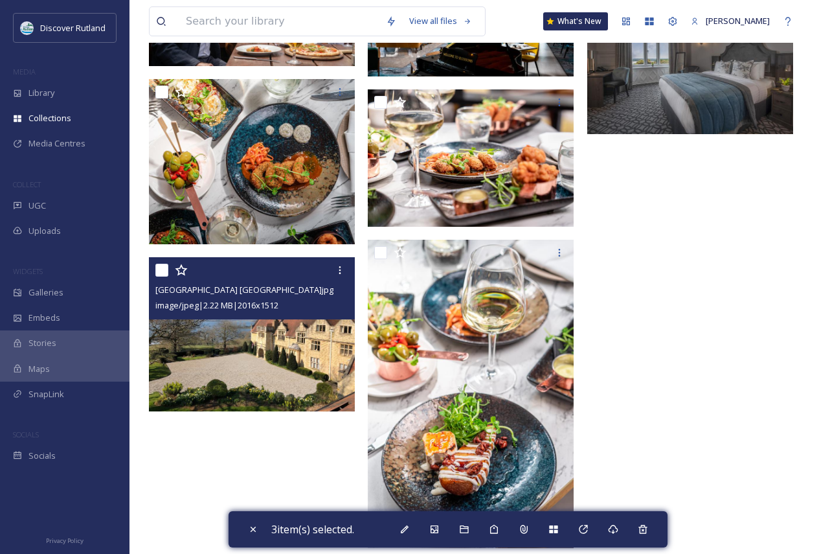
click at [163, 269] on input "checkbox" at bounding box center [161, 269] width 13 height 13
checkbox input "true"
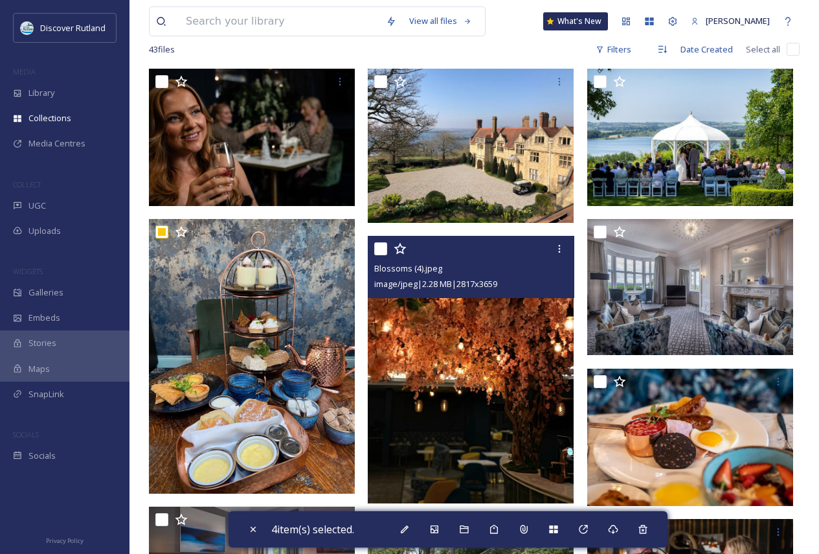
scroll to position [117, 0]
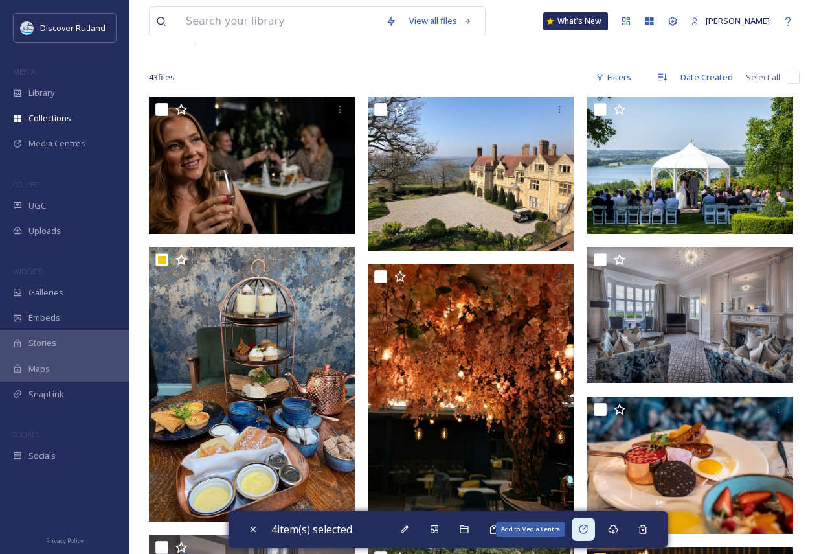
click at [587, 526] on icon at bounding box center [583, 529] width 10 height 10
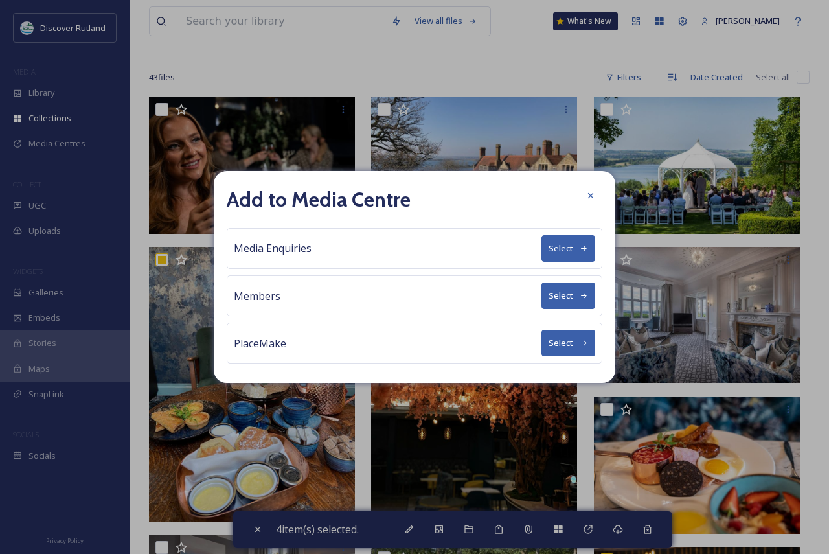
click at [574, 256] on button "Select" at bounding box center [568, 248] width 54 height 27
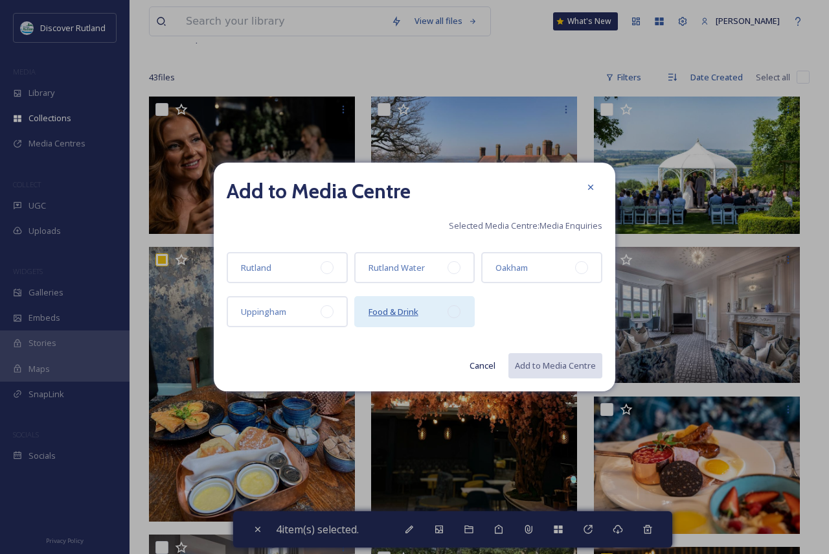
click at [397, 315] on span "Food & Drink" at bounding box center [393, 312] width 50 height 12
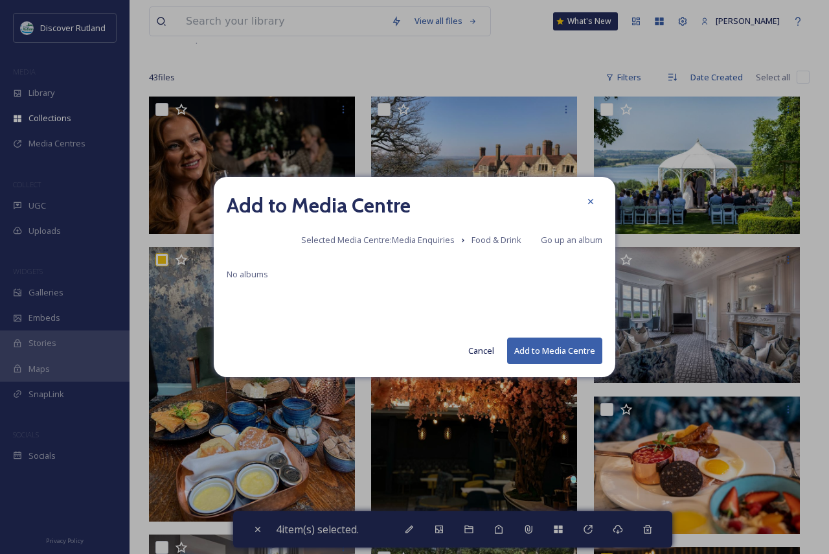
click at [573, 355] on button "Add to Media Centre" at bounding box center [554, 350] width 95 height 27
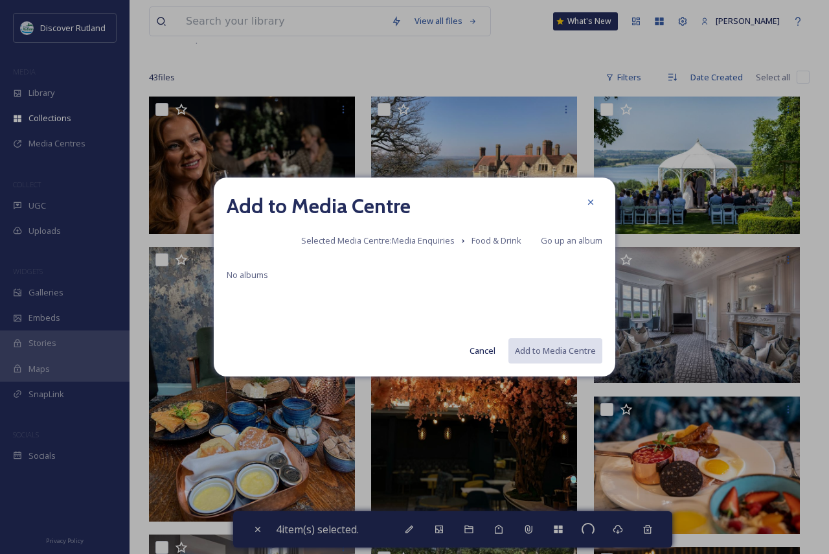
checkbox input "false"
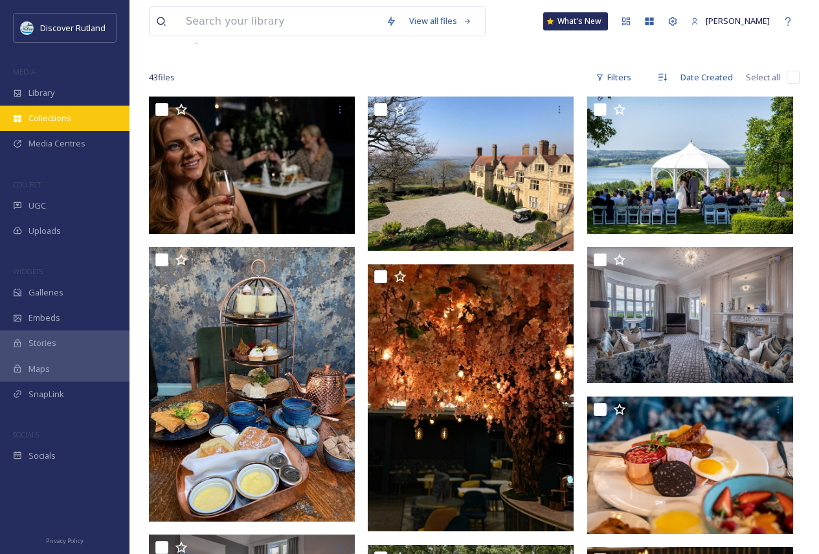
click at [62, 110] on div "Collections" at bounding box center [64, 118] width 129 height 25
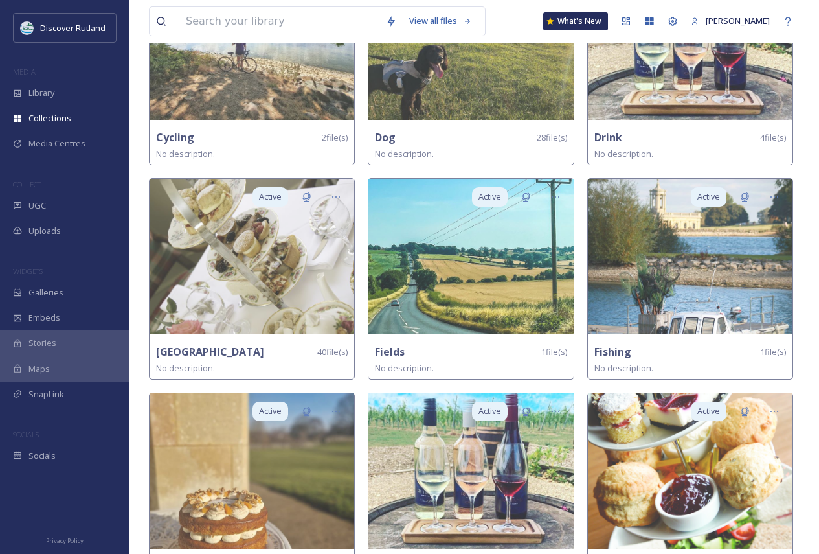
scroll to position [971, 0]
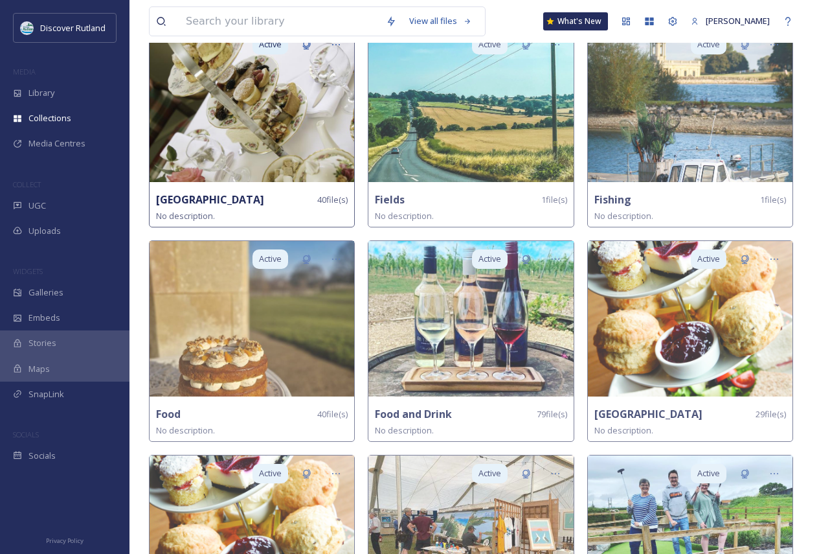
click at [258, 155] on img at bounding box center [252, 104] width 205 height 155
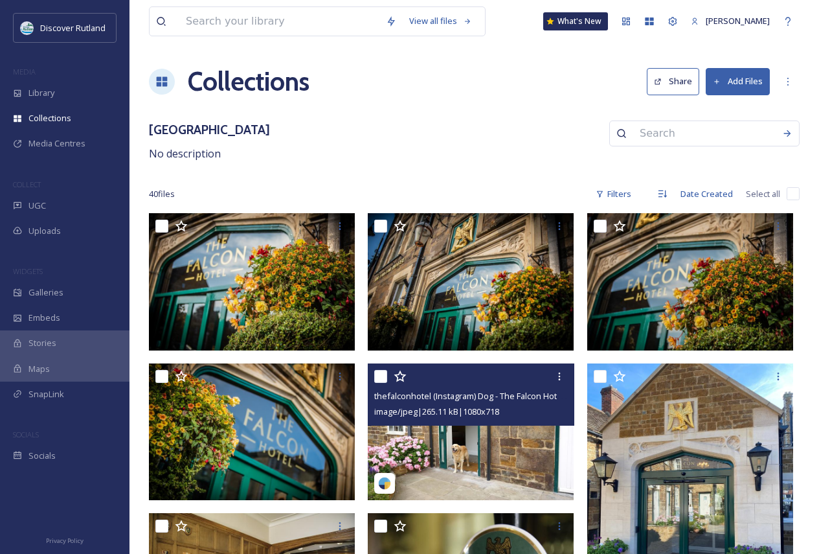
scroll to position [65, 0]
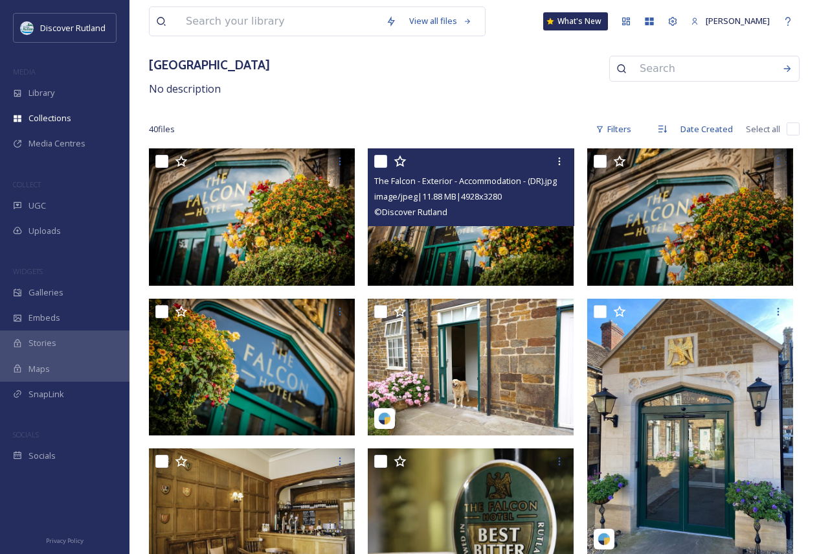
click at [387, 159] on input "checkbox" at bounding box center [380, 161] width 13 height 13
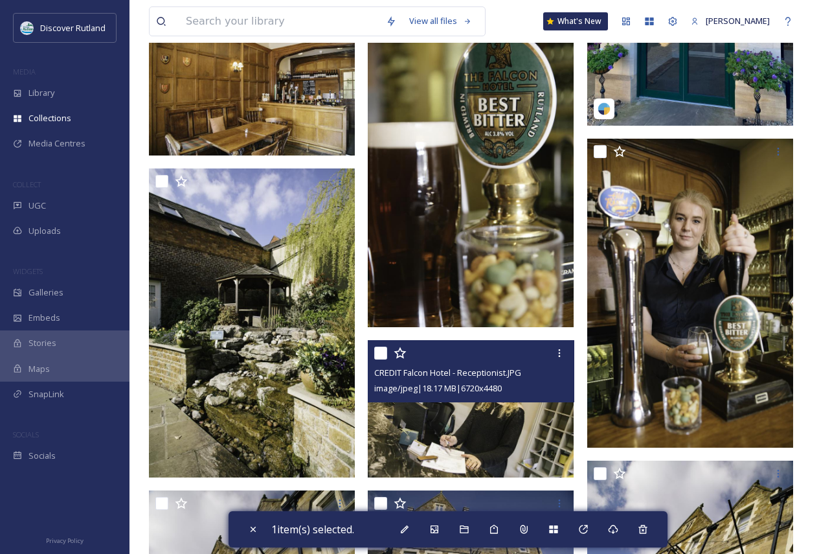
scroll to position [518, 0]
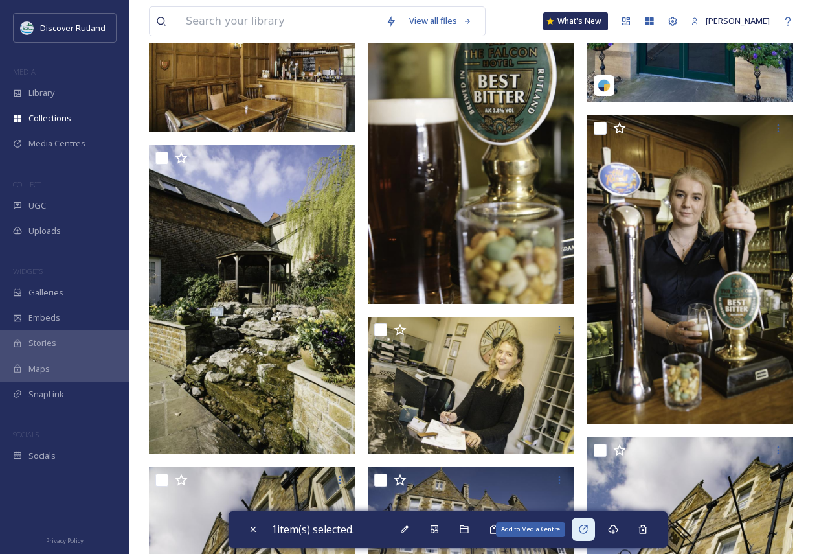
click at [595, 528] on div "Add to Media Centre" at bounding box center [583, 528] width 23 height 23
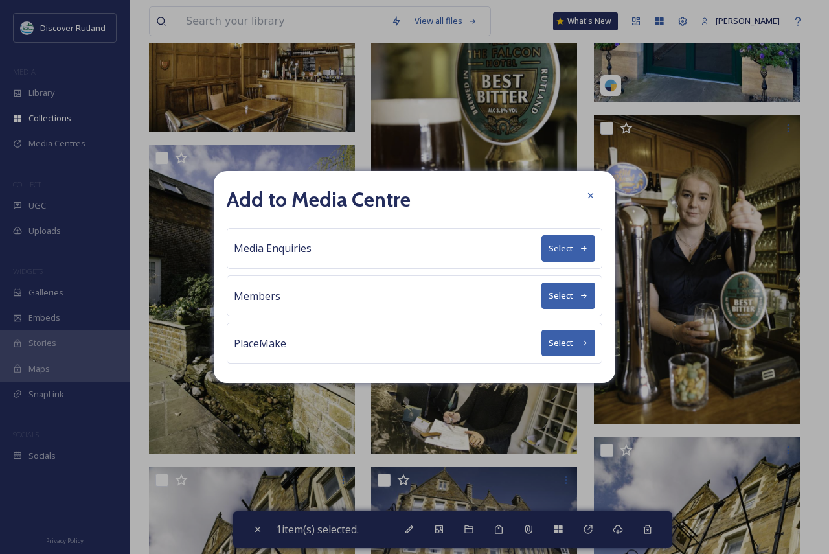
click at [555, 240] on button "Select" at bounding box center [568, 248] width 54 height 27
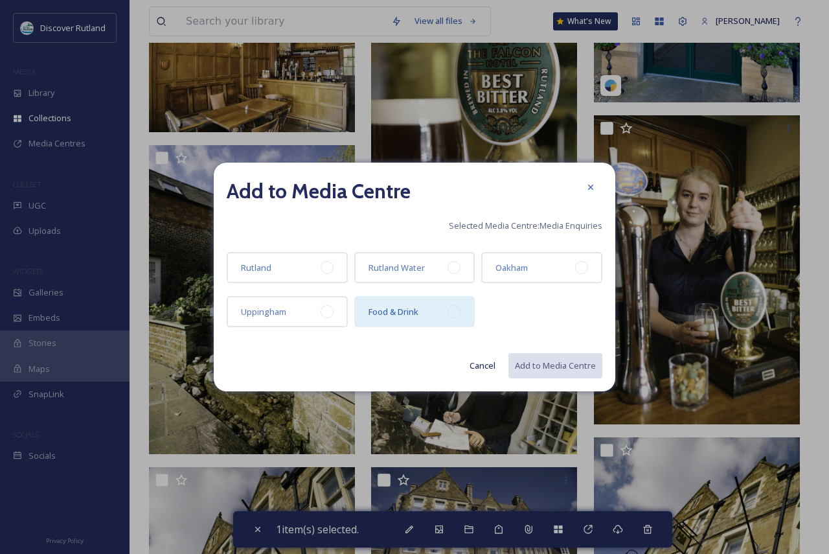
click at [420, 319] on div "Food & Drink" at bounding box center [414, 311] width 121 height 31
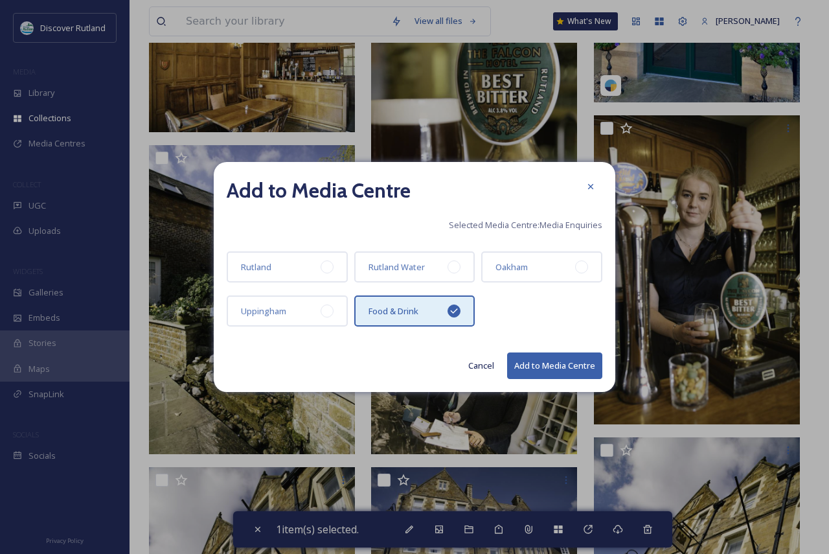
click at [559, 377] on button "Add to Media Centre" at bounding box center [554, 365] width 95 height 27
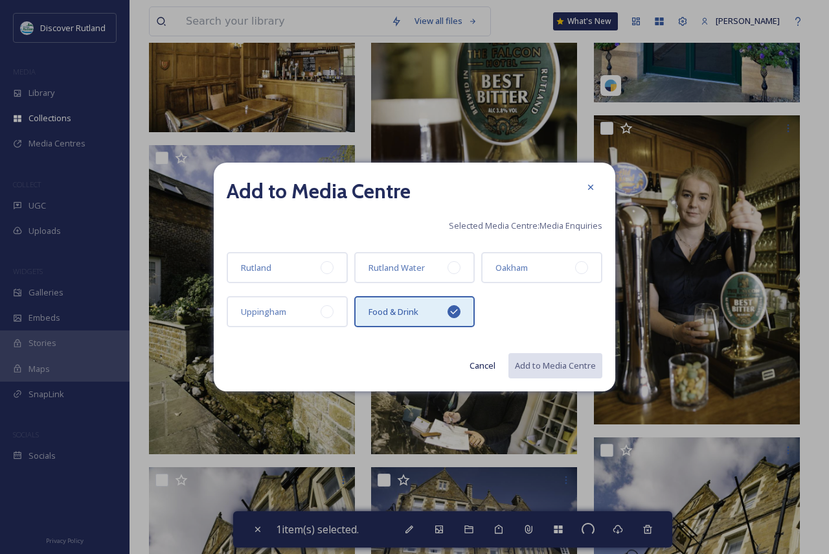
checkbox input "false"
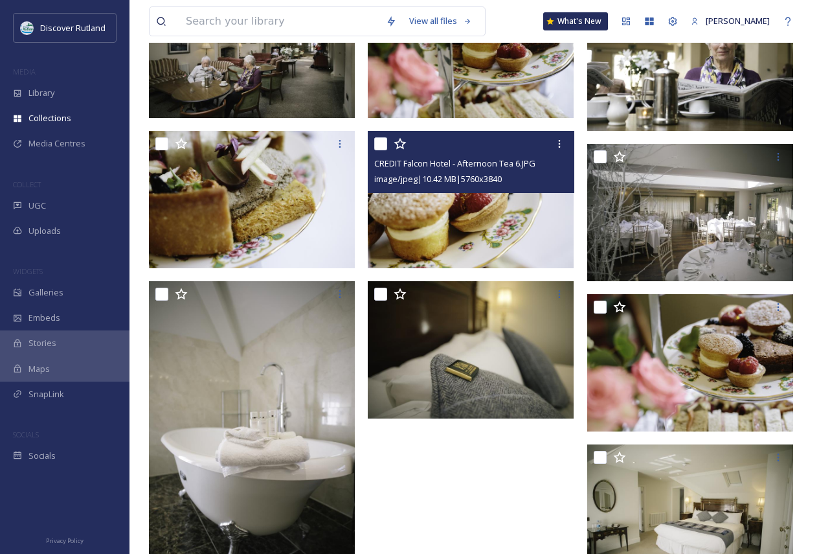
scroll to position [2136, 0]
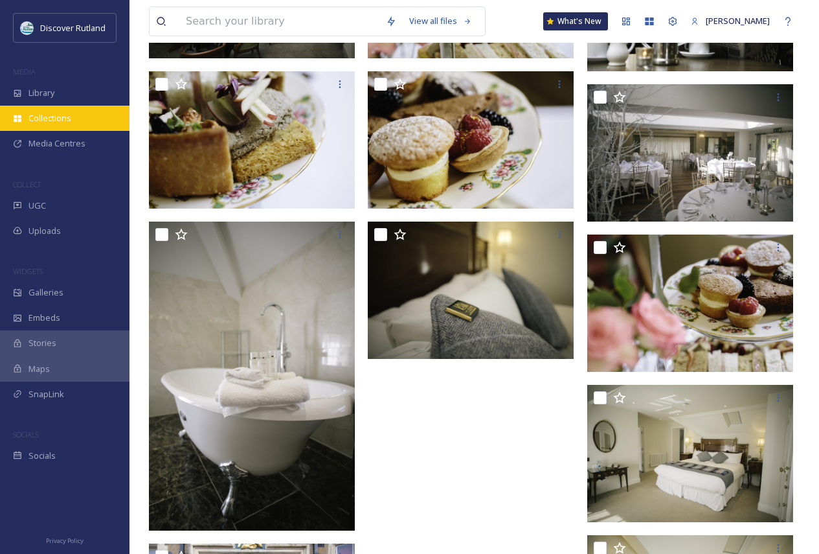
click at [41, 121] on span "Collections" at bounding box center [49, 118] width 43 height 12
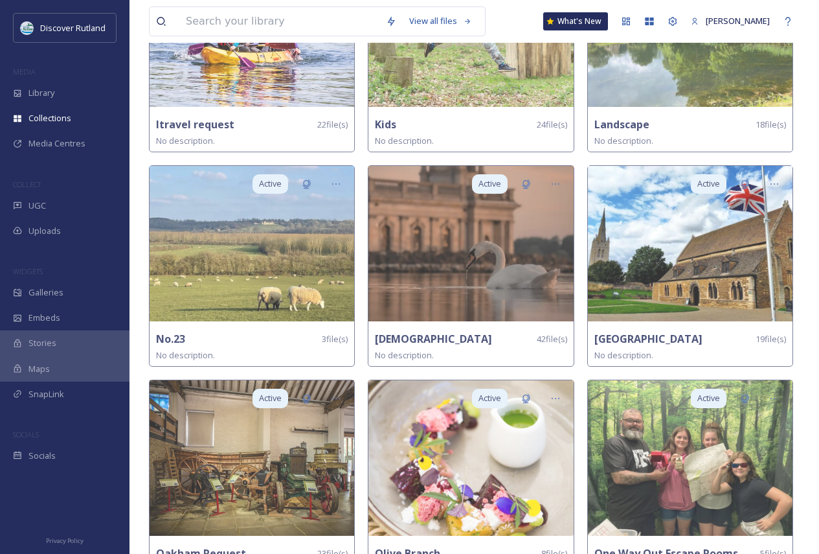
scroll to position [2266, 0]
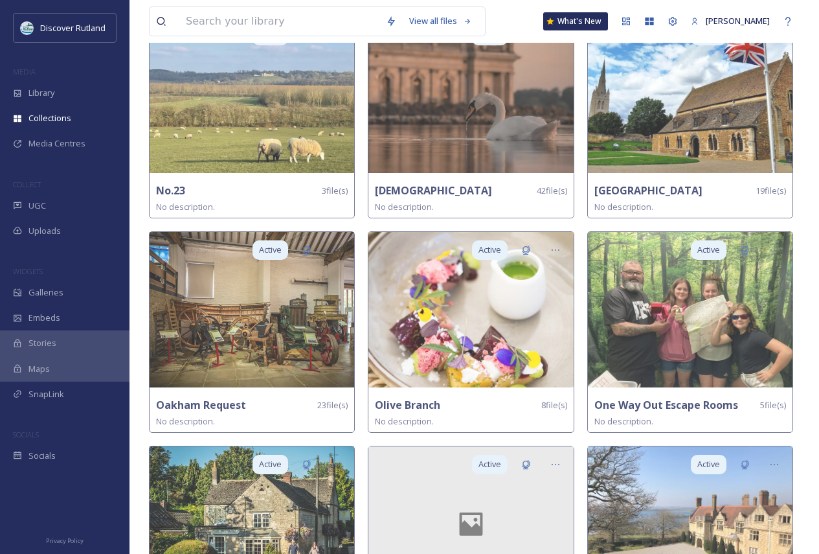
click at [399, 375] on img at bounding box center [470, 309] width 205 height 155
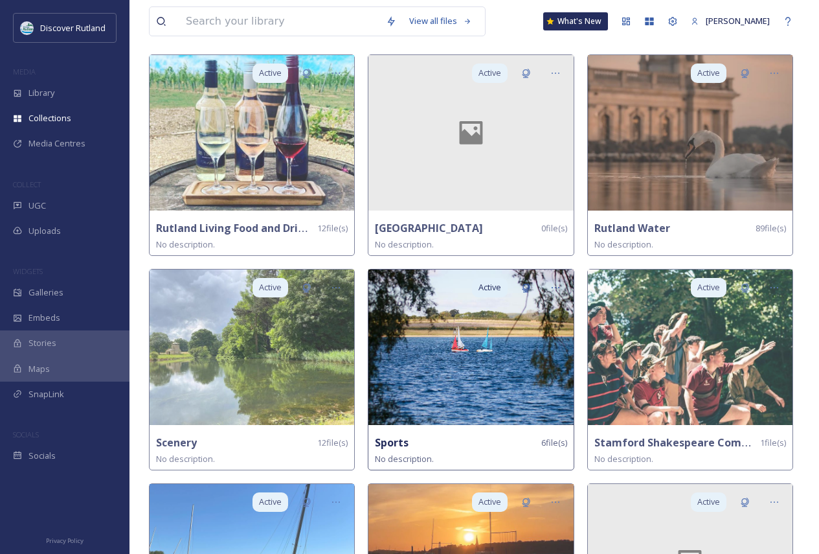
scroll to position [2849, 0]
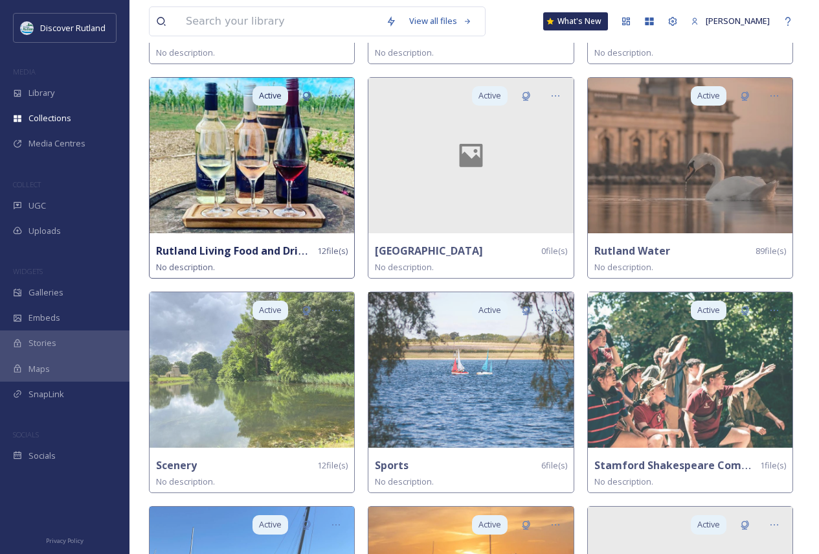
click at [275, 219] on img at bounding box center [252, 155] width 205 height 155
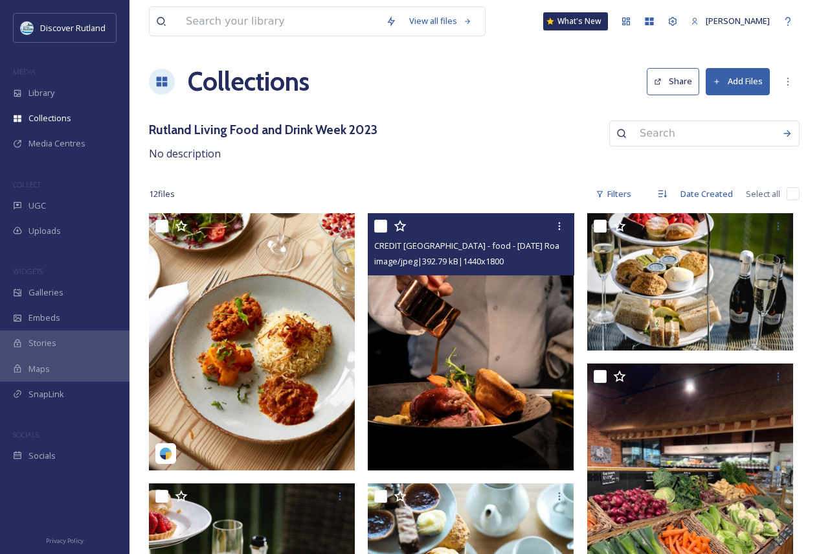
click at [384, 226] on input "checkbox" at bounding box center [380, 225] width 13 height 13
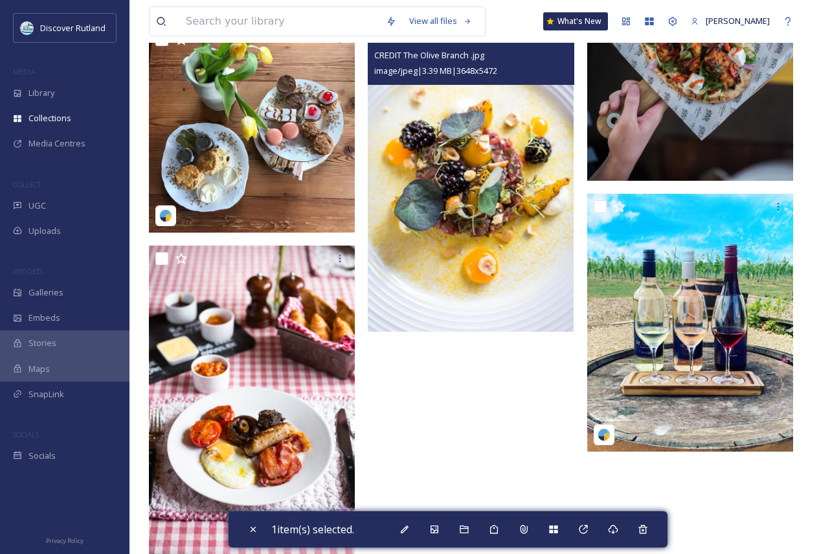
scroll to position [785, 0]
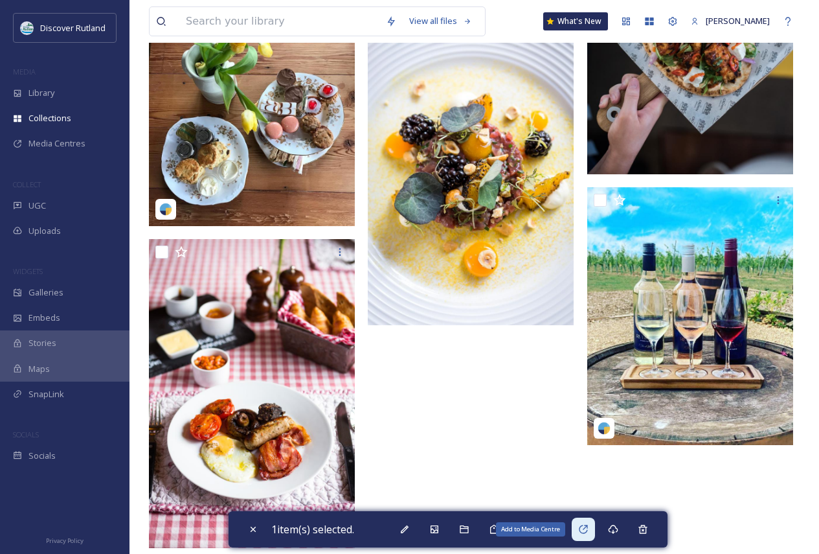
click at [585, 527] on icon at bounding box center [583, 529] width 10 height 10
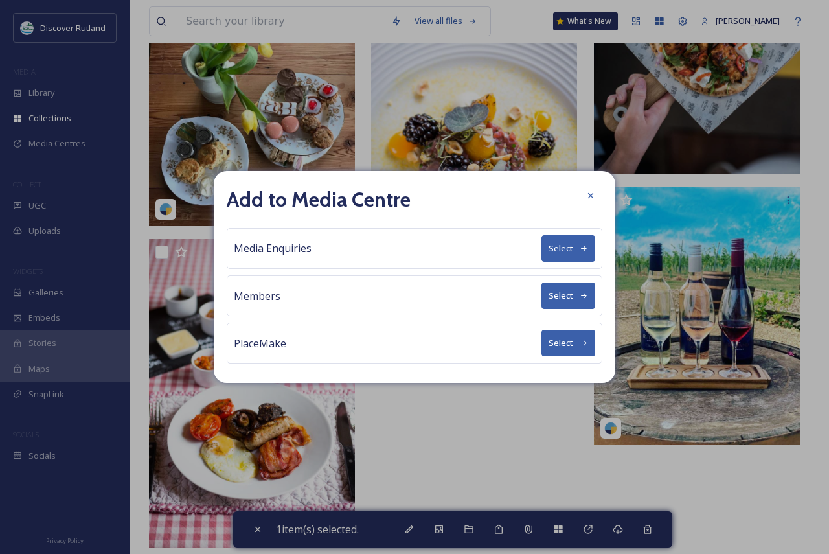
click at [556, 245] on button "Select" at bounding box center [568, 248] width 54 height 27
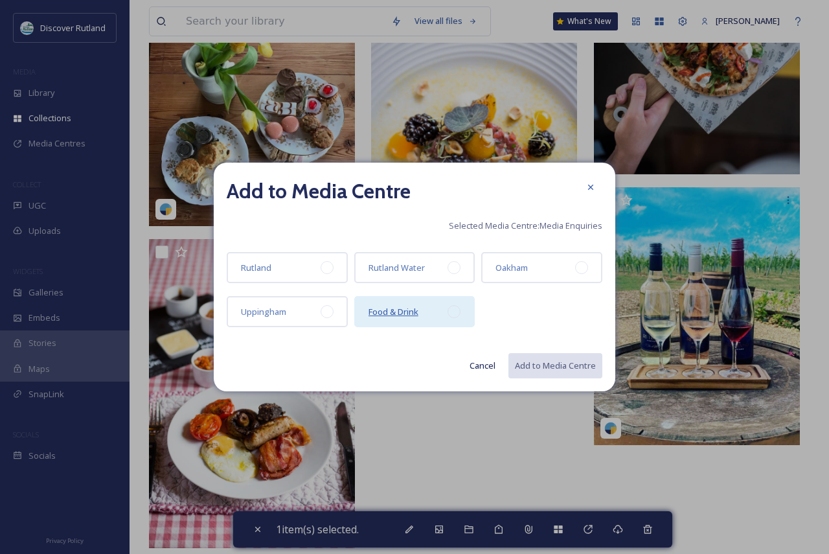
click at [385, 306] on span "Food & Drink" at bounding box center [393, 312] width 50 height 12
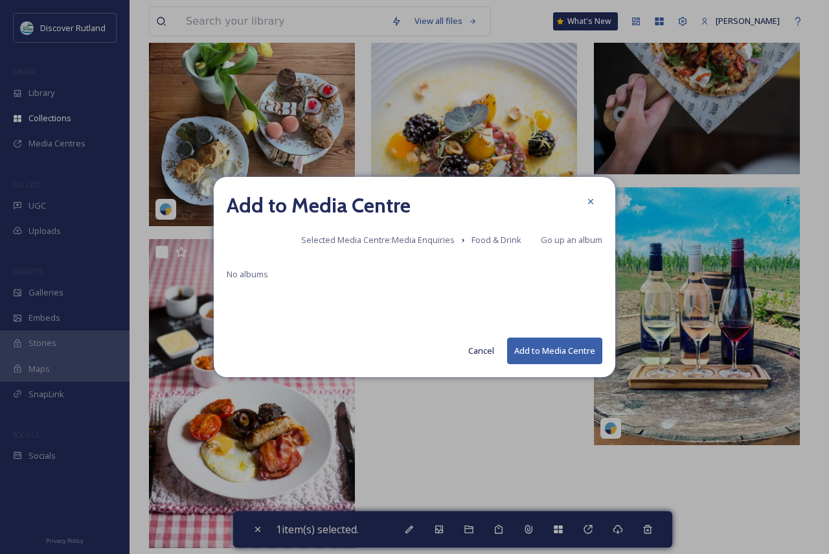
click at [541, 353] on button "Add to Media Centre" at bounding box center [554, 350] width 95 height 27
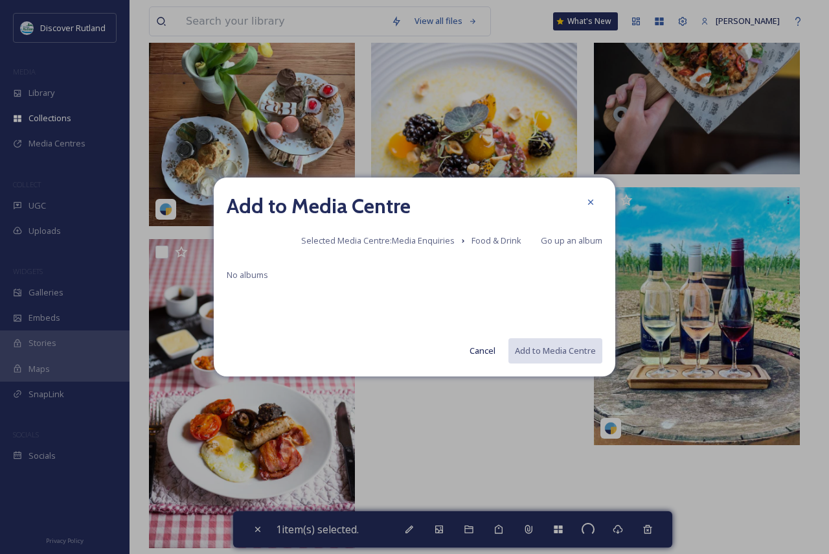
checkbox input "false"
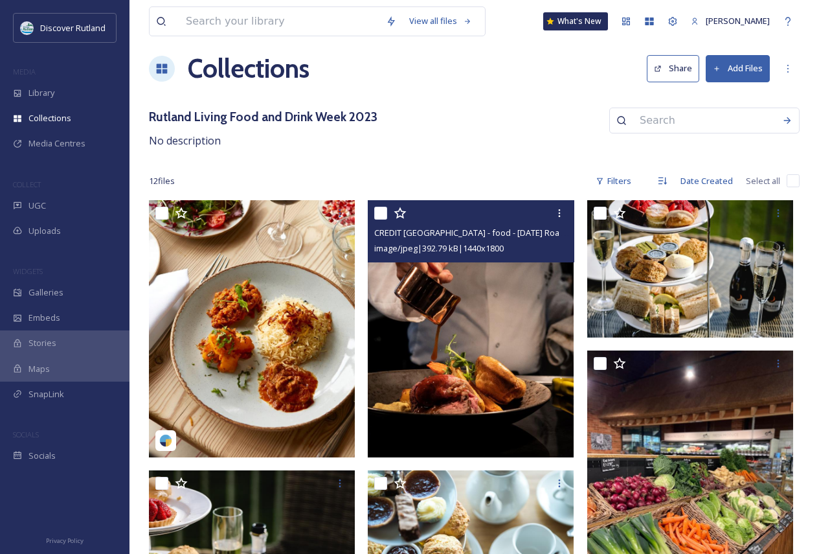
scroll to position [8, 0]
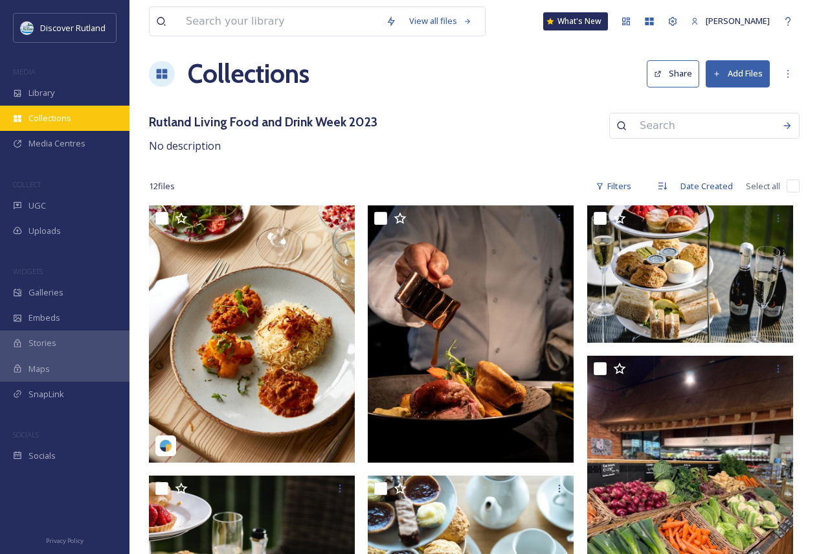
click at [65, 115] on span "Collections" at bounding box center [49, 118] width 43 height 12
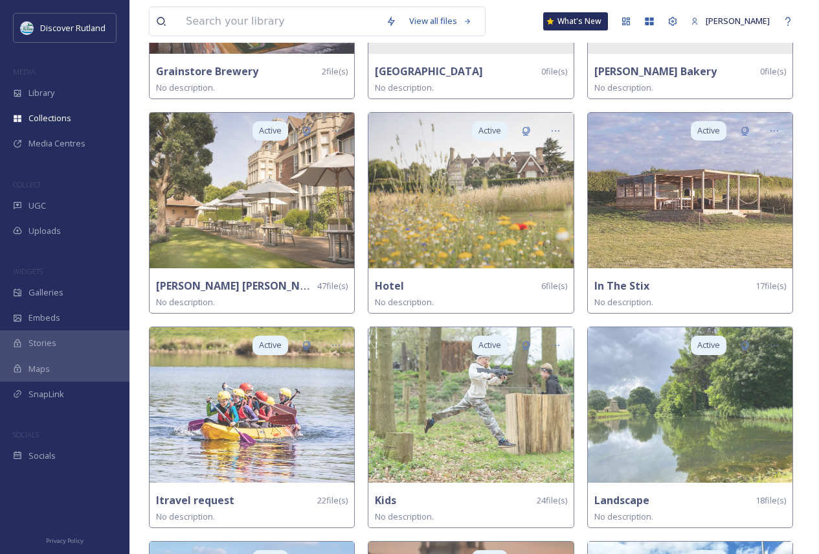
scroll to position [1748, 0]
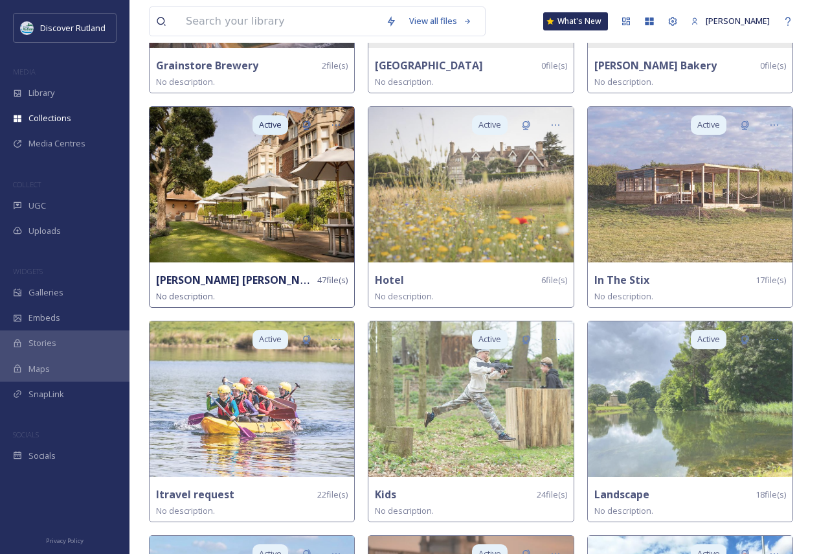
click at [299, 248] on img at bounding box center [252, 184] width 205 height 155
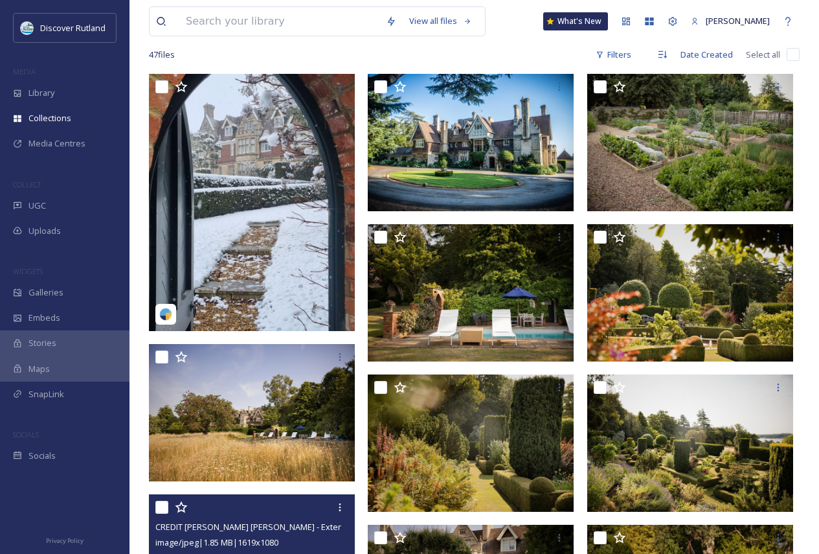
scroll to position [453, 0]
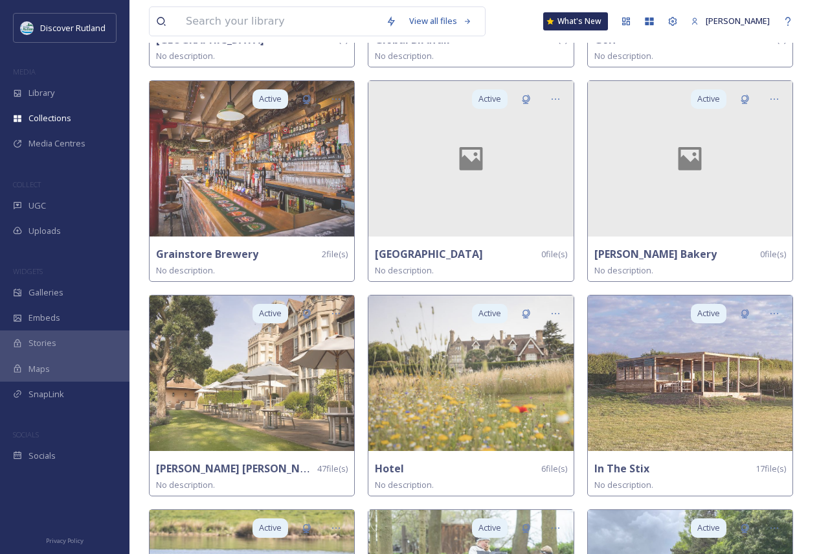
scroll to position [1554, 0]
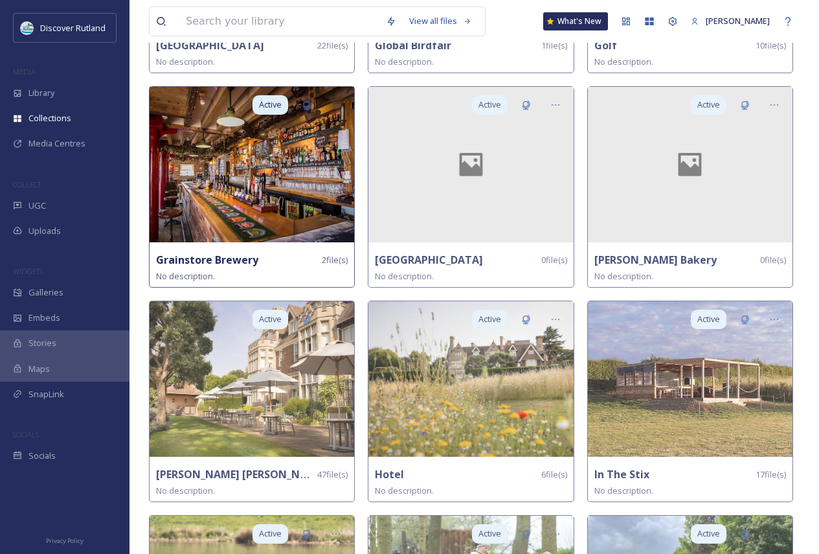
click at [262, 197] on img at bounding box center [252, 164] width 205 height 155
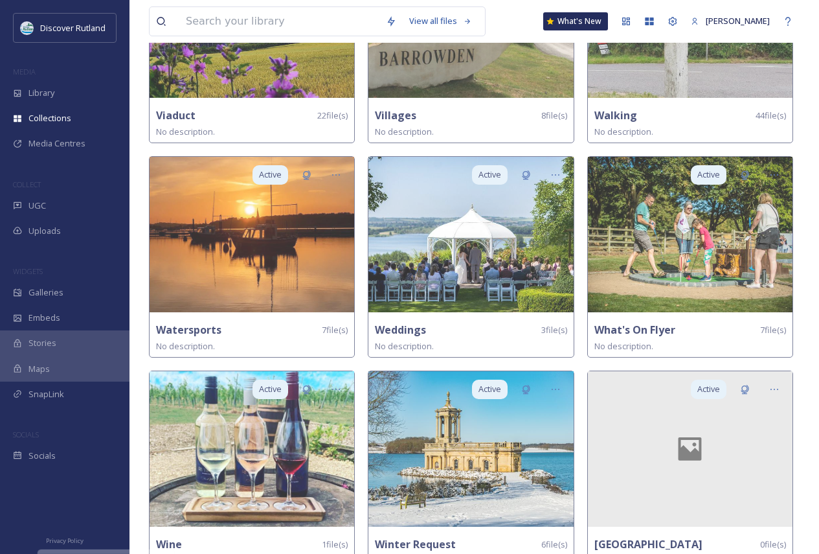
scroll to position [3853, 0]
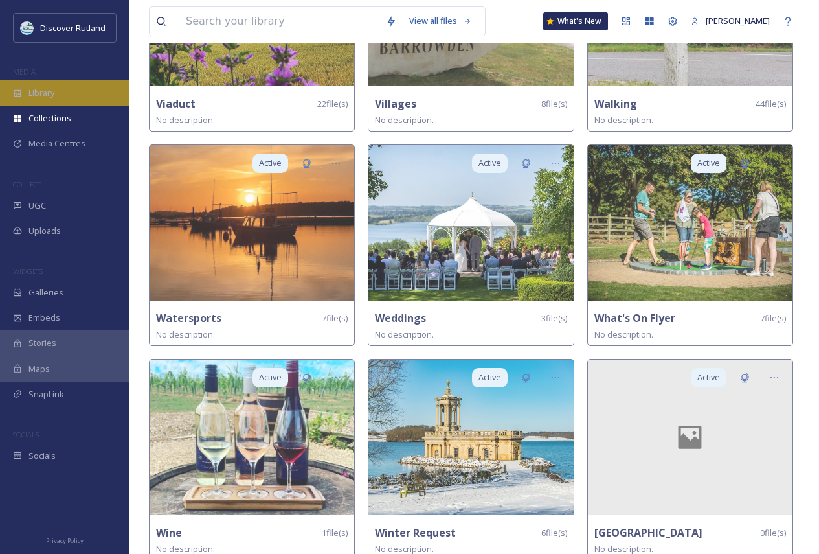
click at [61, 98] on div "Library" at bounding box center [64, 92] width 129 height 25
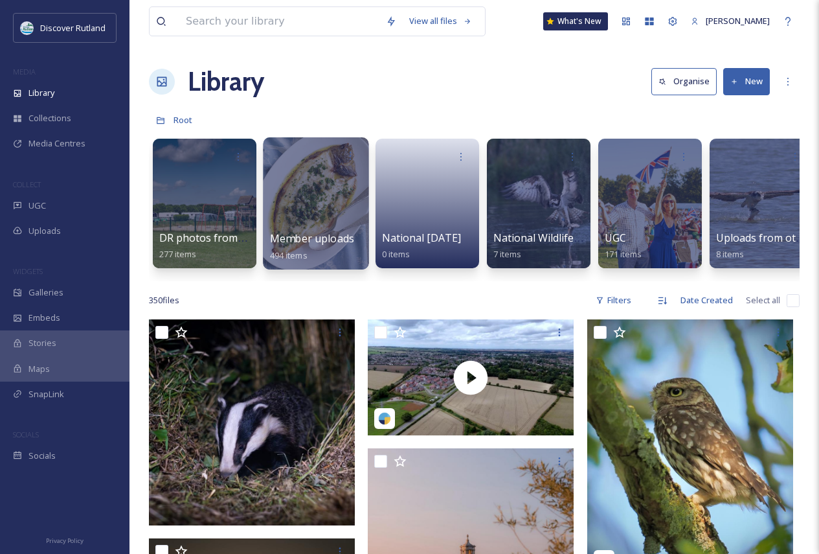
click at [306, 222] on div at bounding box center [316, 203] width 106 height 132
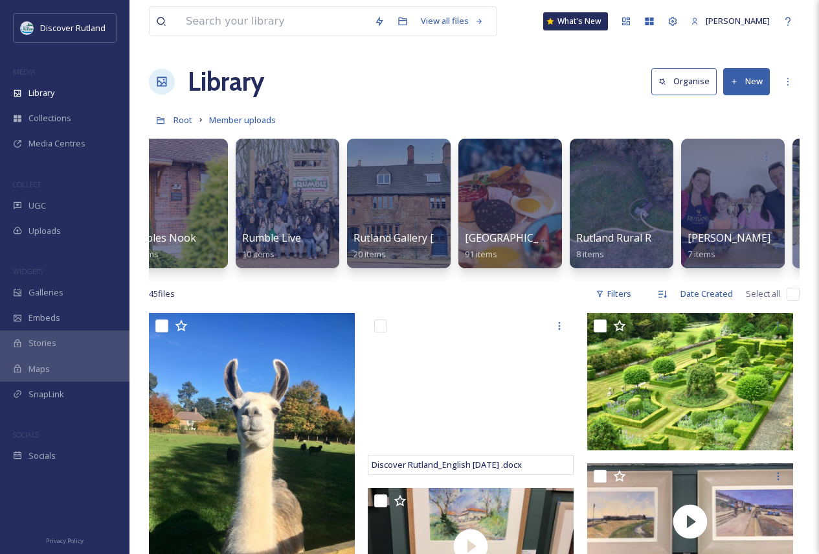
scroll to position [0, 1496]
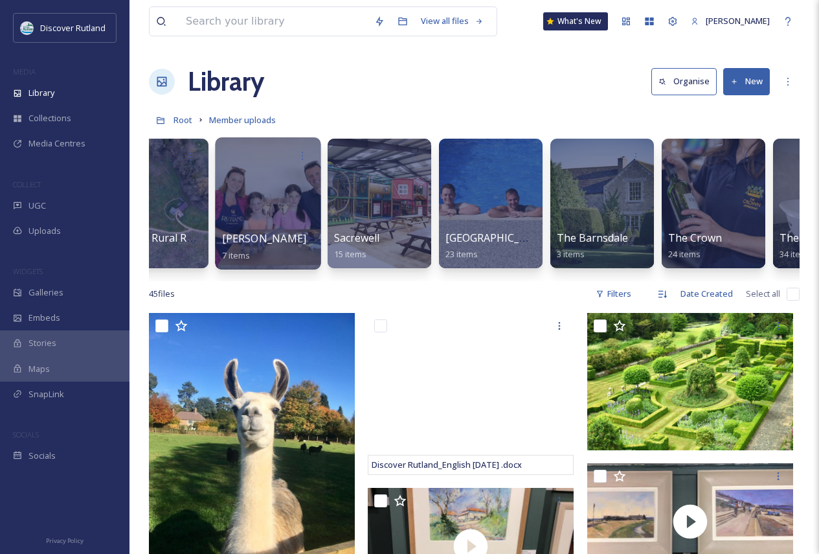
click at [233, 241] on span "[PERSON_NAME]" at bounding box center [264, 238] width 85 height 14
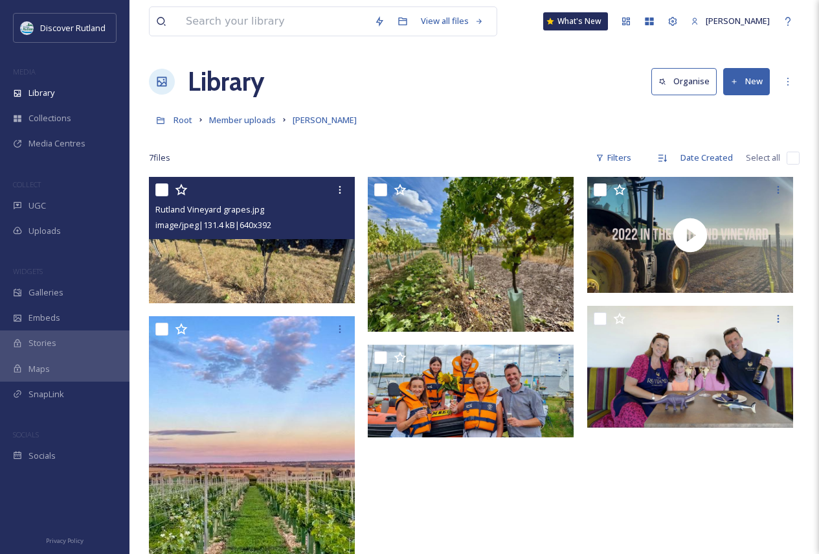
click at [154, 189] on div "Rutland Vineyard grapes.jpg image/jpeg | 131.4 kB | 640 x 392" at bounding box center [252, 208] width 206 height 62
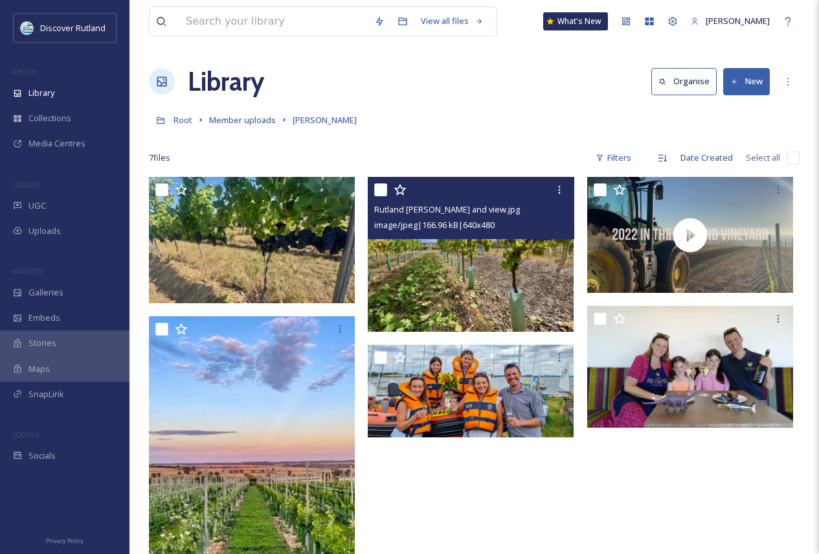
click at [380, 186] on input "checkbox" at bounding box center [380, 189] width 13 height 13
checkbox input "true"
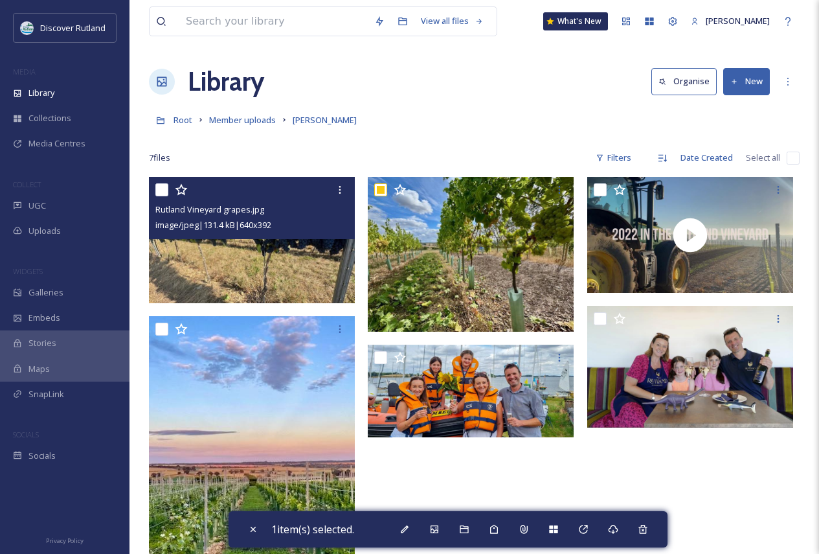
click at [165, 186] on input "checkbox" at bounding box center [161, 189] width 13 height 13
checkbox input "true"
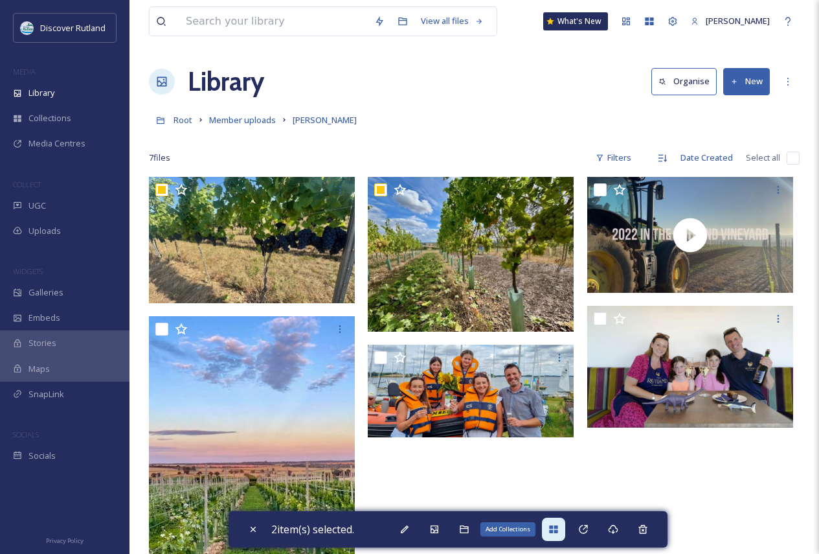
click at [557, 532] on icon at bounding box center [553, 529] width 8 height 8
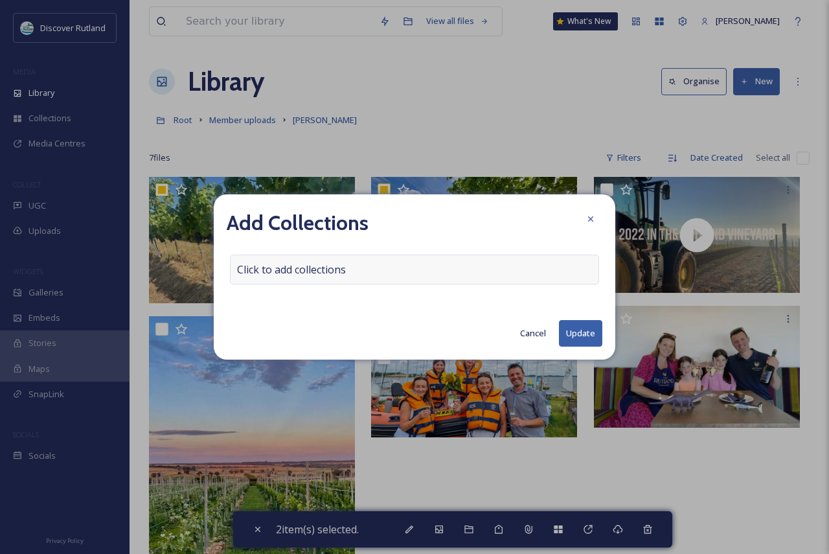
click at [380, 267] on div "Click to add collections" at bounding box center [414, 269] width 369 height 30
click at [384, 279] on div at bounding box center [414, 269] width 369 height 30
click at [326, 271] on input at bounding box center [301, 269] width 142 height 28
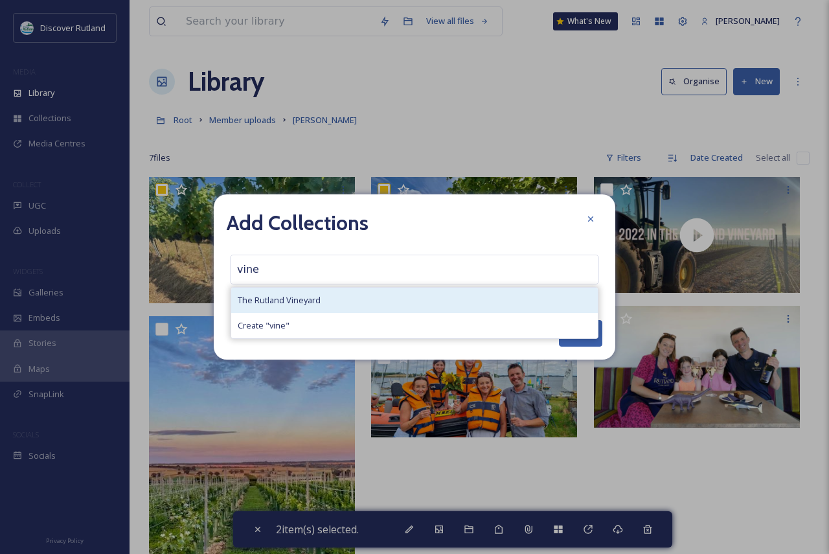
type input "vine"
click at [302, 293] on div "The Rutland Vineyard" at bounding box center [414, 299] width 366 height 25
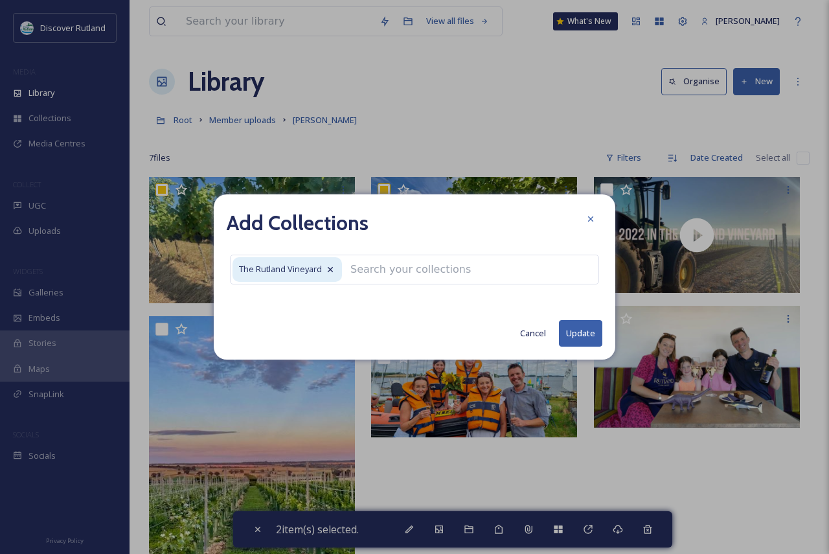
click at [579, 331] on button "Update" at bounding box center [580, 333] width 43 height 27
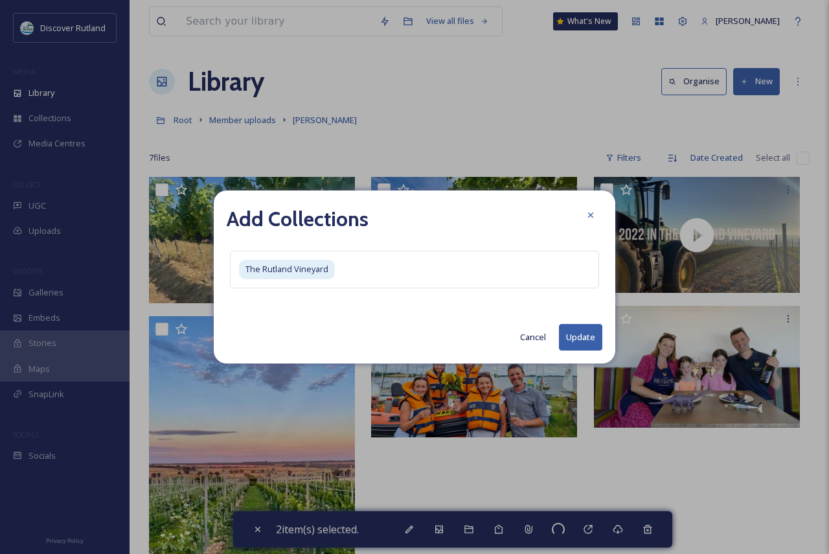
checkbox input "false"
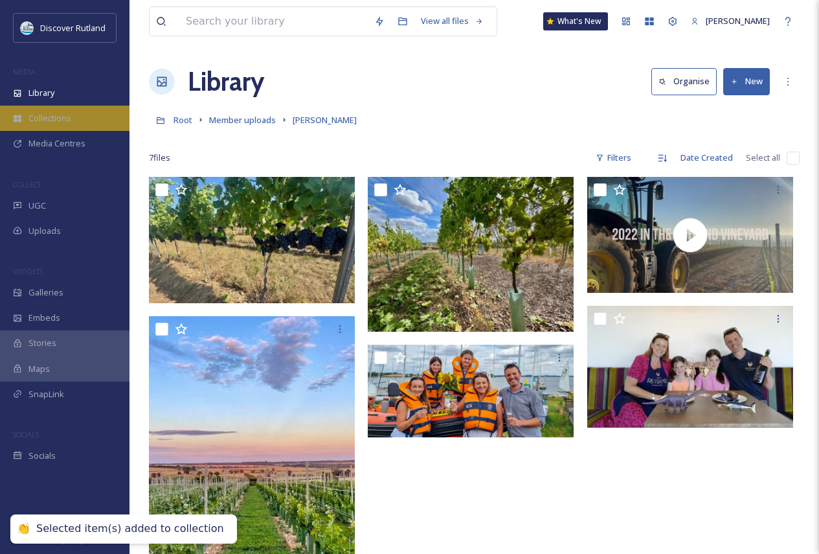
click at [89, 122] on div "Collections" at bounding box center [64, 118] width 129 height 25
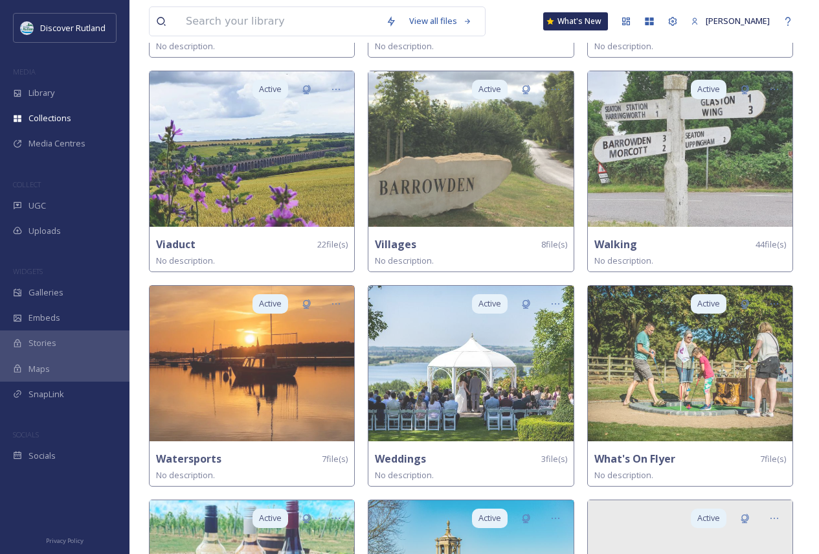
scroll to position [3853, 0]
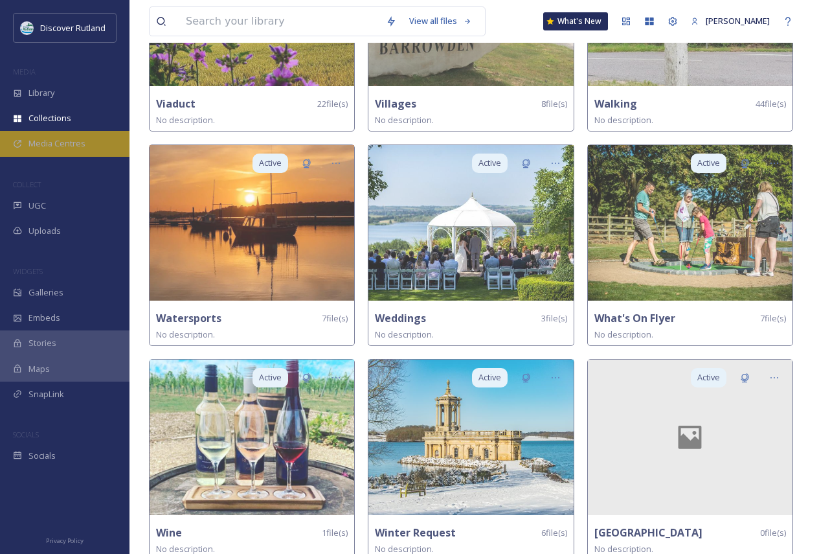
click at [68, 135] on div "Media Centres" at bounding box center [64, 143] width 129 height 25
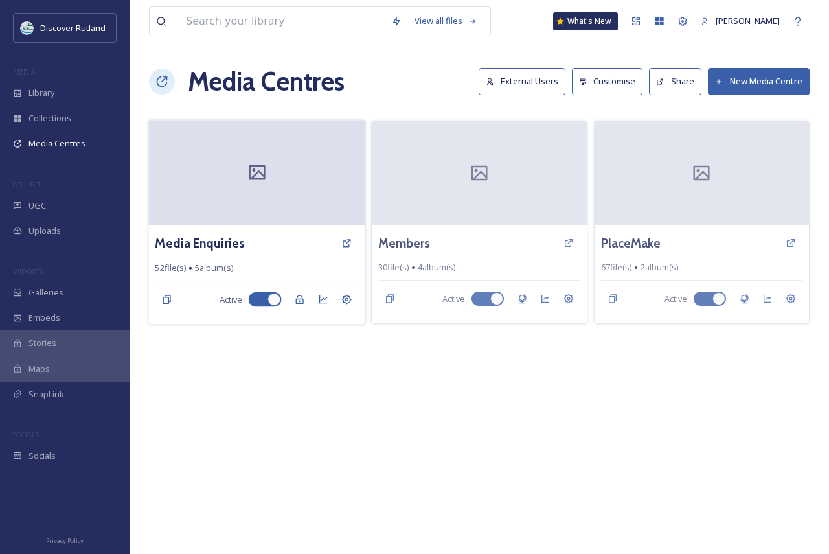
click at [227, 216] on div at bounding box center [256, 172] width 217 height 105
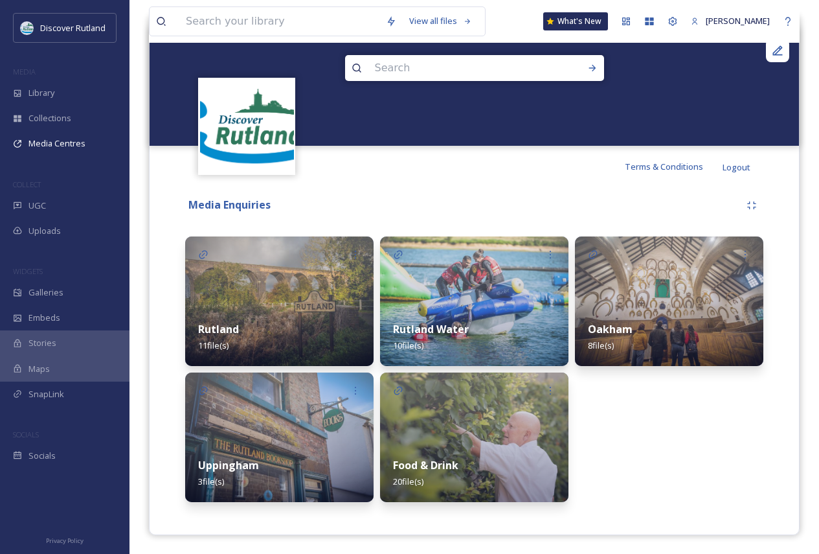
scroll to position [144, 0]
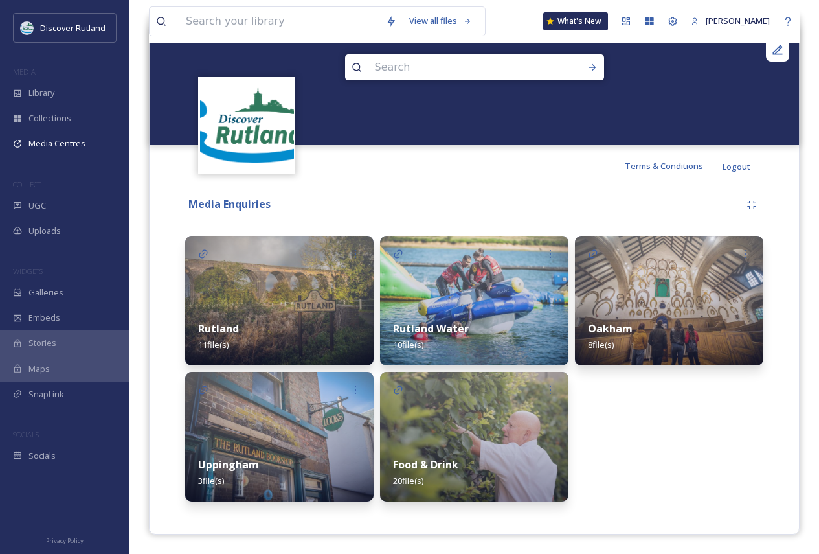
click at [492, 438] on img at bounding box center [474, 436] width 188 height 129
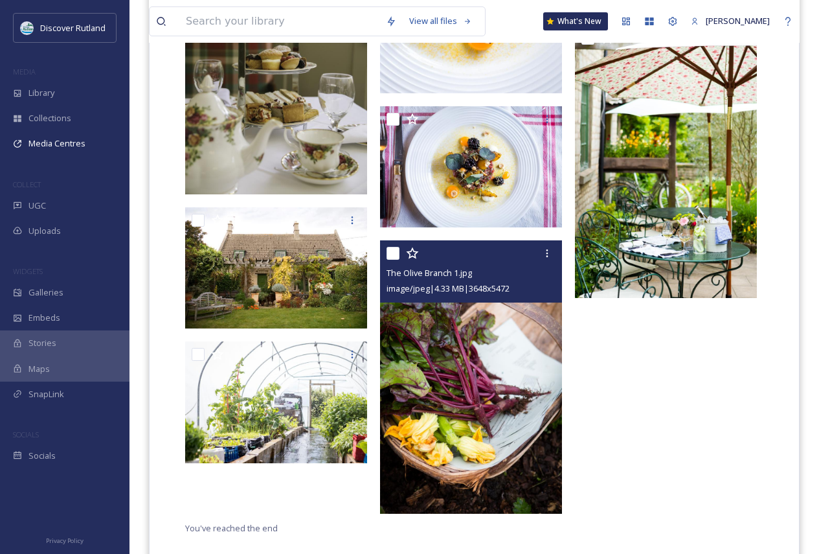
scroll to position [1273, 0]
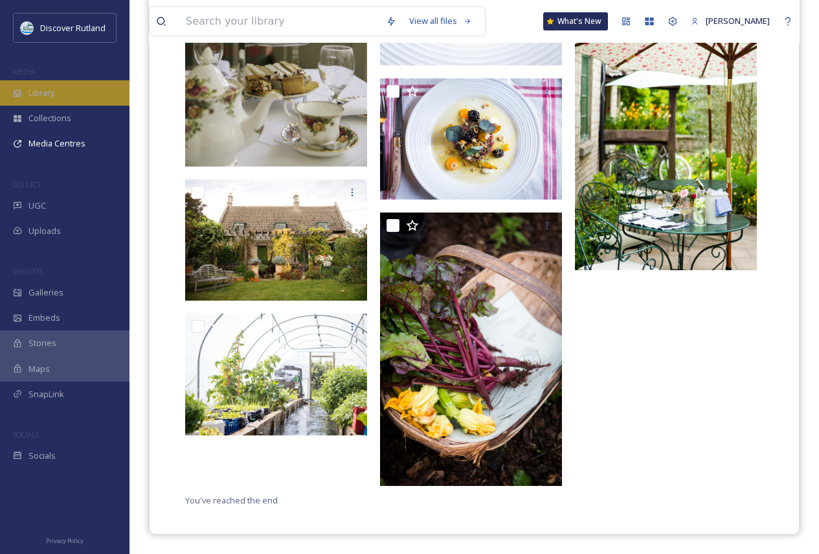
click at [58, 91] on div "Library" at bounding box center [64, 92] width 129 height 25
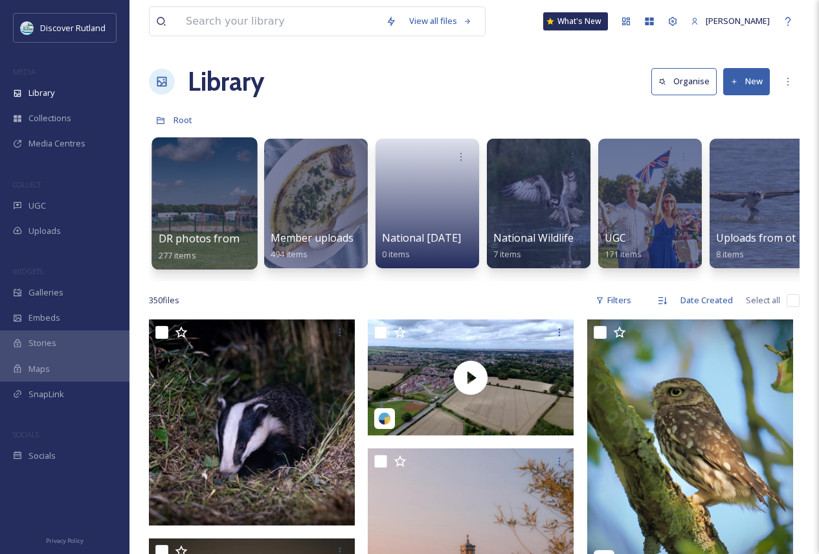
click at [205, 240] on span "DR photos from RJ Photographics" at bounding box center [243, 238] width 168 height 14
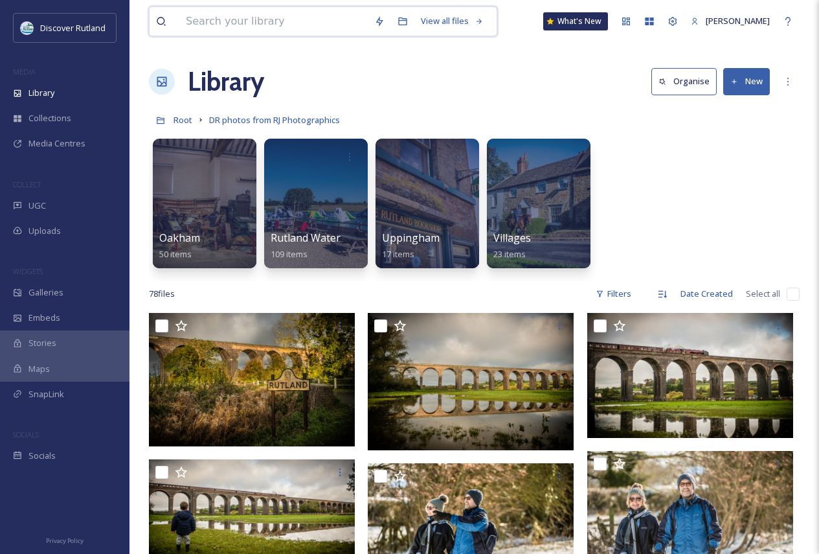
click at [220, 27] on input at bounding box center [273, 21] width 188 height 28
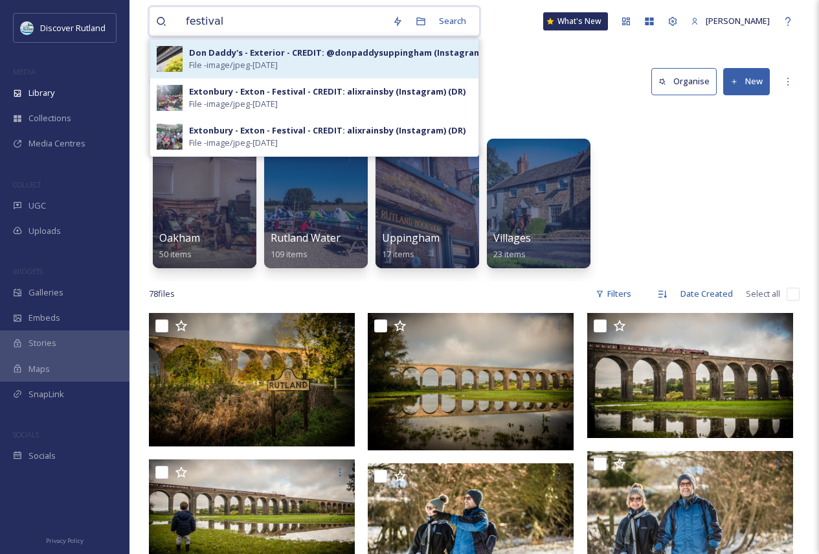
type input "festival"
click at [230, 62] on span "File - image/jpeg - [DATE]" at bounding box center [233, 65] width 89 height 12
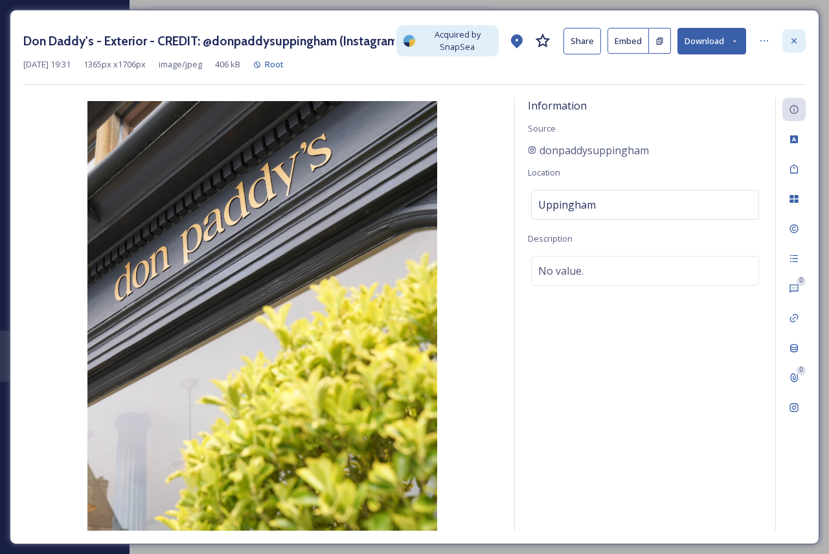
click at [792, 37] on icon at bounding box center [794, 41] width 10 height 10
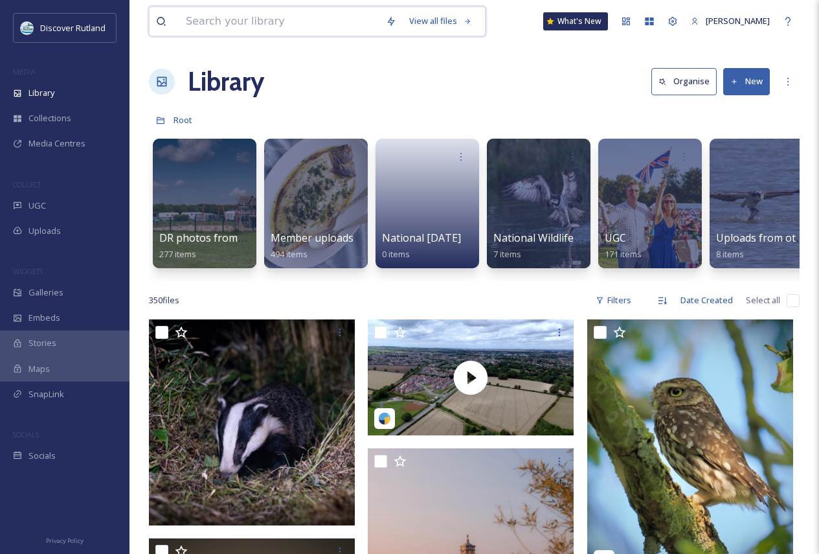
click at [252, 27] on input at bounding box center [279, 21] width 200 height 28
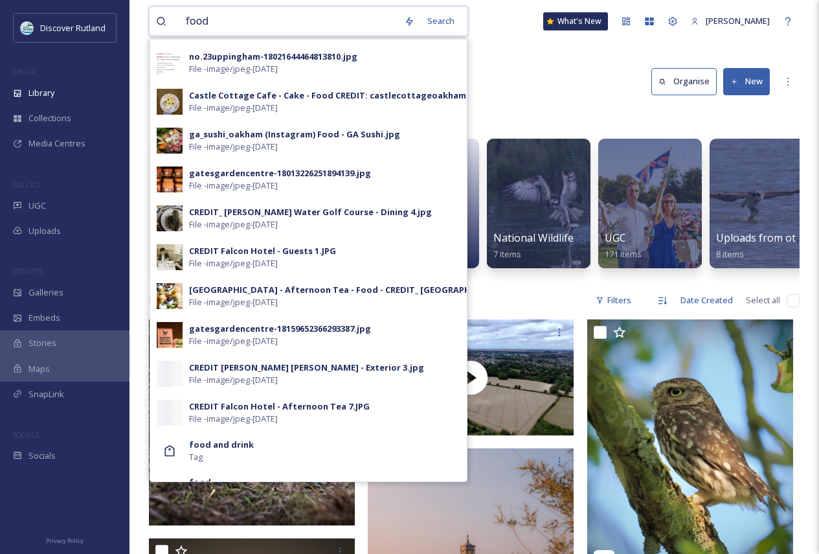
scroll to position [614, 0]
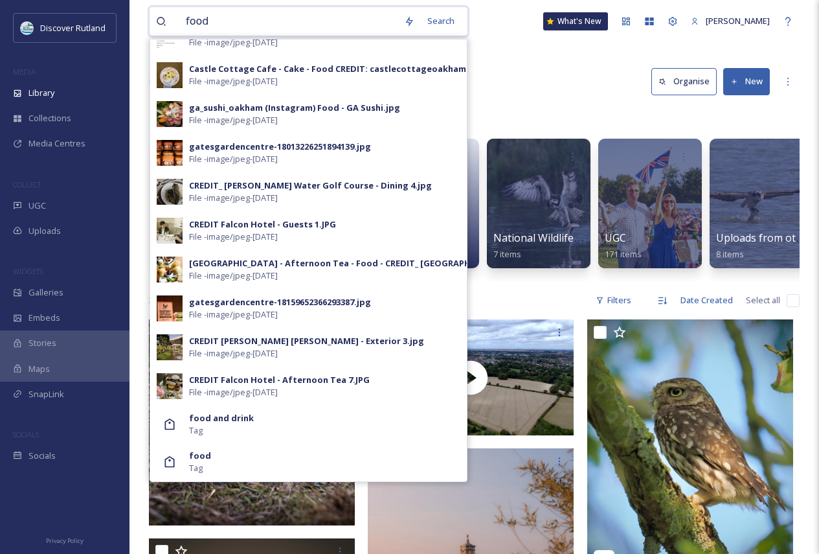
type input "food"
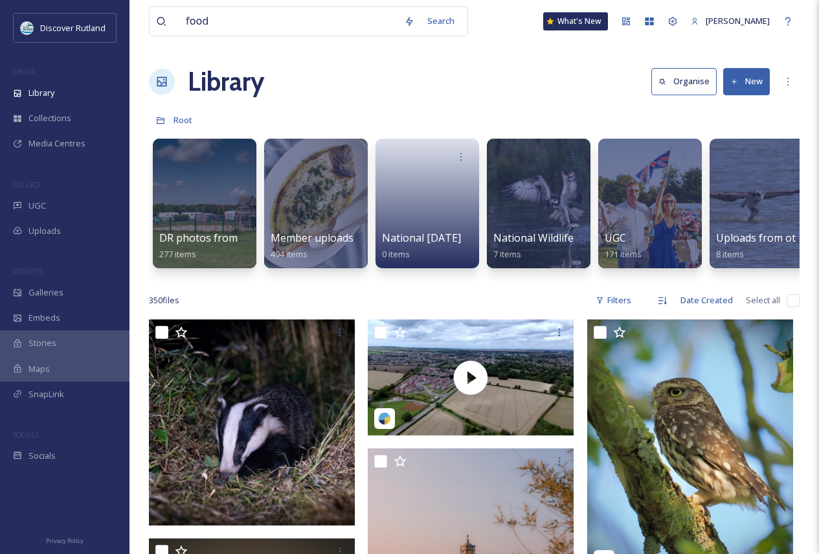
click at [509, 34] on div "food Search What's New [PERSON_NAME]" at bounding box center [474, 21] width 651 height 43
click at [66, 139] on span "Media Centres" at bounding box center [56, 143] width 57 height 12
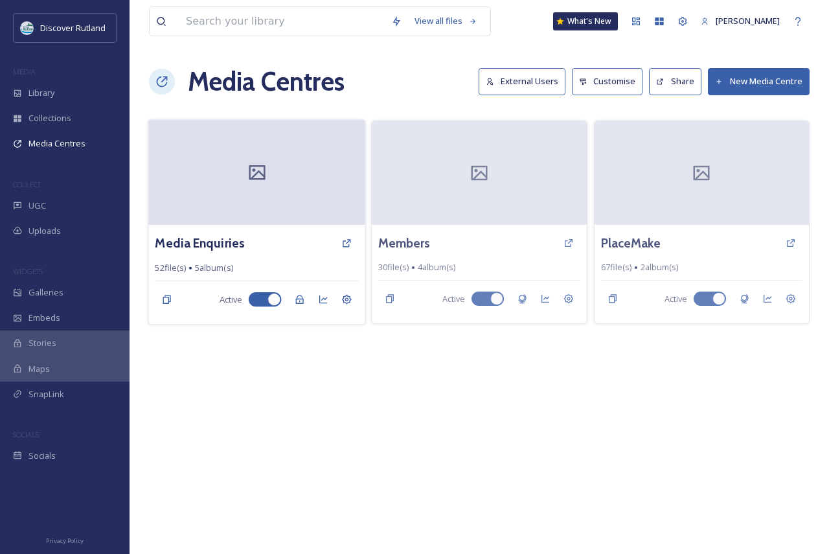
click at [282, 201] on div at bounding box center [256, 172] width 217 height 105
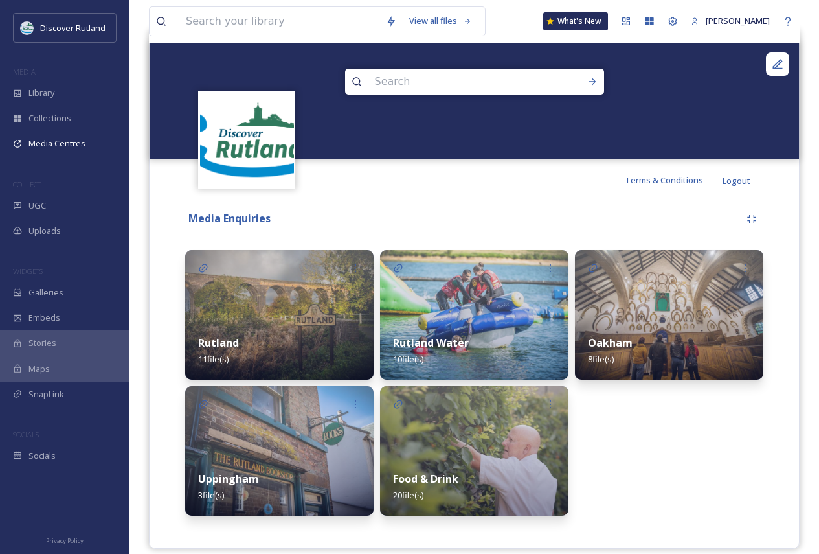
scroll to position [144, 0]
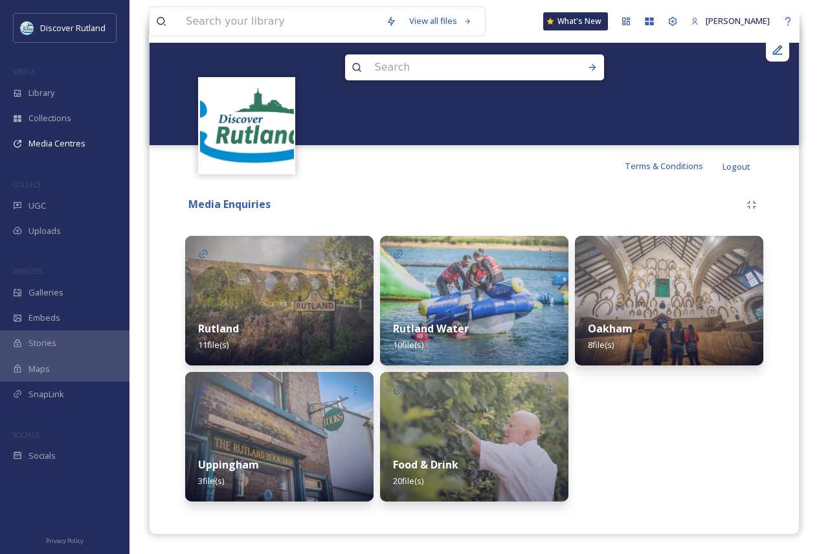
click at [462, 421] on img at bounding box center [474, 436] width 188 height 129
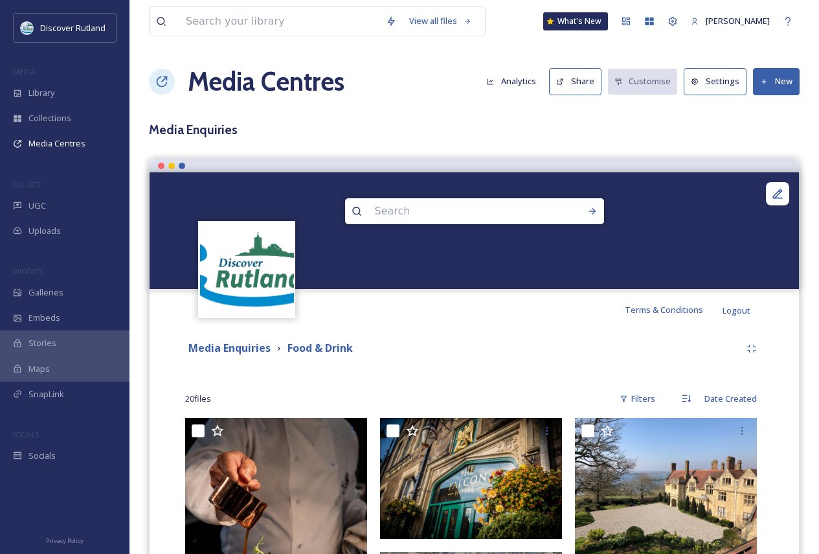
click at [779, 80] on button "New" at bounding box center [776, 81] width 47 height 27
click at [767, 118] on div "Add Files" at bounding box center [771, 111] width 55 height 25
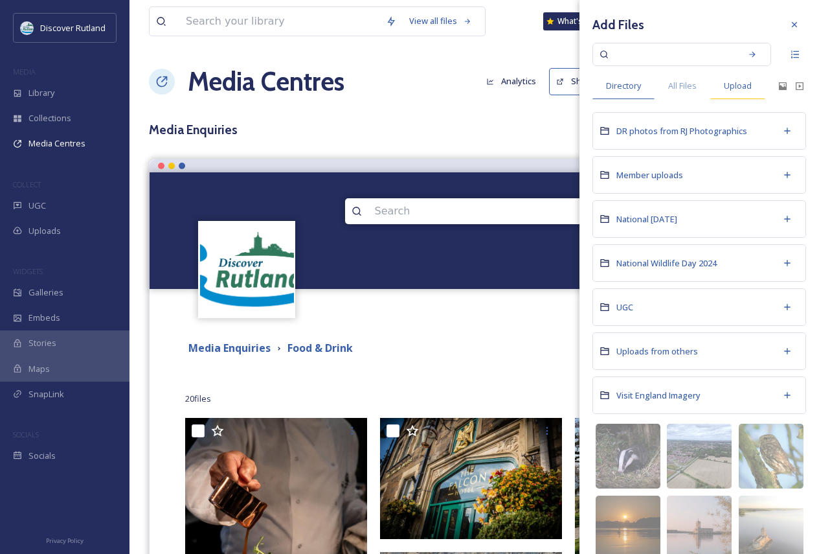
click at [729, 87] on span "Upload" at bounding box center [738, 86] width 28 height 12
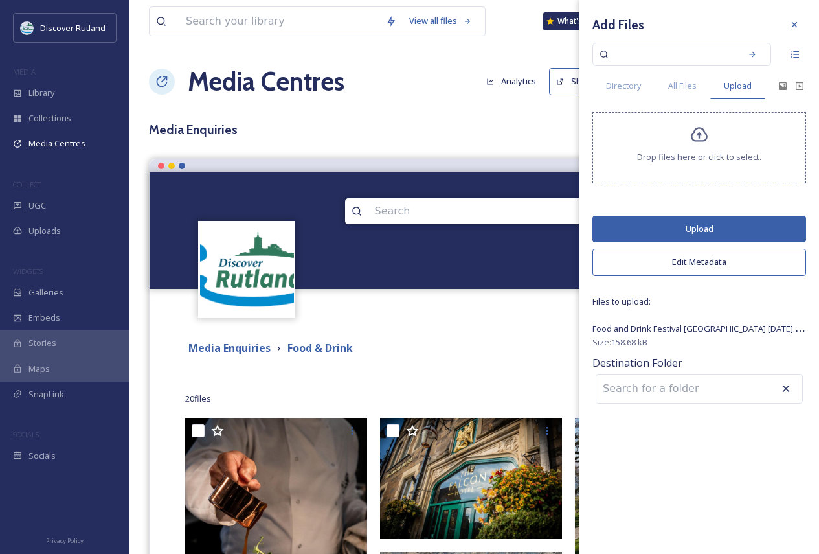
click at [664, 222] on button "Upload" at bounding box center [699, 229] width 214 height 27
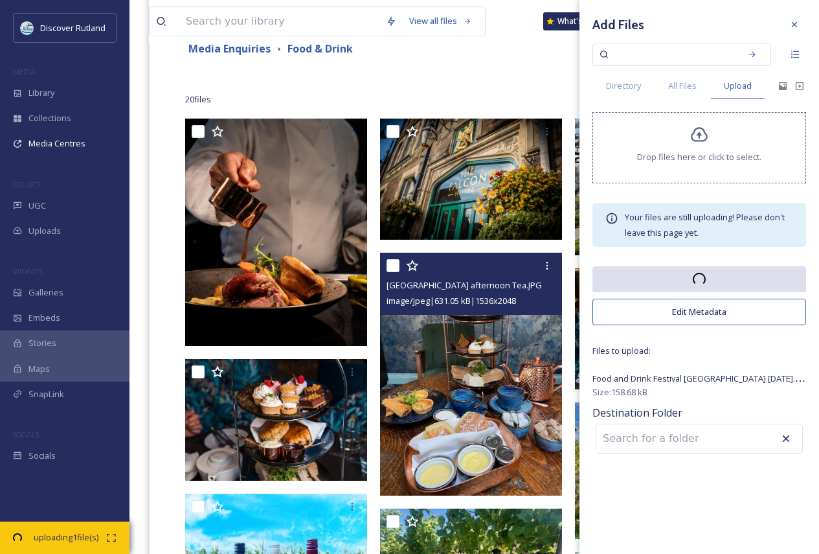
scroll to position [388, 0]
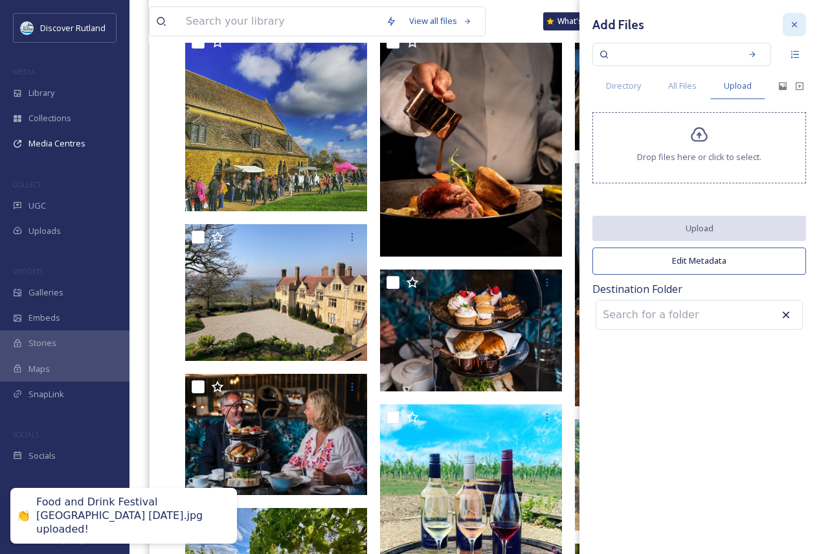
click at [792, 22] on icon at bounding box center [794, 24] width 10 height 10
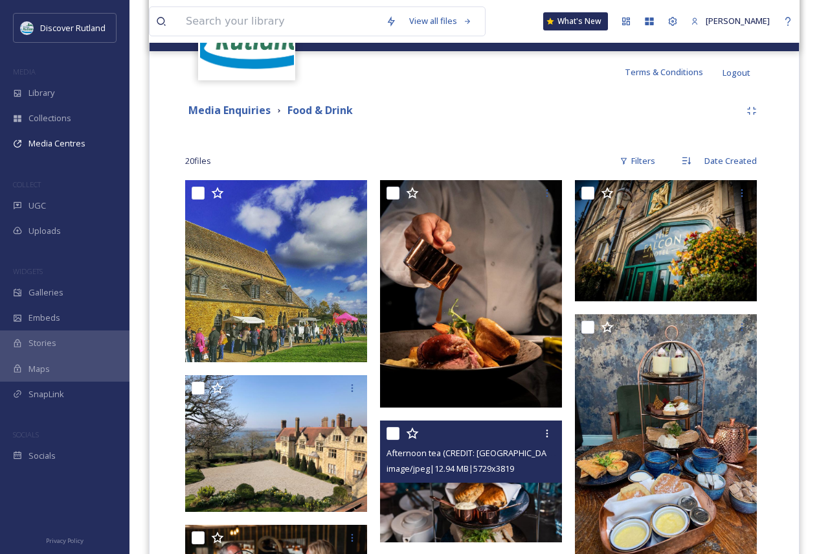
scroll to position [0, 0]
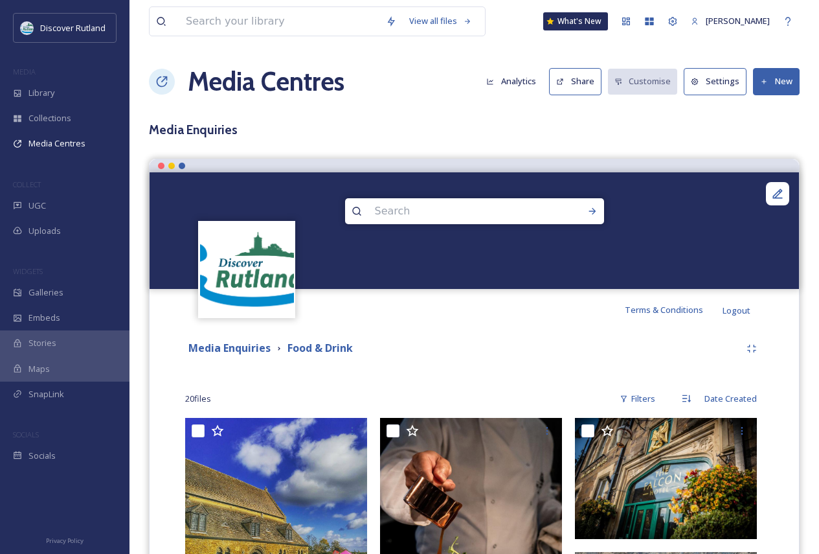
click at [579, 71] on button "Share" at bounding box center [575, 81] width 52 height 27
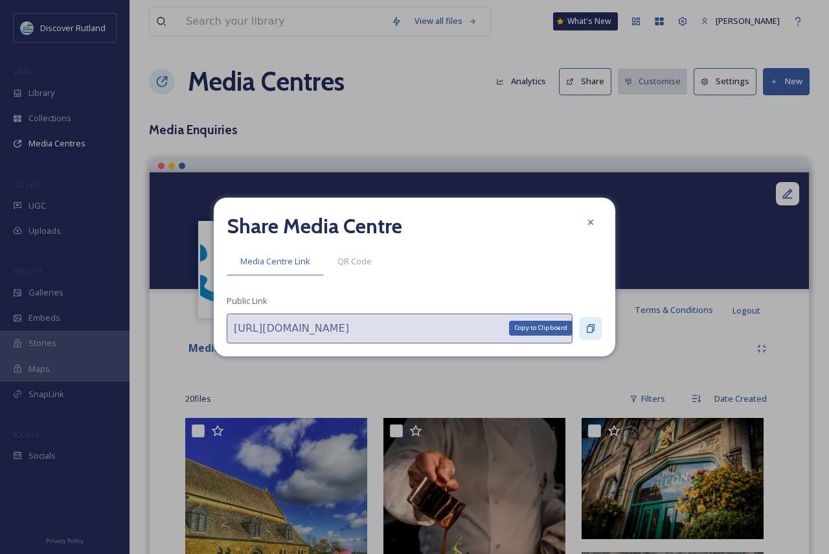
click at [593, 333] on icon at bounding box center [590, 328] width 10 height 10
click at [588, 220] on icon at bounding box center [590, 221] width 5 height 5
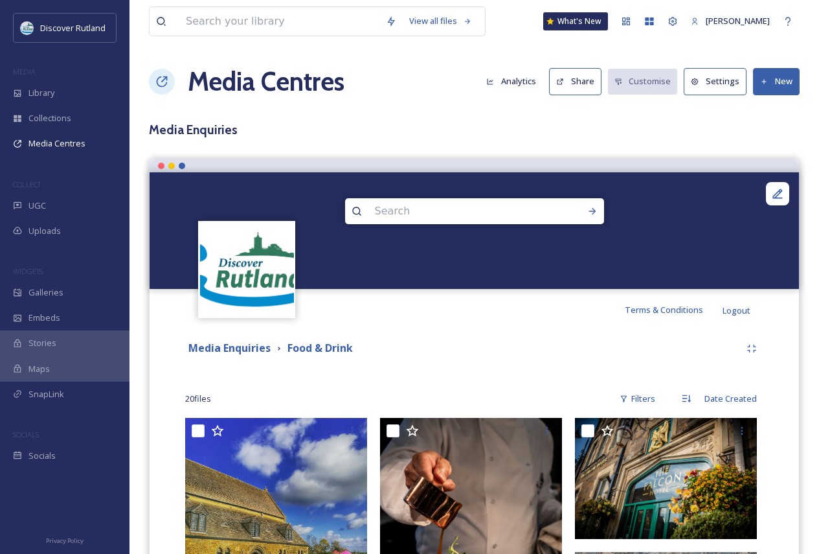
click at [773, 78] on button "New" at bounding box center [776, 81] width 47 height 27
click at [761, 112] on span "Add Files" at bounding box center [767, 112] width 35 height 12
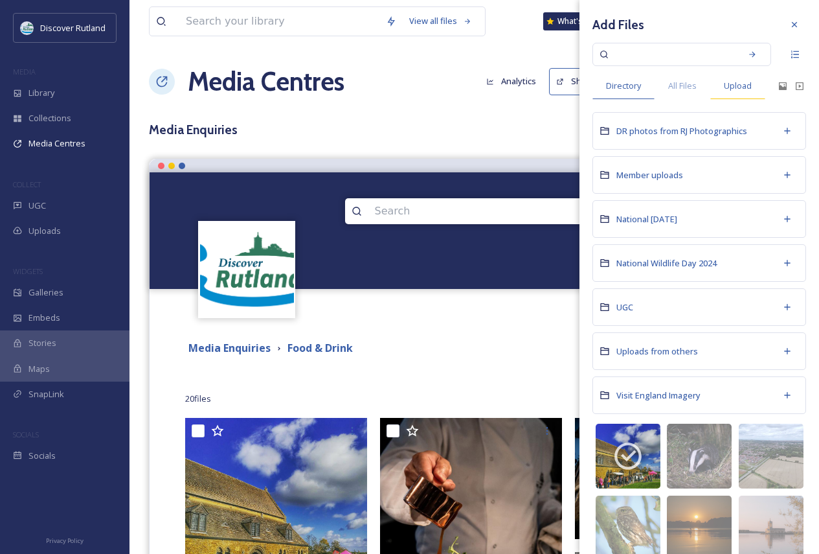
click at [734, 89] on span "Upload" at bounding box center [738, 86] width 28 height 12
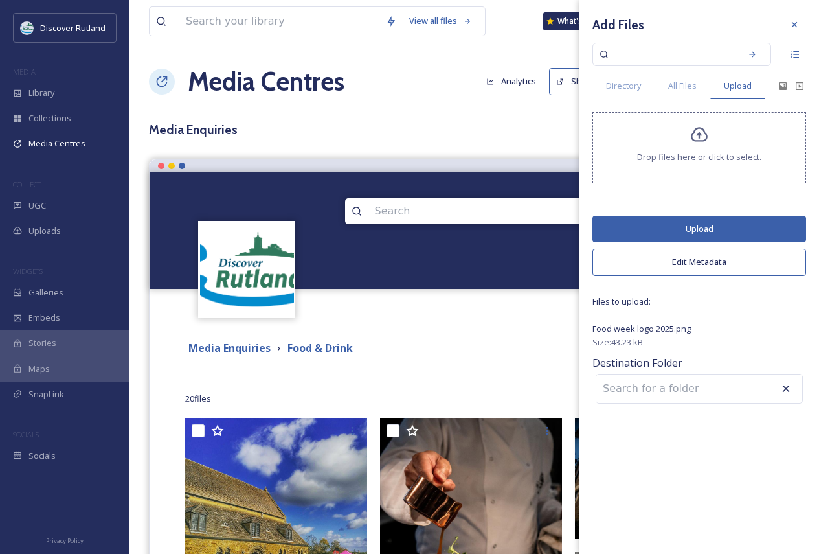
click at [627, 230] on button "Upload" at bounding box center [699, 229] width 214 height 27
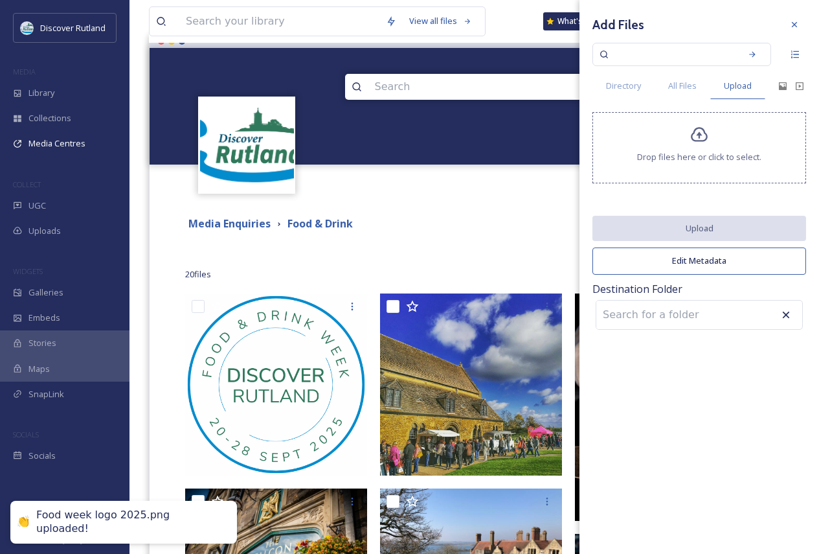
scroll to position [129, 0]
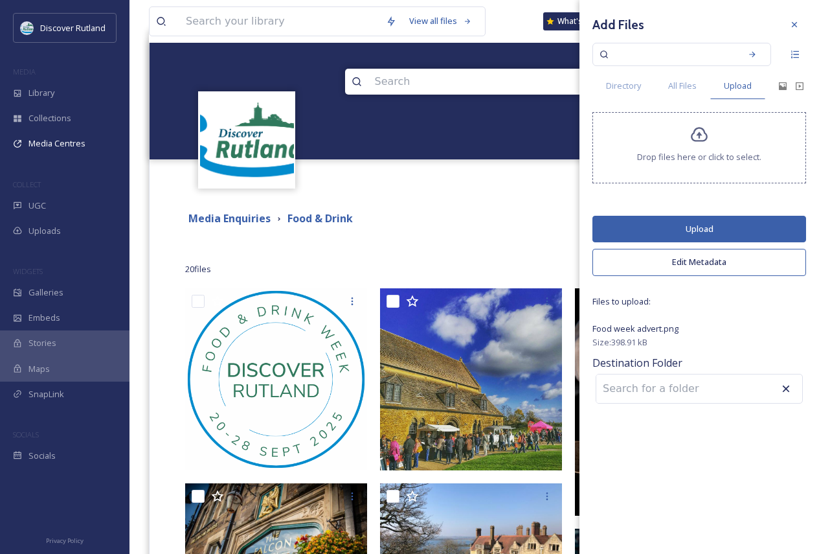
click at [704, 229] on button "Upload" at bounding box center [699, 229] width 214 height 27
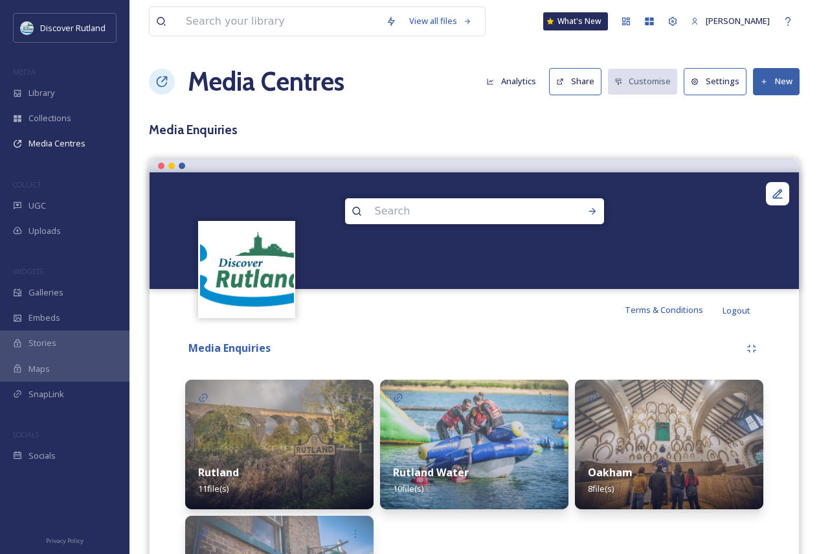
scroll to position [144, 0]
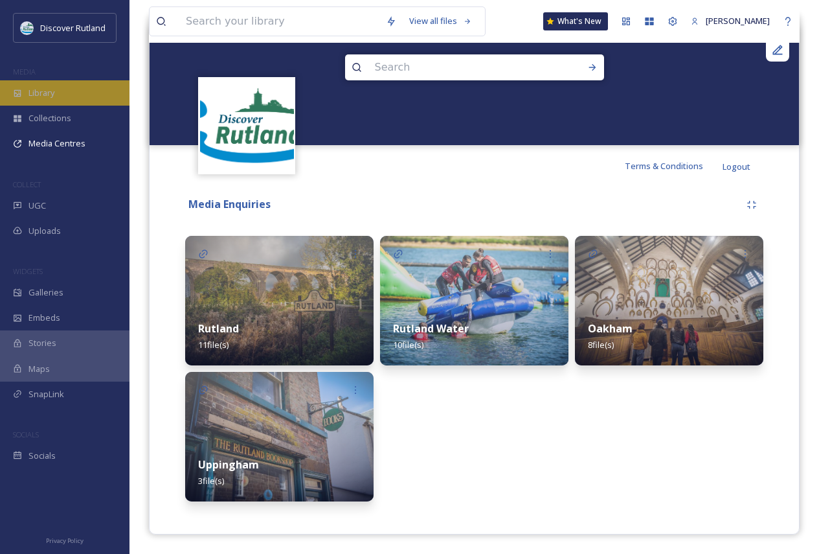
click at [54, 97] on span "Library" at bounding box center [41, 93] width 26 height 12
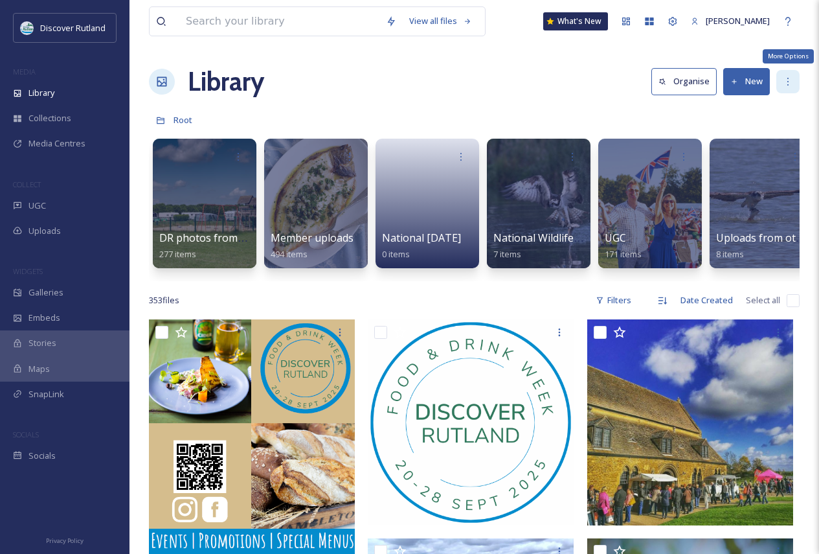
click at [789, 82] on icon at bounding box center [787, 82] width 1 height 8
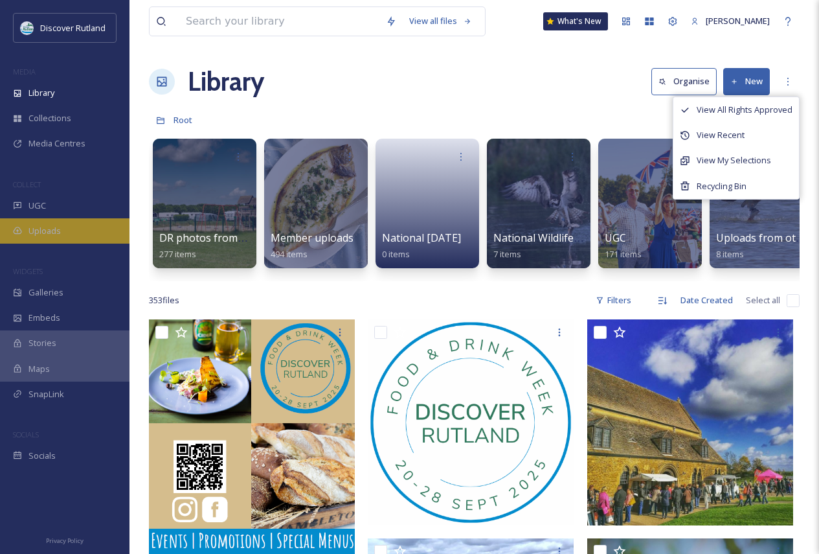
click at [27, 227] on div "Uploads" at bounding box center [64, 230] width 129 height 25
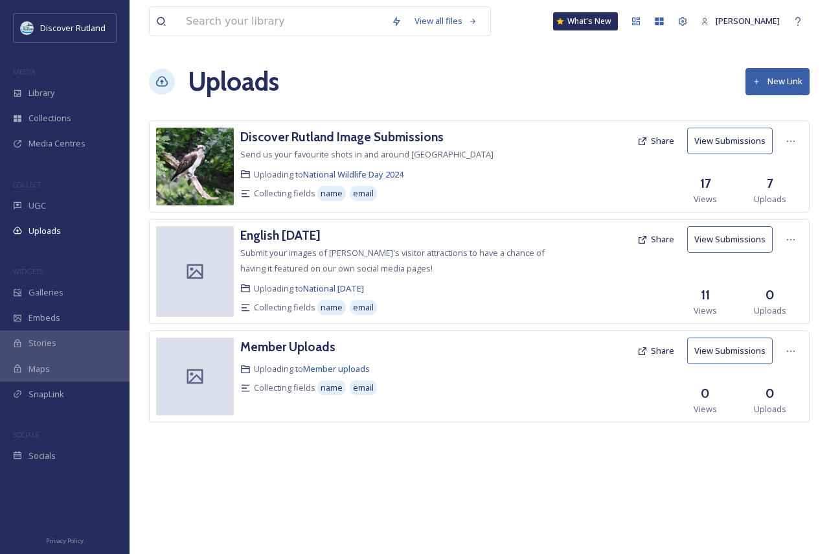
click at [664, 350] on button "Share" at bounding box center [656, 350] width 50 height 25
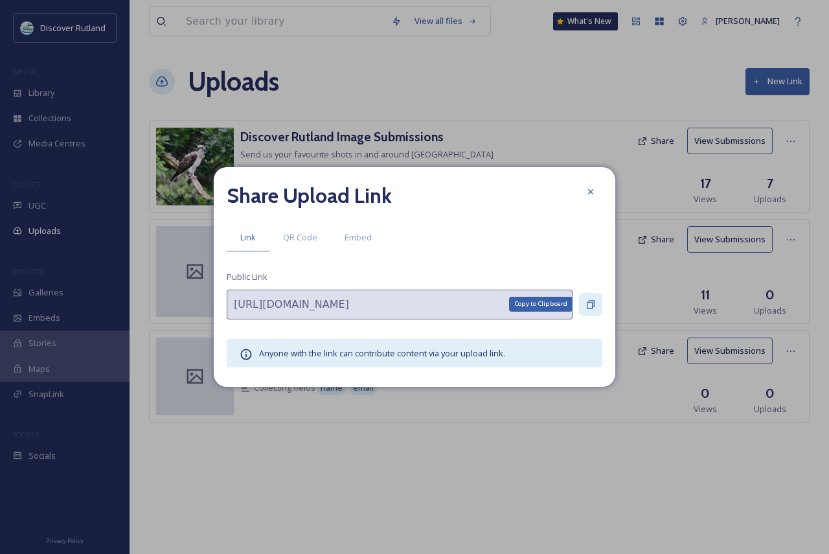
click at [588, 308] on icon at bounding box center [590, 304] width 10 height 10
click at [588, 197] on icon at bounding box center [590, 191] width 10 height 10
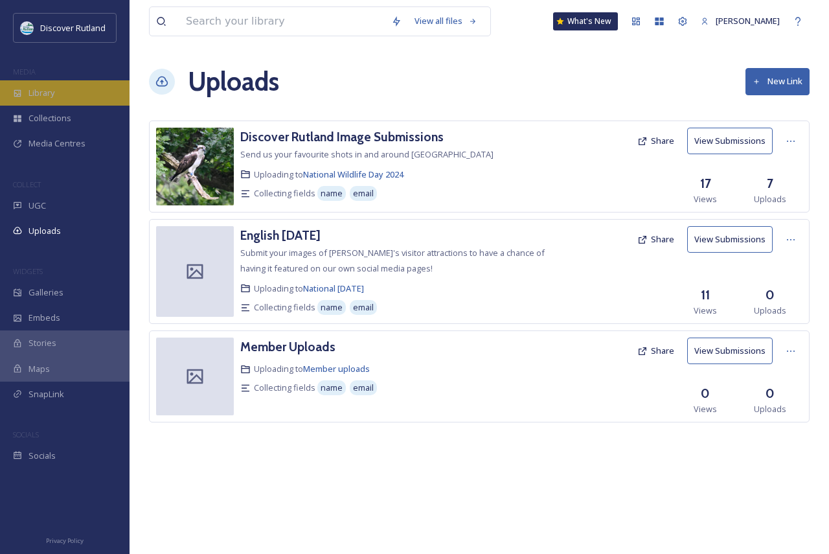
click at [34, 85] on div "Library" at bounding box center [64, 92] width 129 height 25
